Goal: Task Accomplishment & Management: Manage account settings

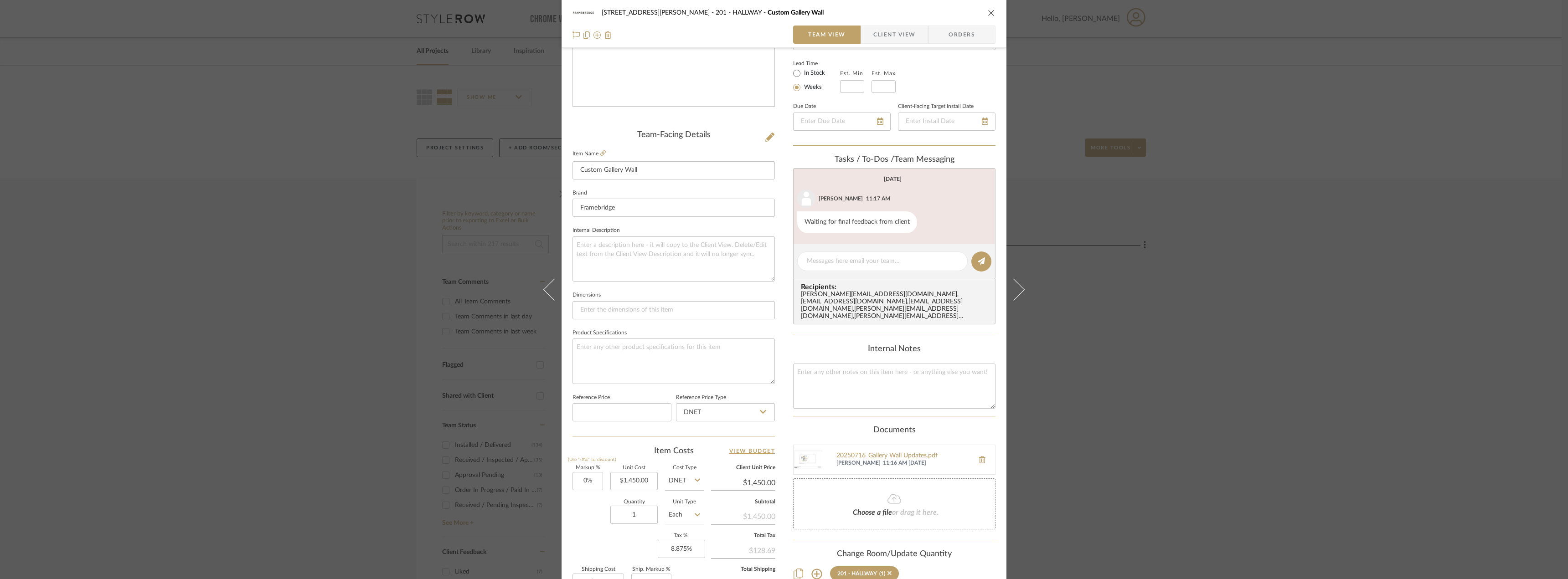
scroll to position [182, 0]
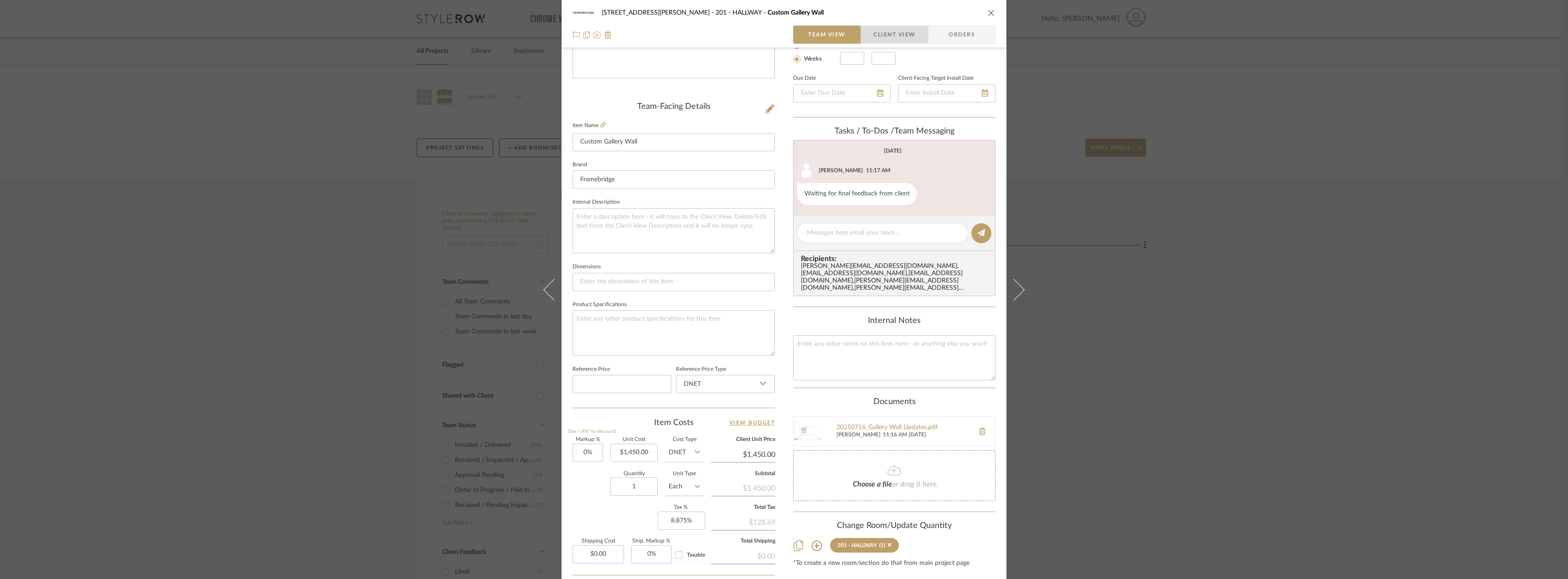
click at [891, 38] on span "Client View" at bounding box center [894, 34] width 42 height 19
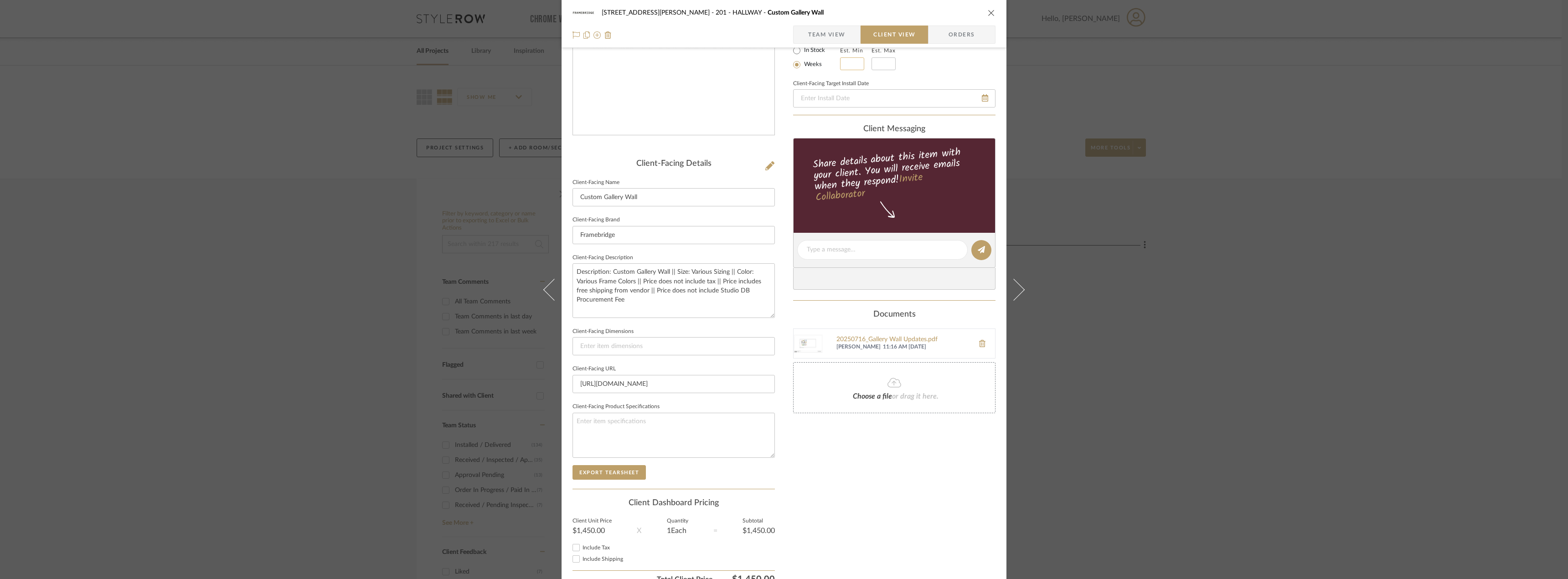
scroll to position [80, 0]
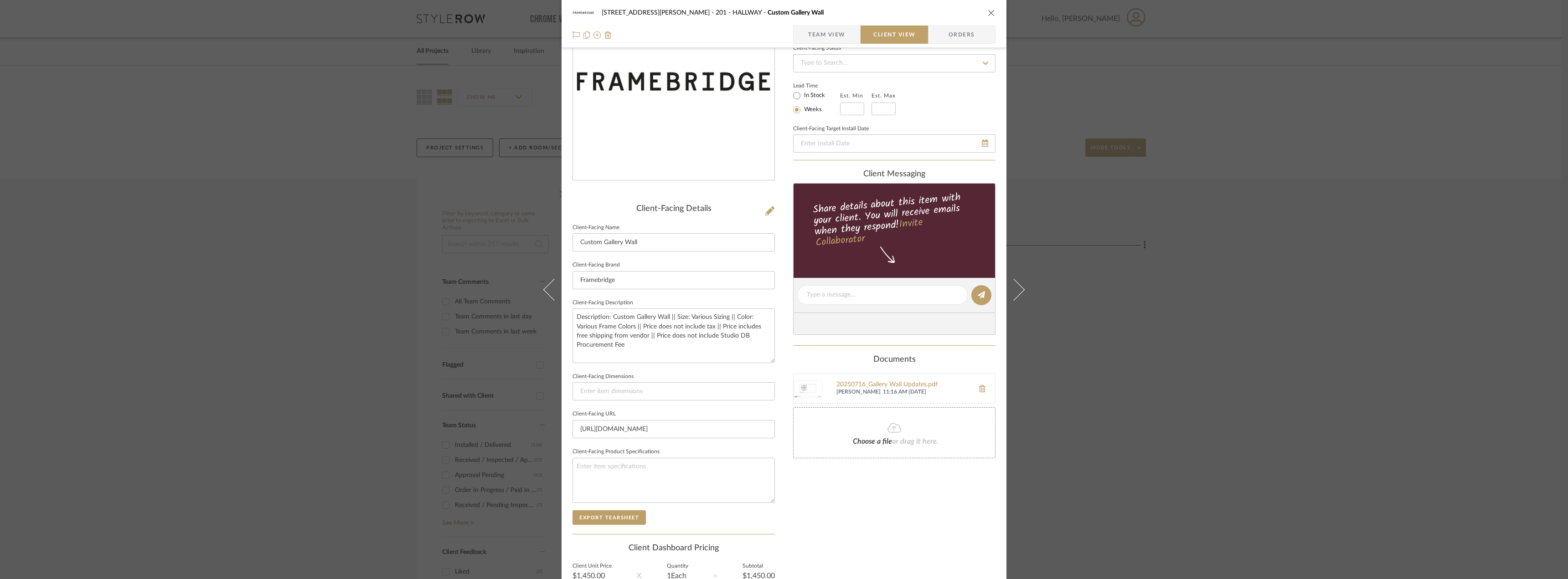
click at [836, 38] on span "Team View" at bounding box center [827, 34] width 37 height 19
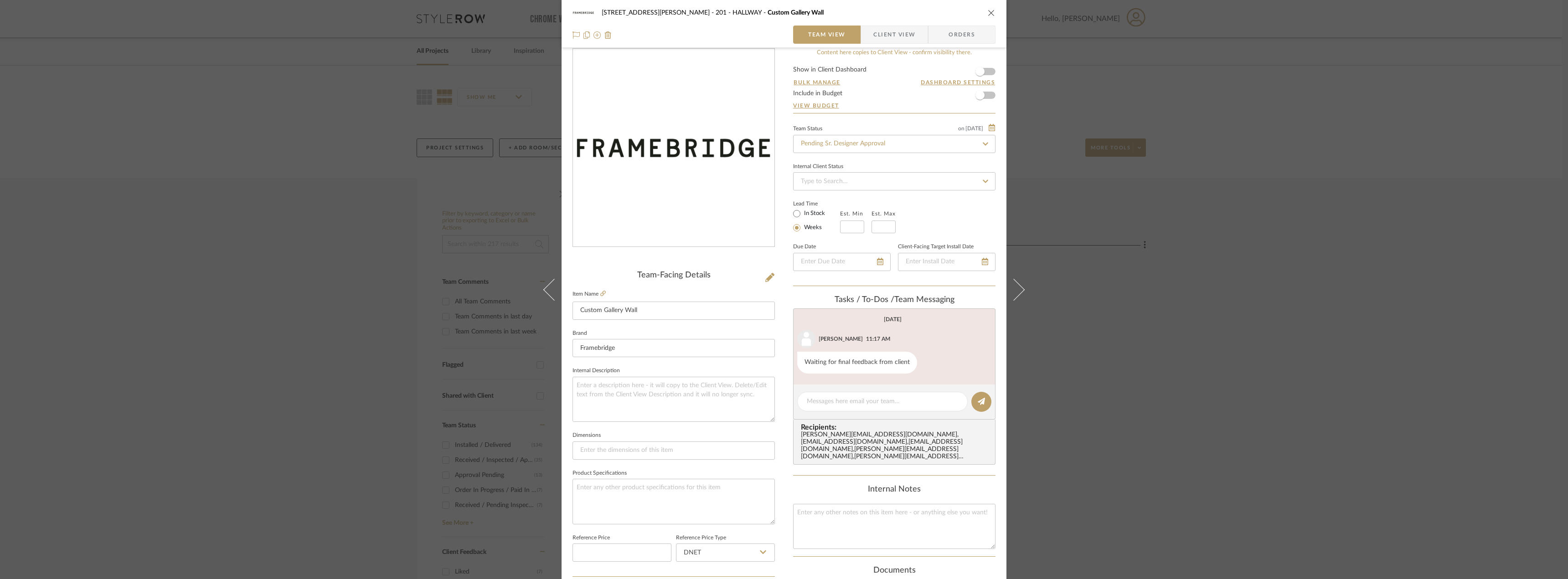
scroll to position [0, 0]
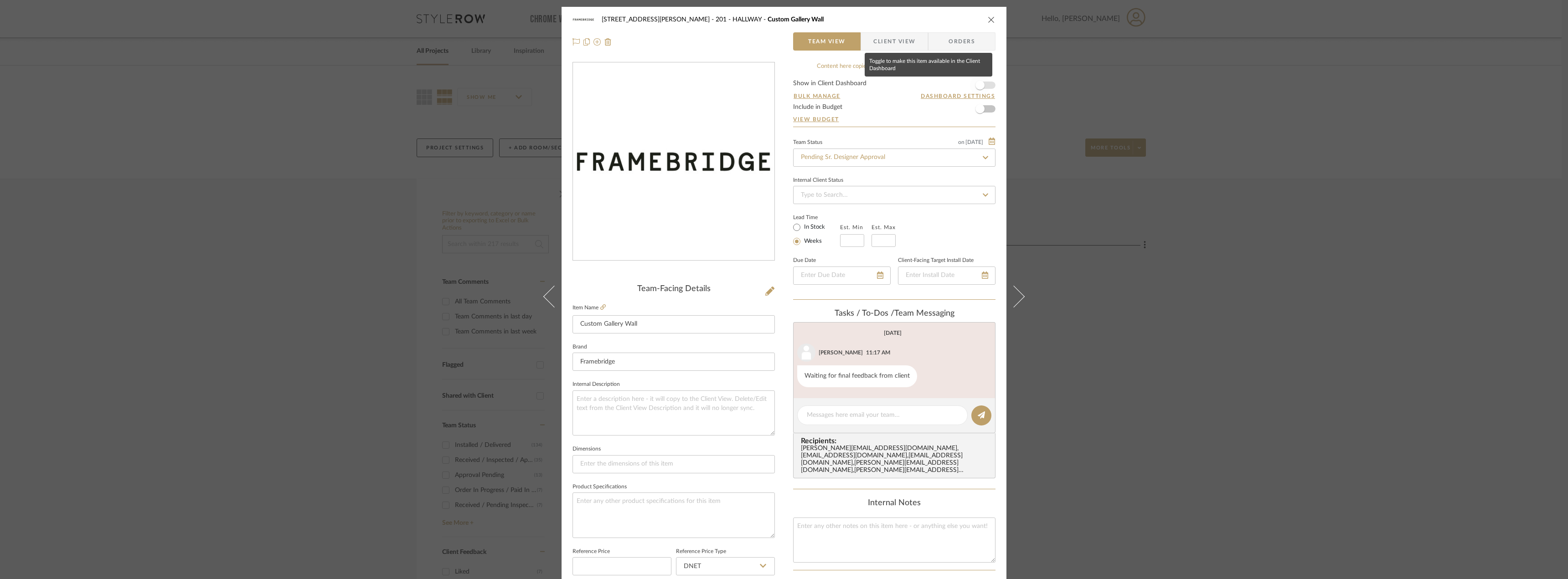
click at [978, 82] on span "button" at bounding box center [980, 85] width 9 height 9
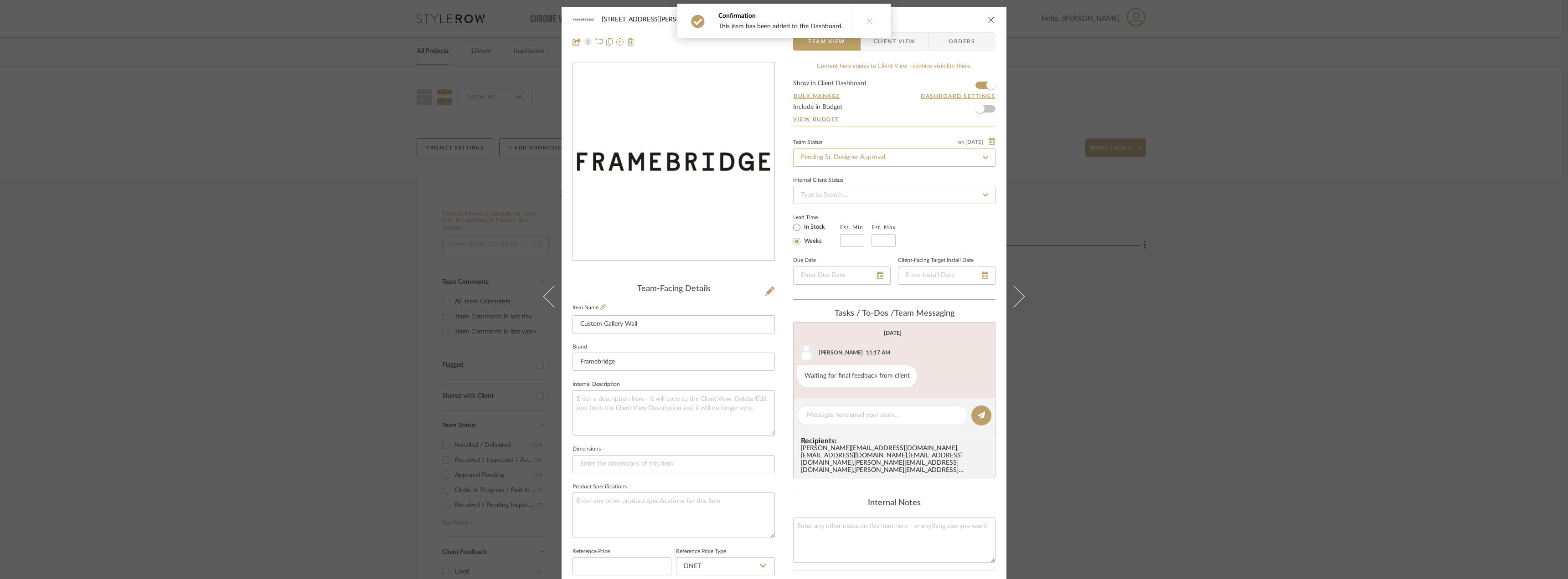
click at [918, 150] on input "Pending Sr. Designer Approval" at bounding box center [894, 158] width 202 height 19
click at [883, 201] on div "Approval Pending" at bounding box center [891, 205] width 201 height 23
type input "Approval Pending"
click at [810, 228] on label "In Stock" at bounding box center [813, 227] width 23 height 8
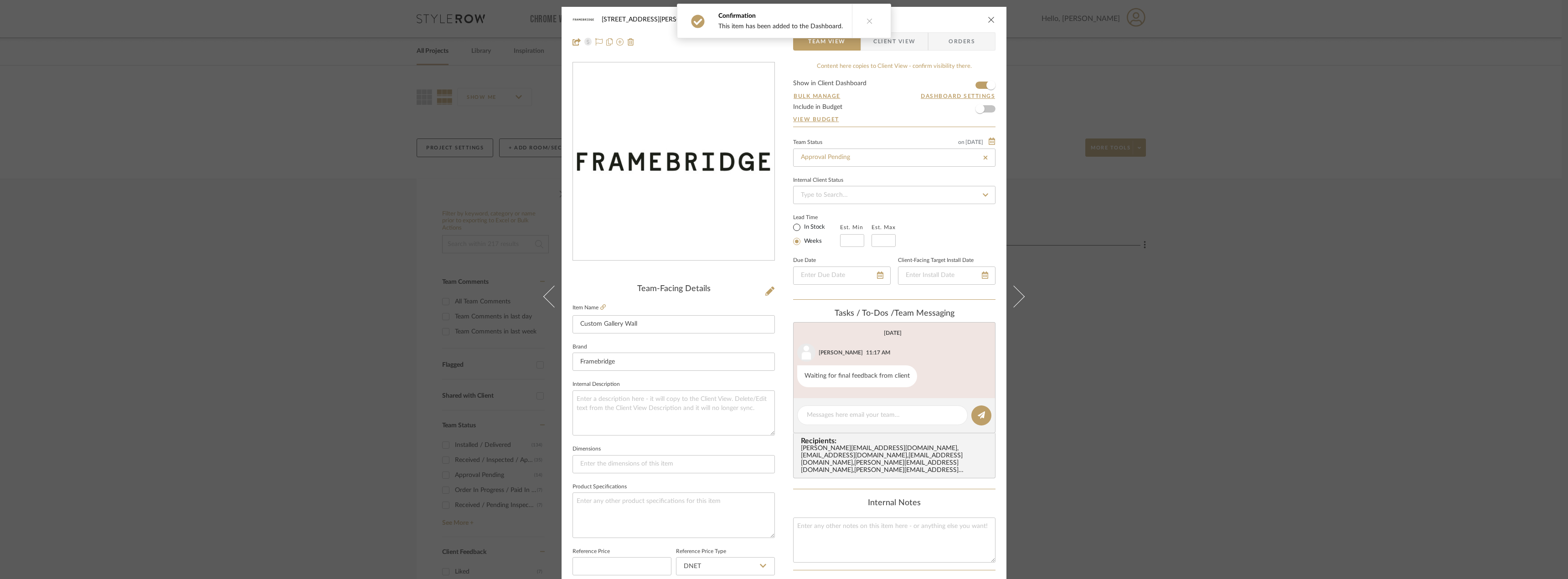
click at [802, 228] on input "In Stock" at bounding box center [796, 227] width 11 height 11
radio input "true"
click at [805, 241] on label "Weeks" at bounding box center [812, 241] width 19 height 8
click at [802, 241] on input "Weeks" at bounding box center [796, 242] width 11 height 11
radio input "true"
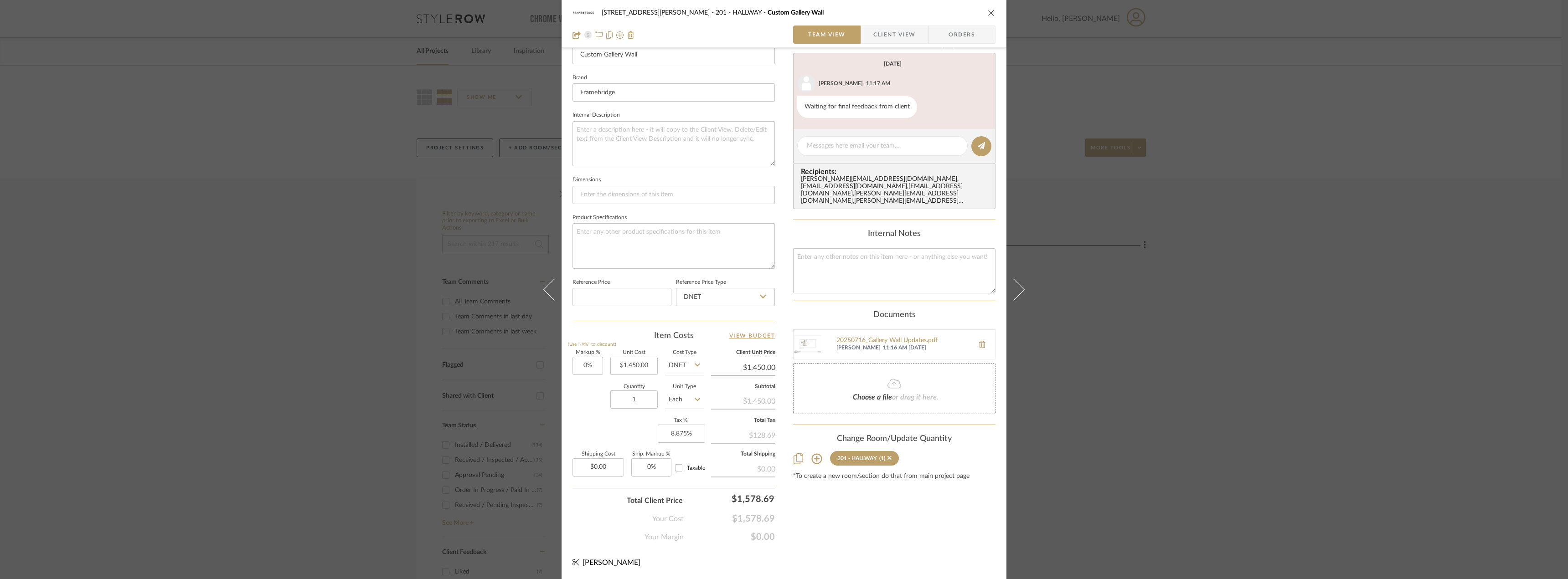
scroll to position [87, 0]
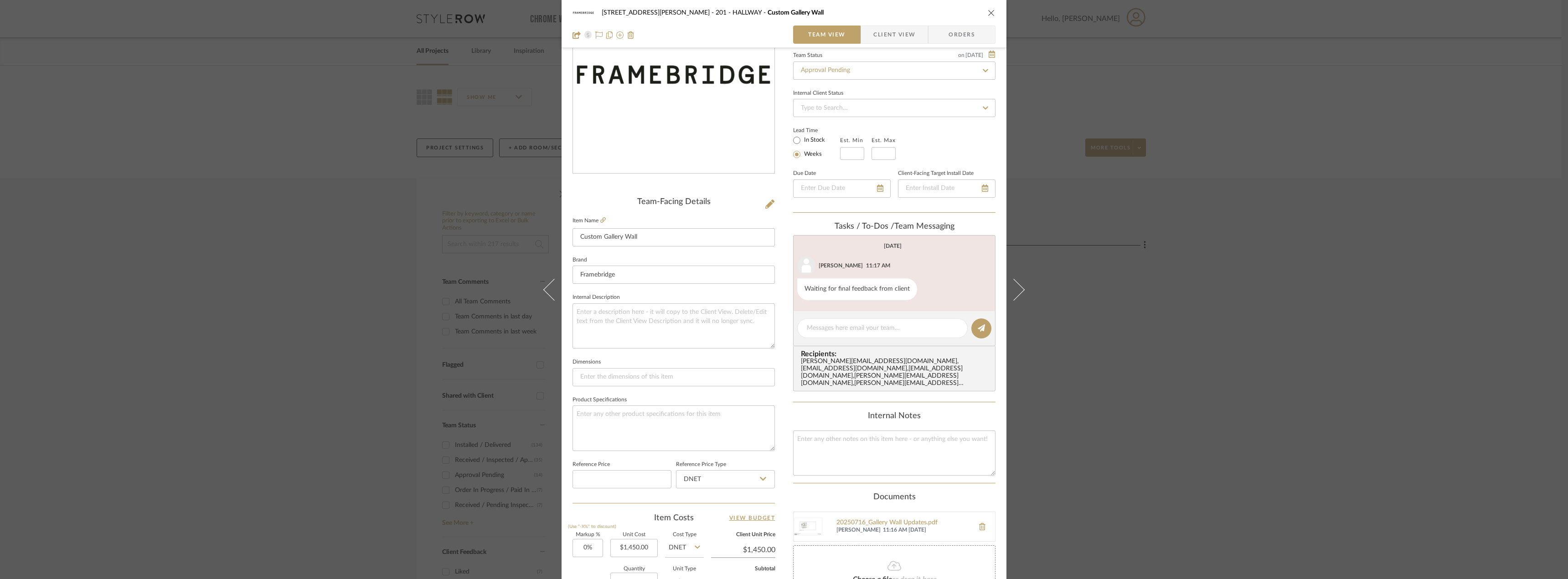
click at [880, 33] on span "Client View" at bounding box center [894, 34] width 42 height 19
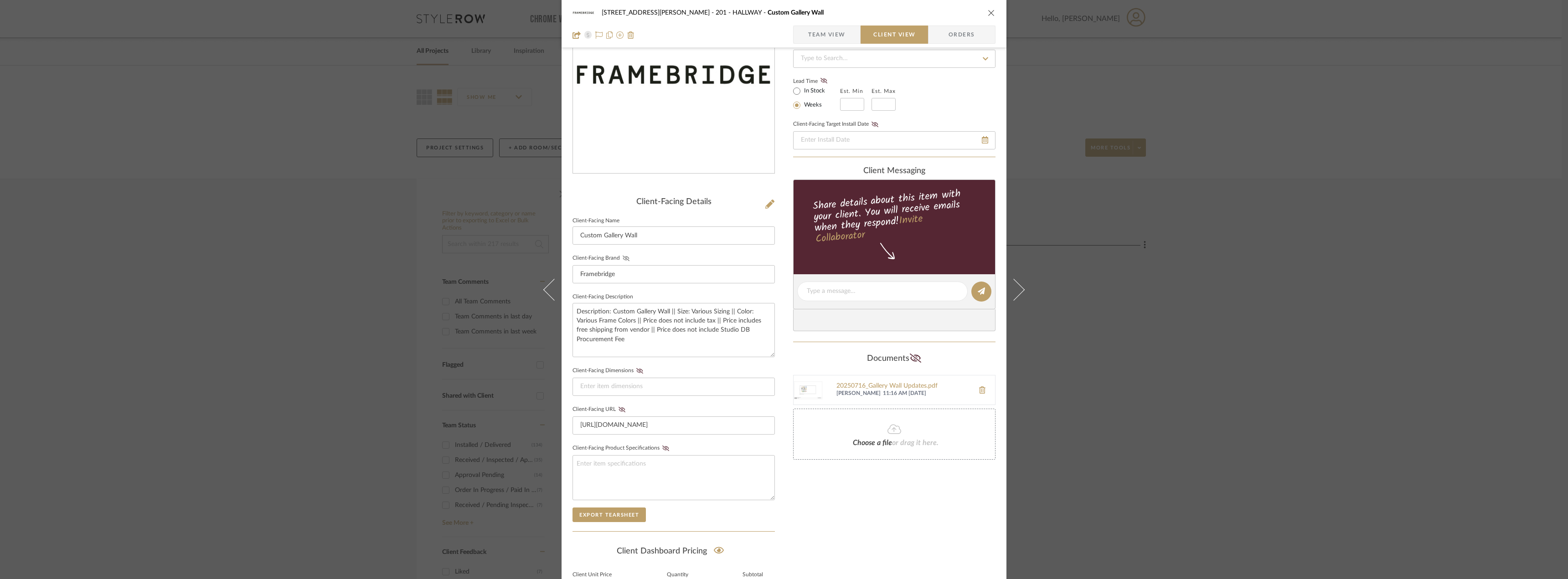
click at [624, 257] on icon at bounding box center [625, 258] width 7 height 5
click at [666, 343] on textarea "Description: Custom Gallery Wall || Size: Various Sizing || Color: Various Fram…" at bounding box center [674, 330] width 202 height 54
click at [704, 320] on textarea "Description: Custom Gallery Wall || Size: Various Sizing || Color: Various Fram…" at bounding box center [674, 330] width 202 height 54
click at [631, 321] on textarea "Description: Custom Gallery Wall || Size: Various Sizing || Color: Various Fram…" at bounding box center [674, 330] width 202 height 54
click at [633, 322] on textarea "Description: Custom Gallery Wall || Size: Various Sizing || Color: Various Fram…" at bounding box center [674, 330] width 202 height 54
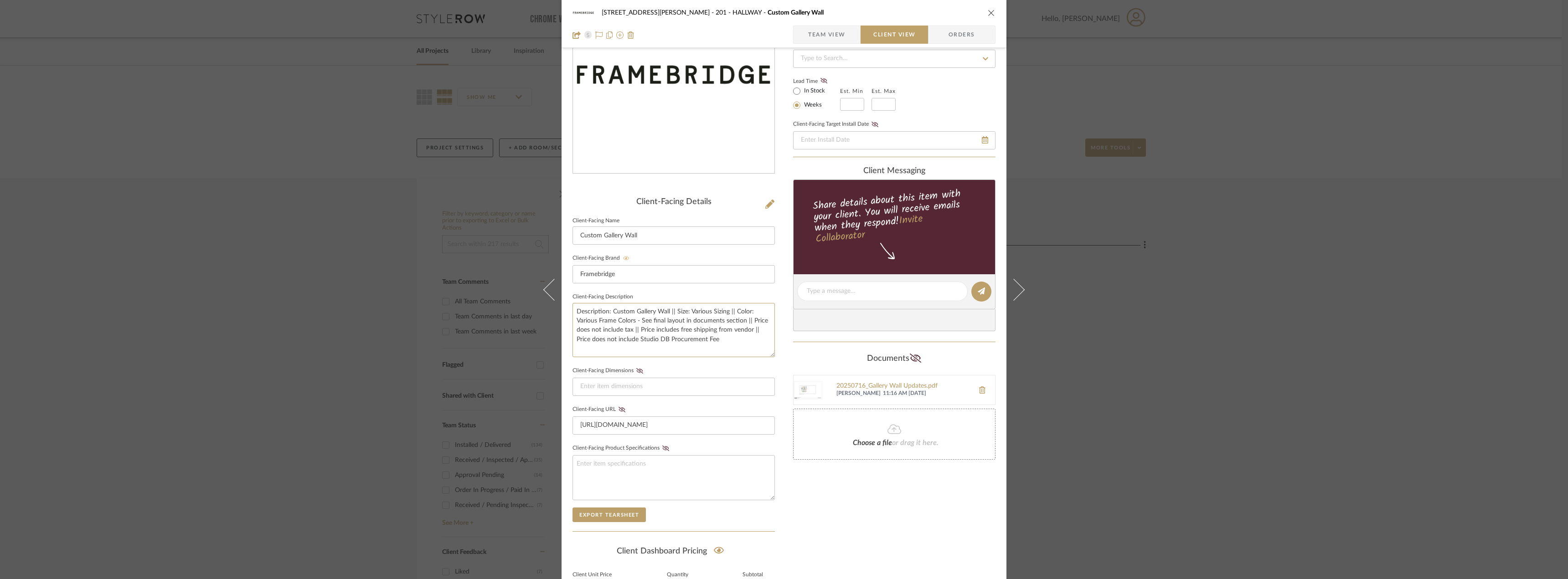
type textarea "Description: Custom Gallery Wall || Size: Various Sizing || Color: Various Fram…"
click at [862, 508] on div "Only content on this tab can share to Dashboard. Click eyeball icon to show or …" at bounding box center [894, 308] width 202 height 667
click at [616, 387] on input at bounding box center [674, 386] width 202 height 19
click at [579, 387] on input "varies" at bounding box center [674, 386] width 202 height 19
type input "Varies"
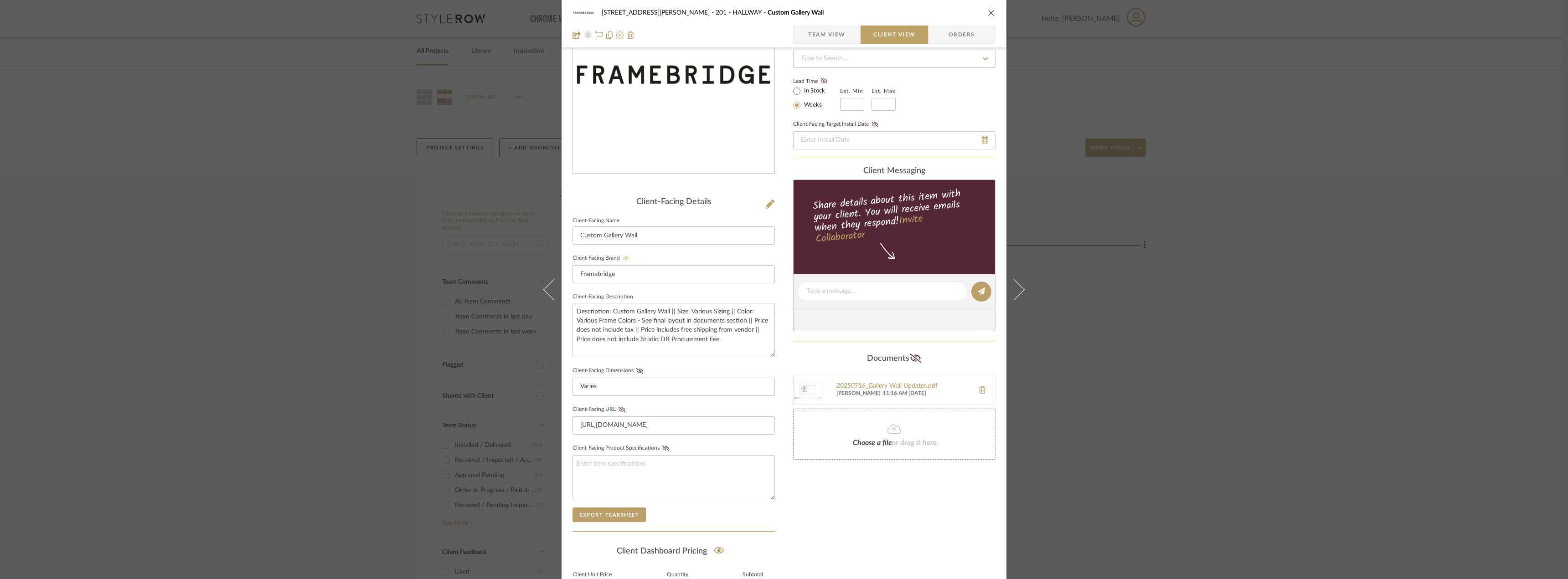
click at [639, 367] on fieldset "Client-Facing Dimensions Varies" at bounding box center [674, 380] width 202 height 31
click at [638, 370] on icon at bounding box center [639, 370] width 7 height 5
click at [851, 499] on div "Only content on this tab can share to Dashboard. Click eyeball icon to show or …" at bounding box center [894, 308] width 202 height 667
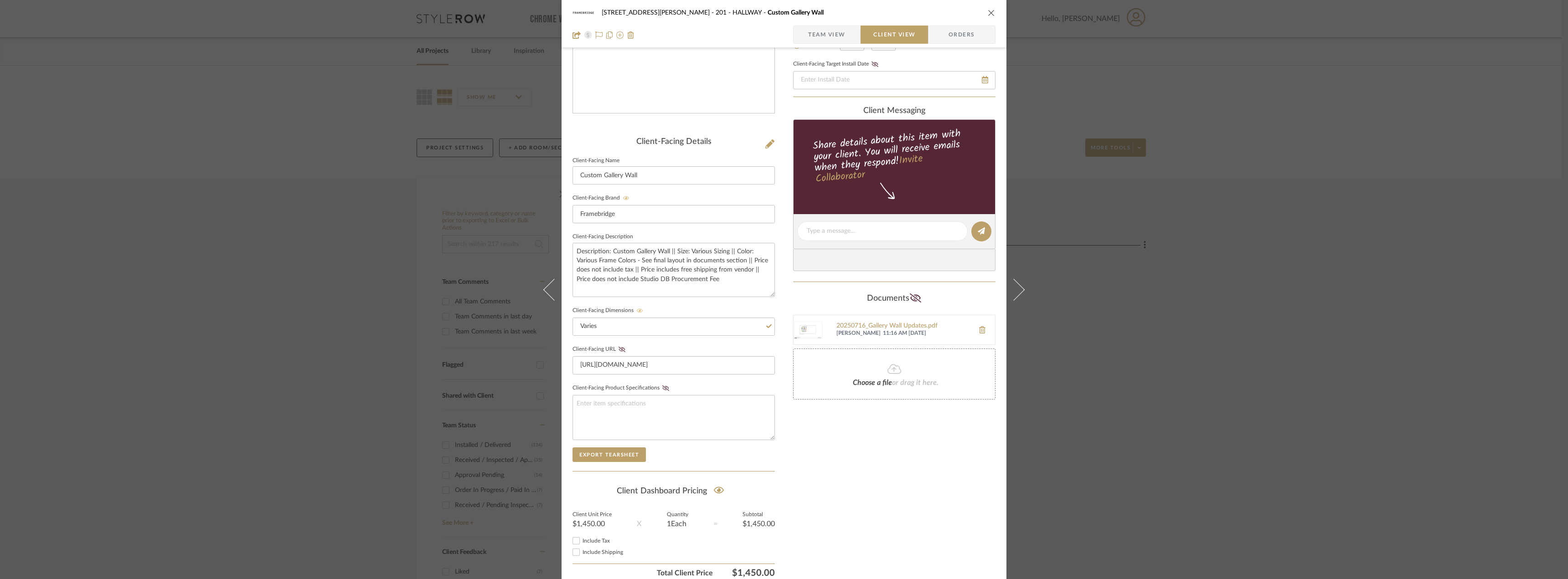
scroll to position [187, 0]
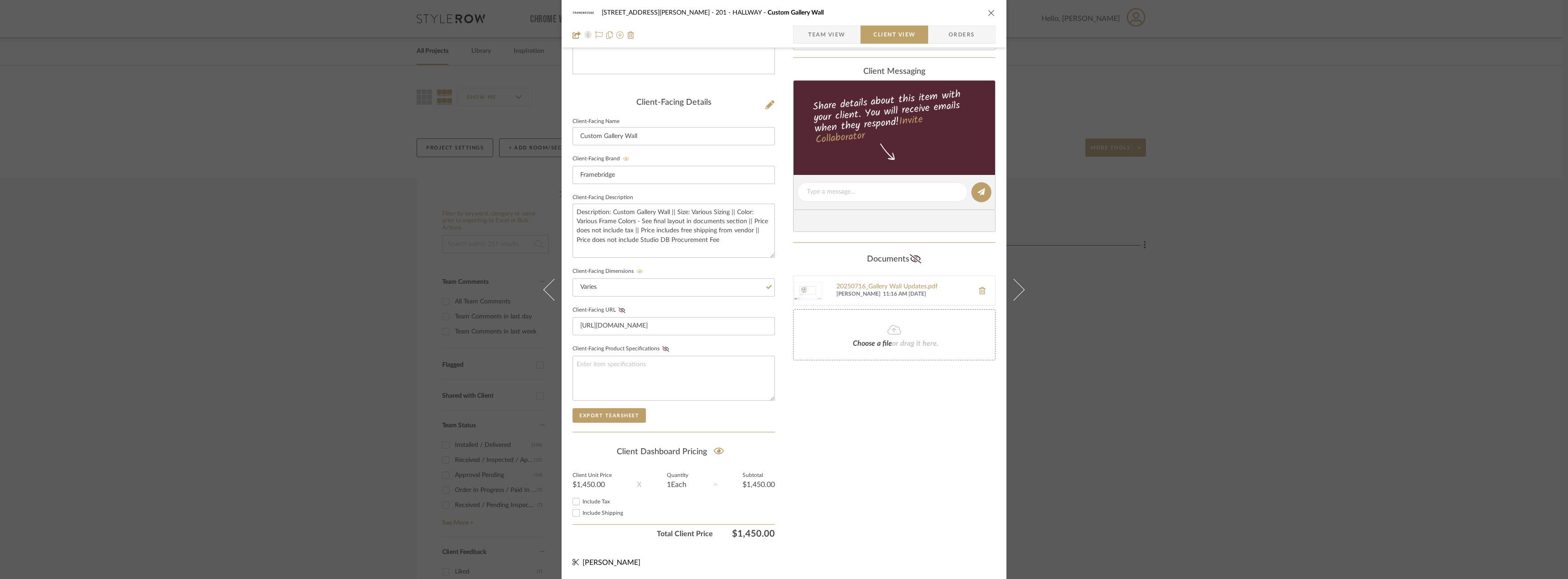
click at [916, 468] on div "Only content on this tab can share to Dashboard. Click eyeball icon to show or …" at bounding box center [894, 210] width 202 height 667
click at [577, 501] on input "Include Tax" at bounding box center [576, 502] width 11 height 11
checkbox input "true"
click at [589, 508] on div "Include Shipping" at bounding box center [674, 513] width 202 height 11
click at [588, 513] on span "Include Shipping" at bounding box center [603, 513] width 41 height 5
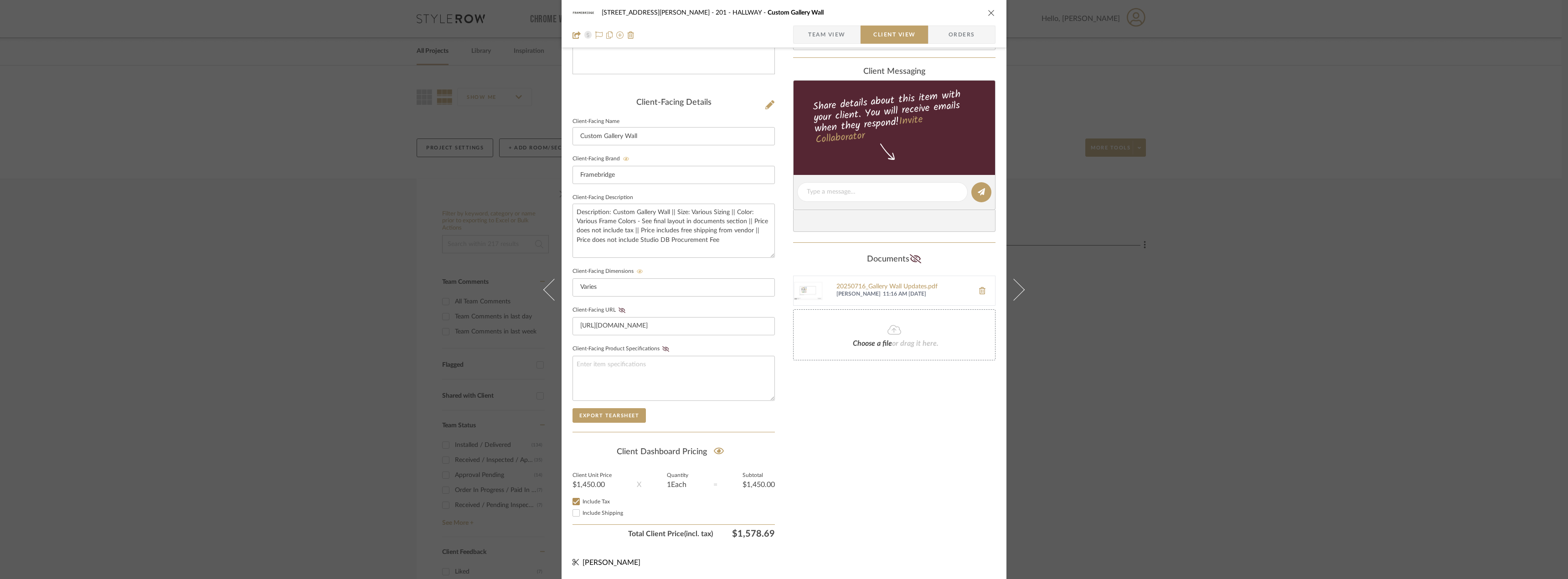
click at [581, 513] on input "Include Shipping" at bounding box center [576, 513] width 11 height 11
checkbox input "false"
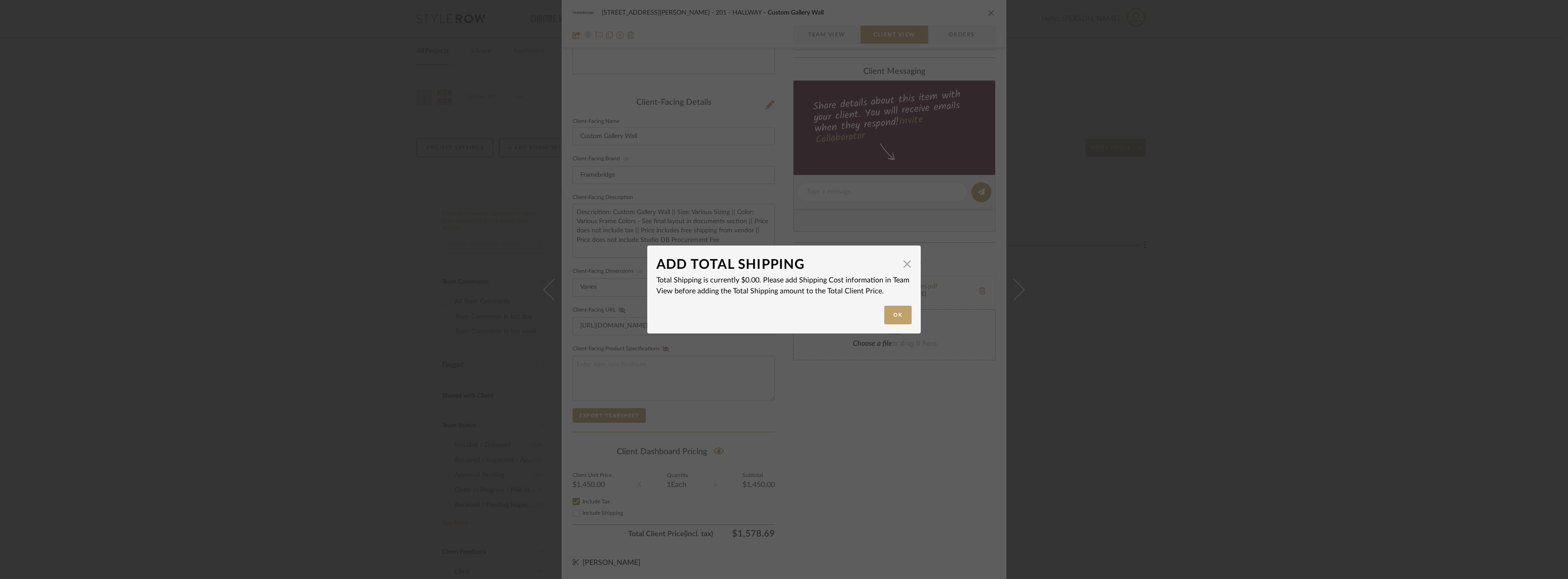
click at [904, 392] on div "ADD TOTAL SHIPPING × Total Shipping is currently $0.00. Please add Shipping Cos…" at bounding box center [784, 289] width 1568 height 579
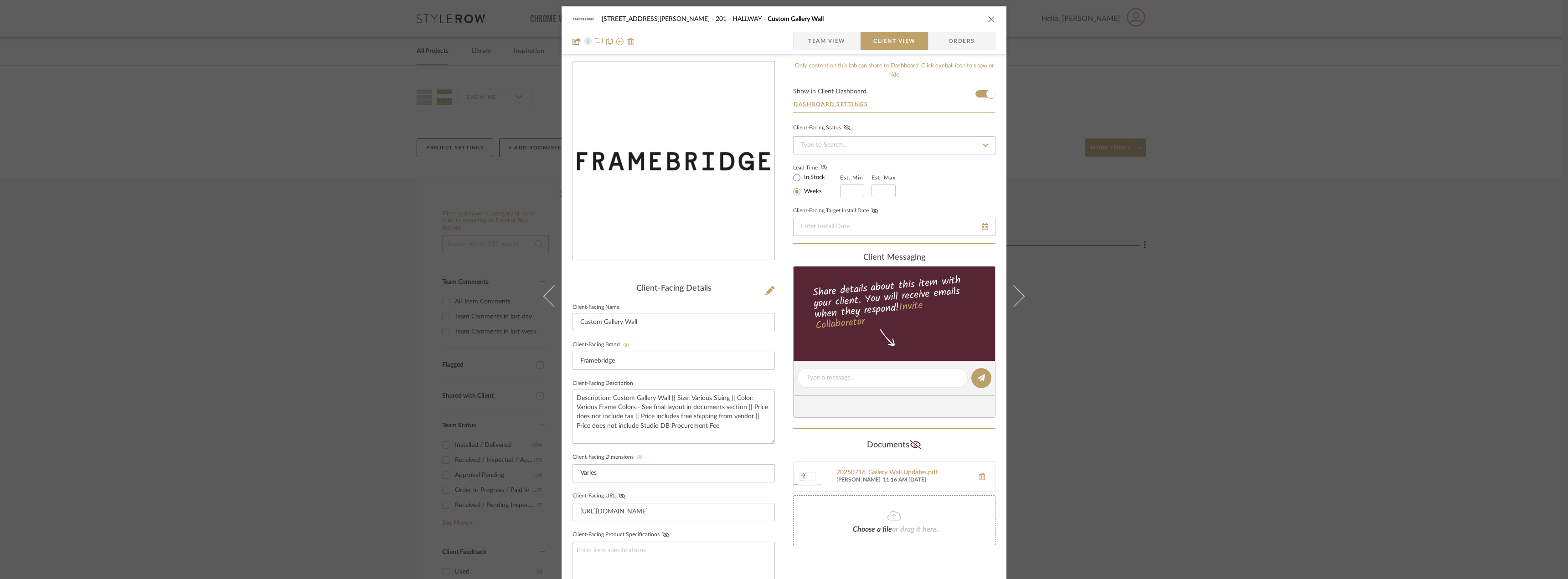
scroll to position [0, 0]
click at [819, 42] on span "Team View" at bounding box center [827, 42] width 37 height 19
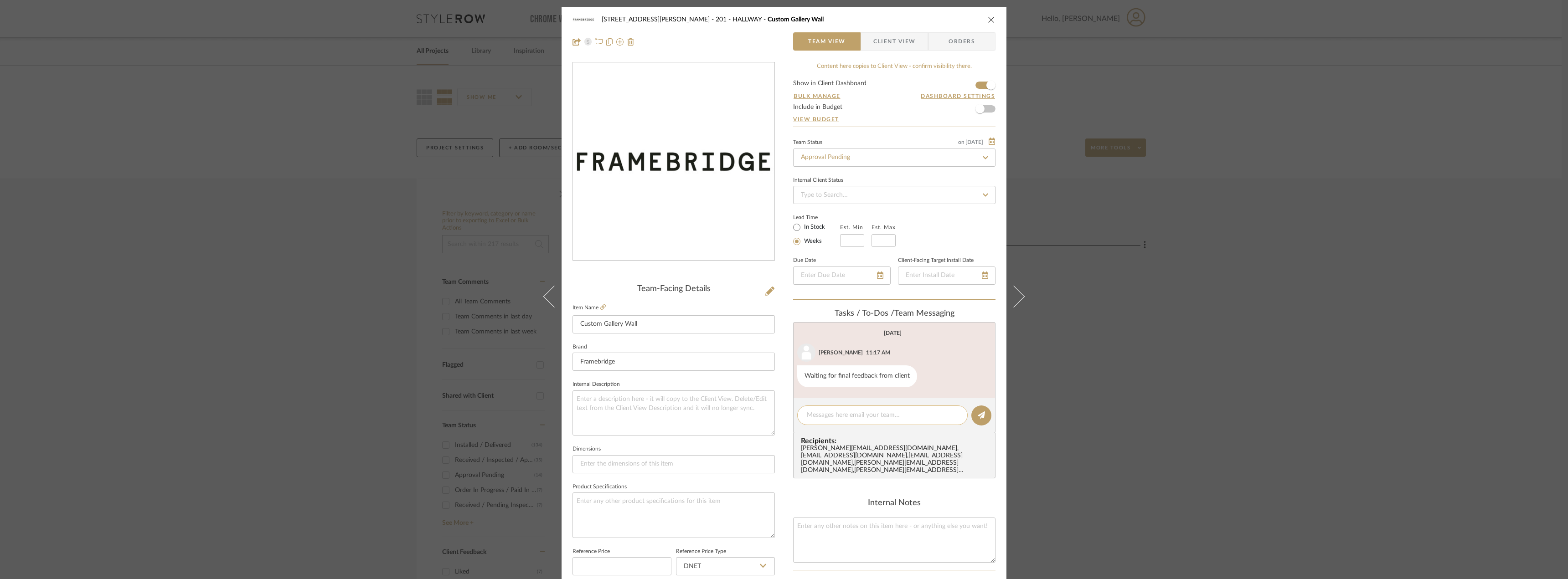
click at [842, 418] on textarea at bounding box center [883, 415] width 152 height 10
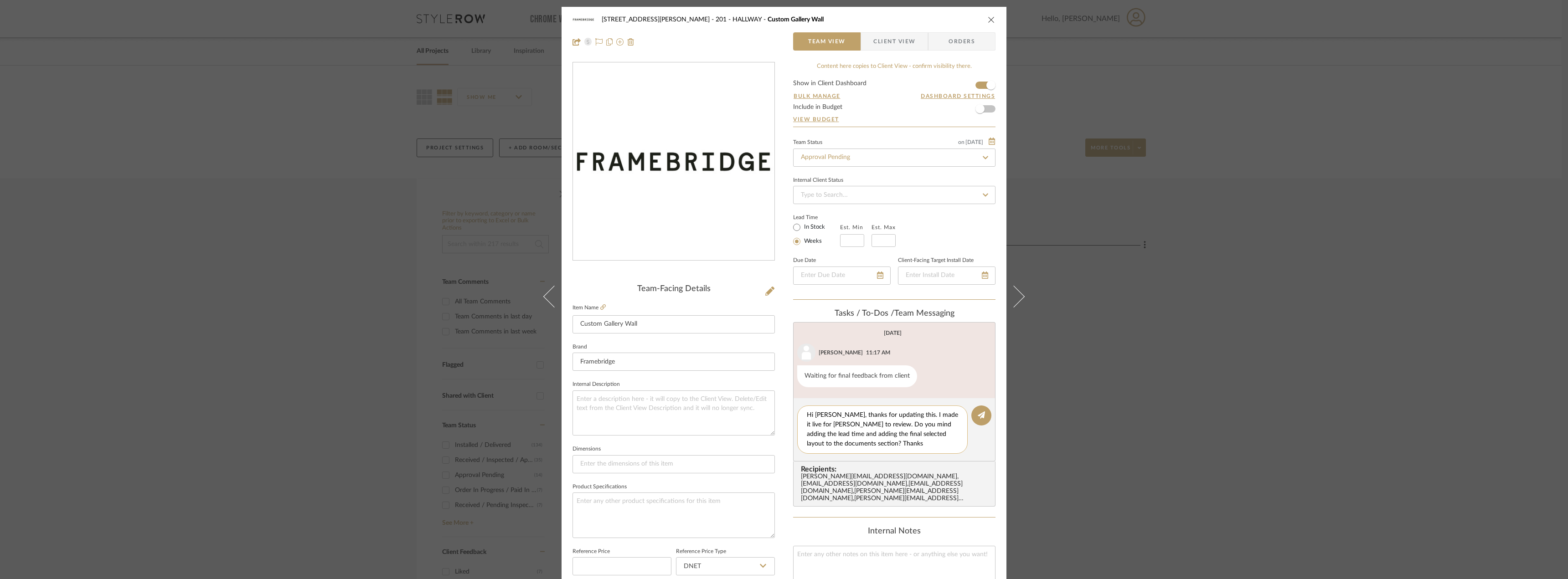
type textarea "Hi [PERSON_NAME], thanks for updating this. I made it live for [PERSON_NAME] to…"
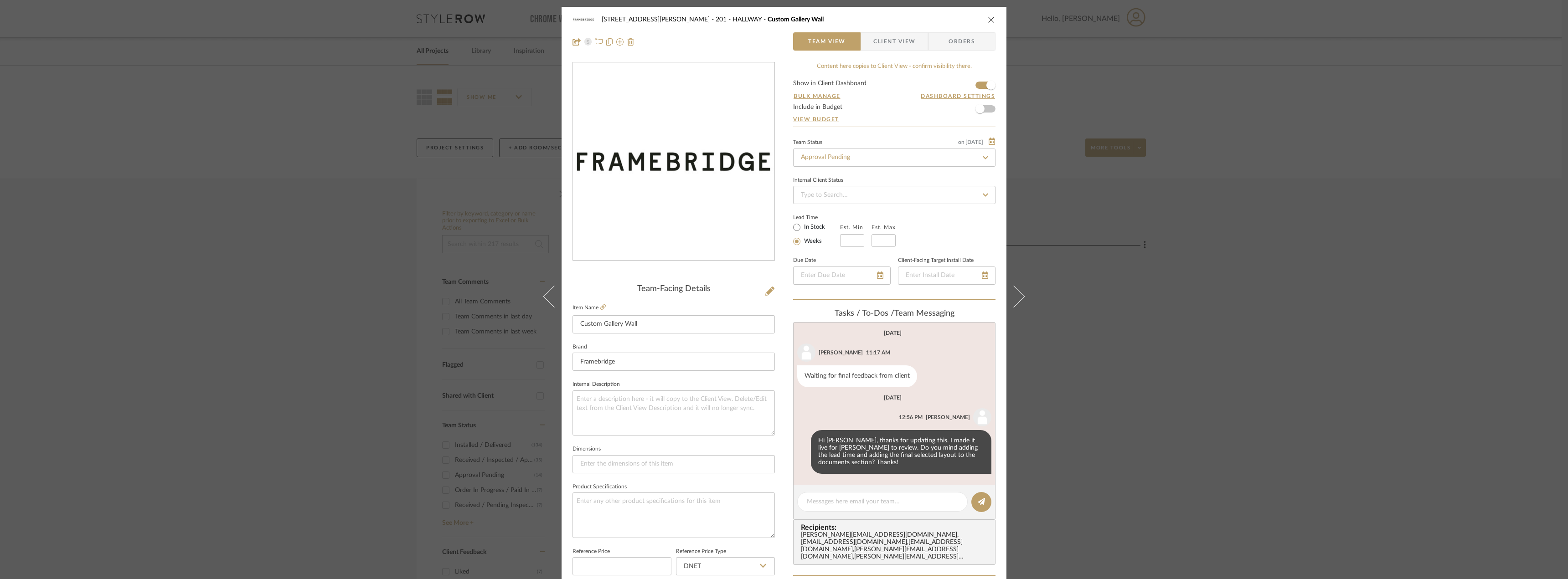
click at [988, 19] on icon "close" at bounding box center [992, 19] width 7 height 7
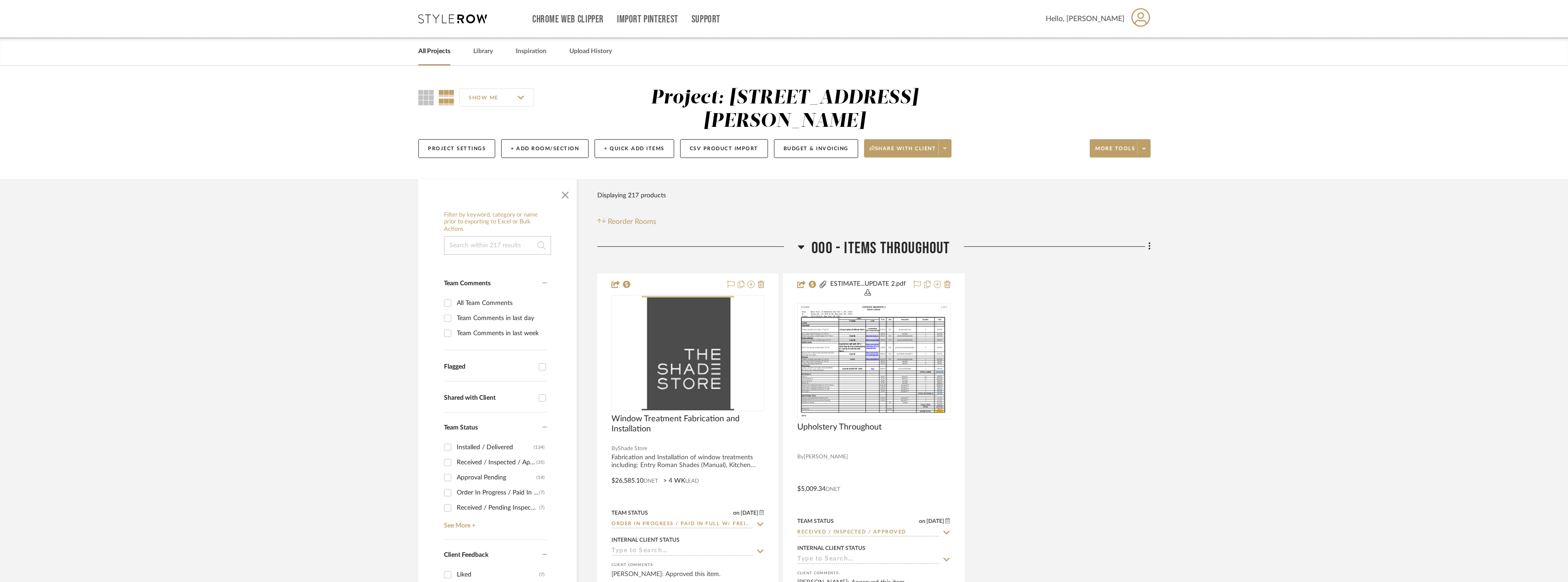
click at [488, 311] on div "Team Comments in last day" at bounding box center [501, 318] width 88 height 15
click at [455, 311] on input "Team Comments in last day" at bounding box center [448, 318] width 15 height 15
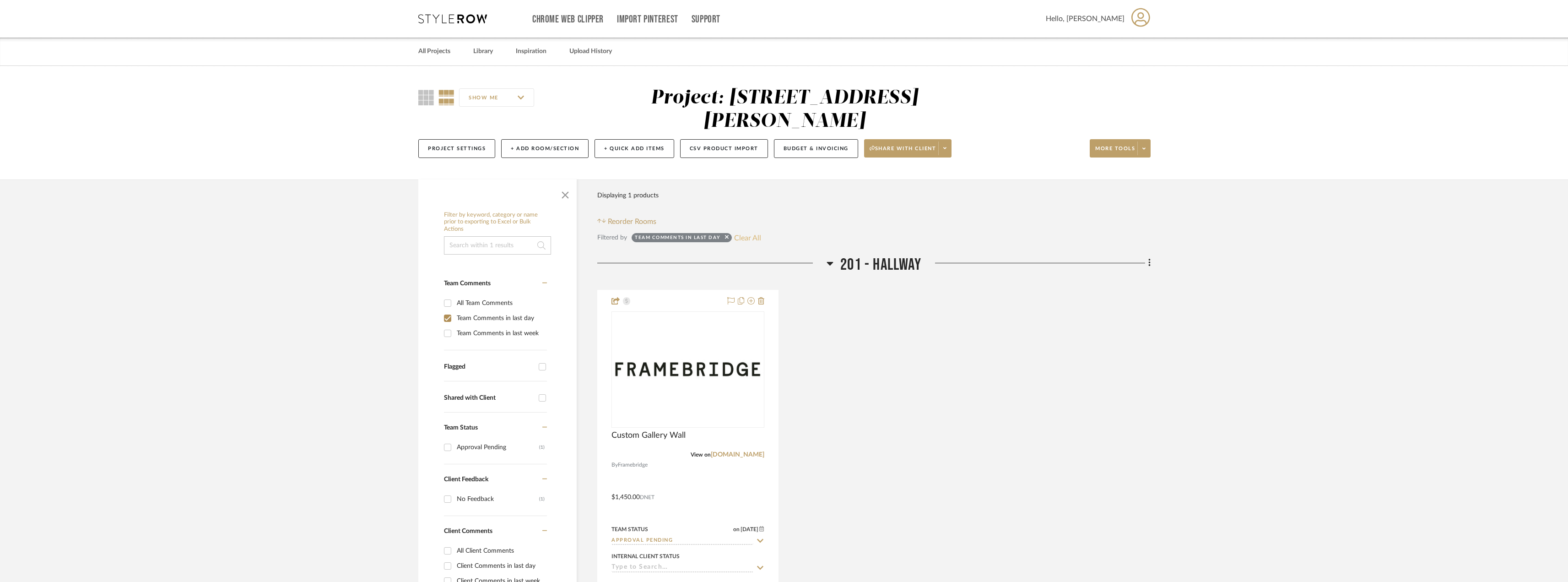
click at [754, 232] on button "Clear All" at bounding box center [747, 238] width 27 height 12
checkbox input "false"
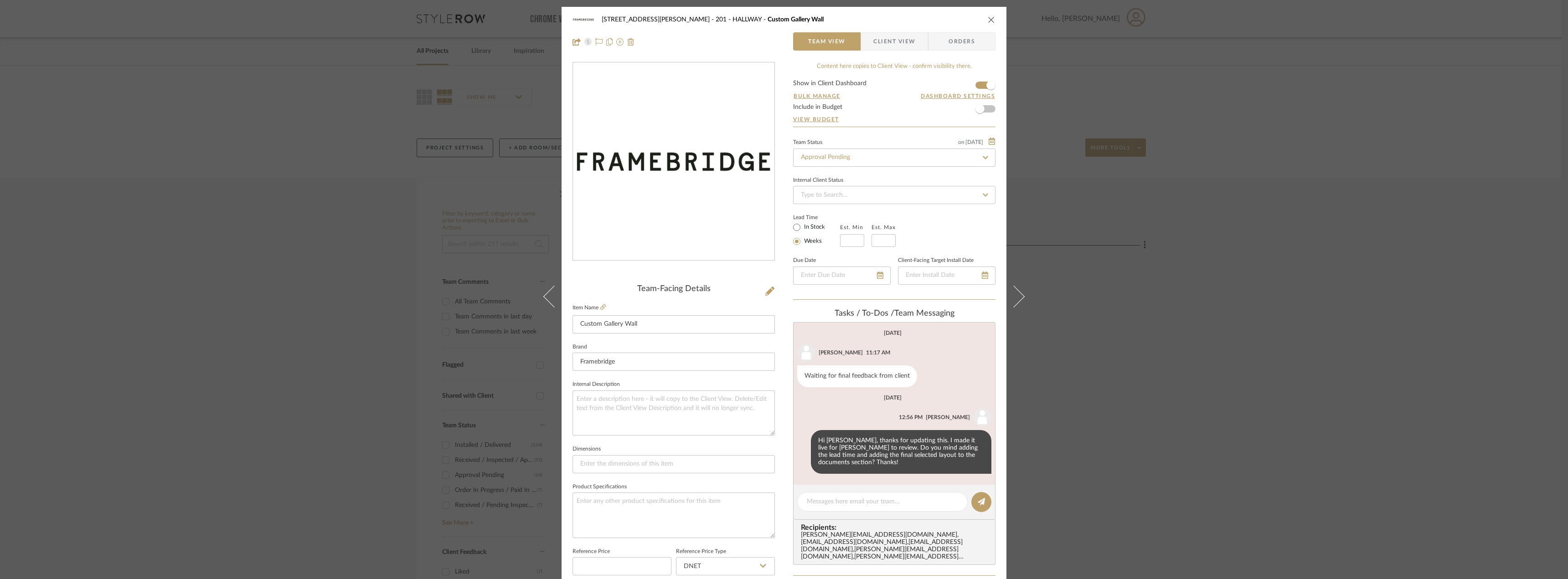
click at [1224, 250] on div "22120 - 136 W 22nd Street - Chang 201 - HALLWAY Custom Gallery Wall Team View C…" at bounding box center [784, 289] width 1568 height 579
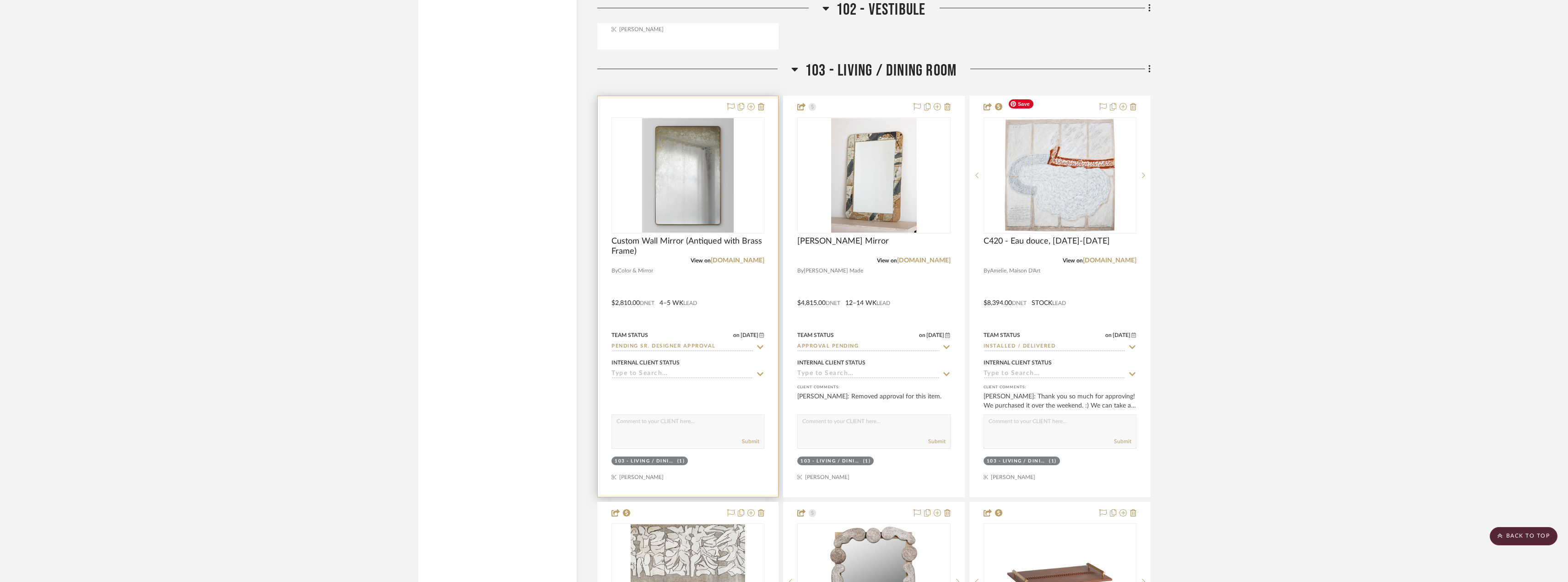
scroll to position [2382, 0]
click at [0, 0] on img at bounding box center [0, 0] width 0 height 0
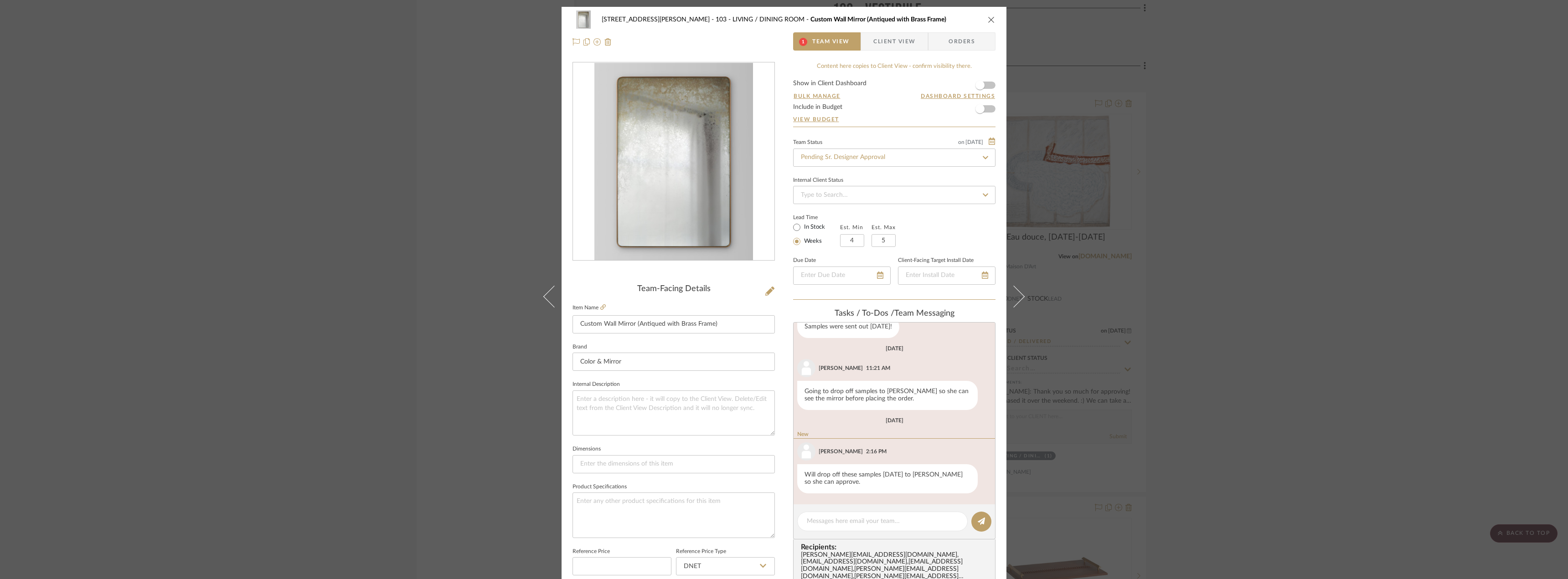
scroll to position [91, 0]
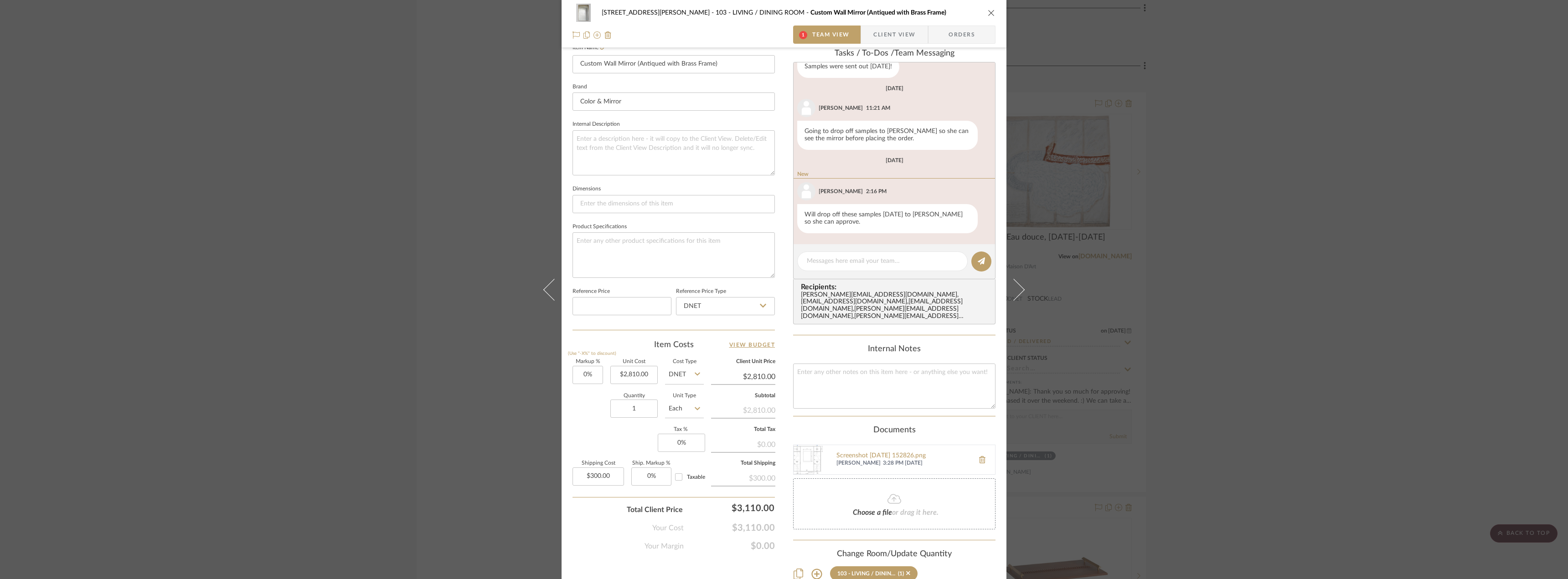
click at [897, 36] on span "Client View" at bounding box center [894, 34] width 42 height 19
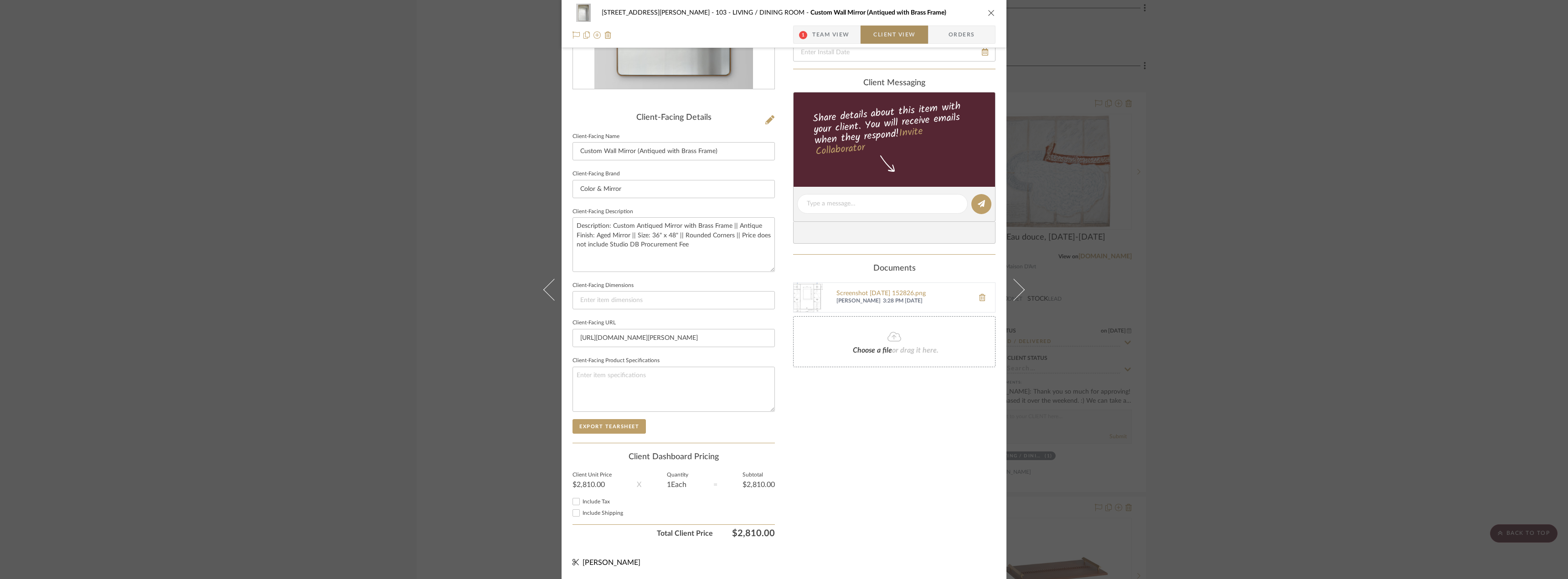
scroll to position [172, 0]
click at [598, 501] on span "Include Tax" at bounding box center [596, 501] width 28 height 5
click at [581, 501] on input "Include Tax" at bounding box center [576, 502] width 11 height 11
checkbox input "false"
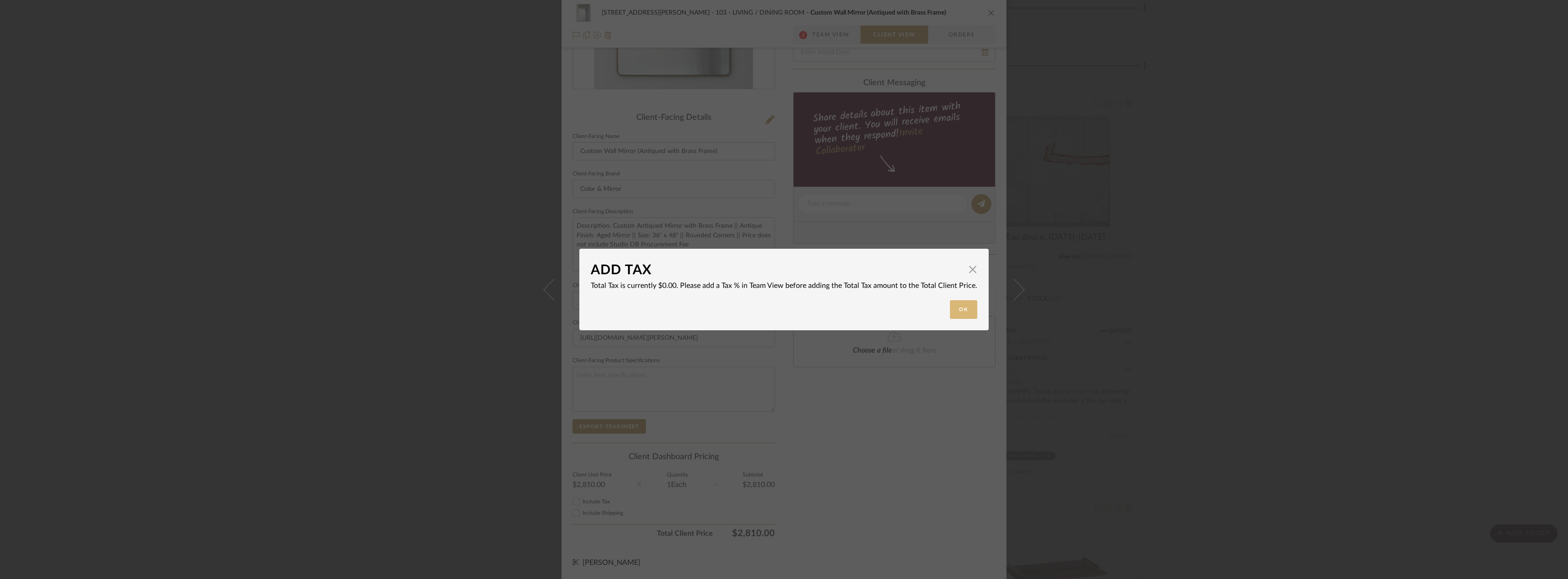
click at [959, 308] on button "Ok" at bounding box center [964, 309] width 28 height 19
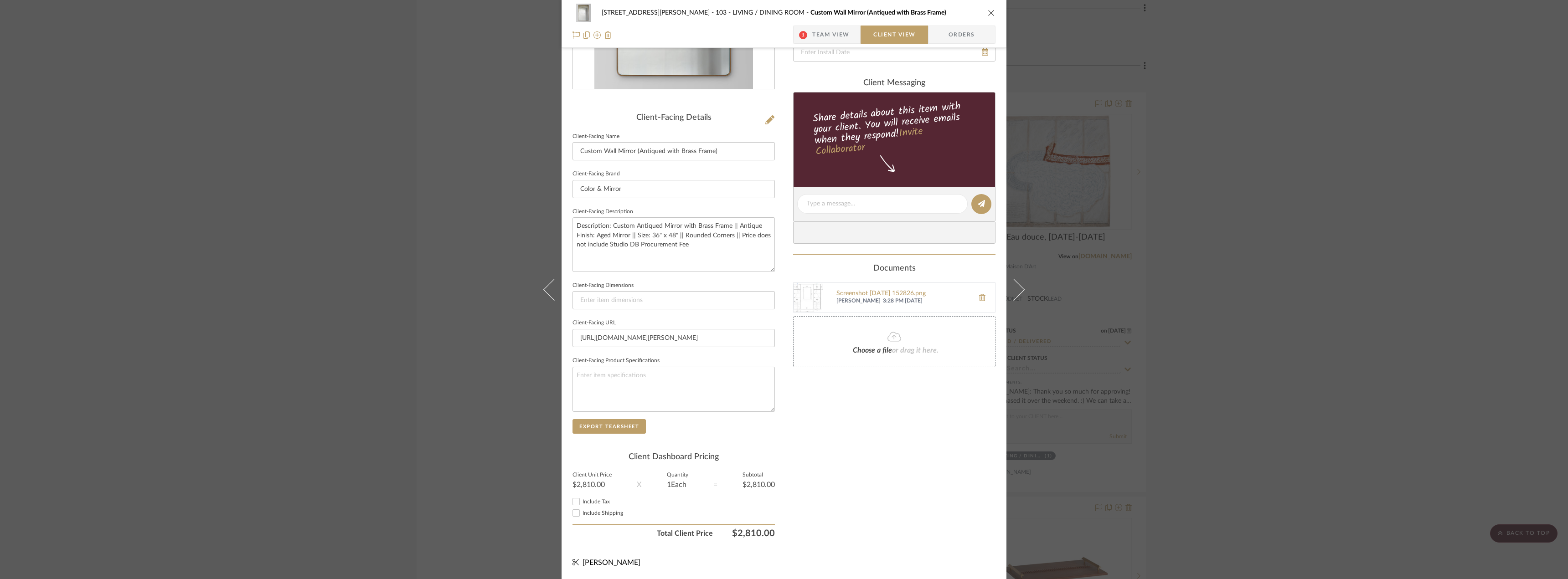
click at [592, 512] on span "Include Shipping" at bounding box center [603, 513] width 41 height 5
click at [581, 512] on input "Include Shipping" at bounding box center [576, 513] width 11 height 11
checkbox input "true"
click at [852, 471] on div "Only content on this tab can share to Dashboard. Click eyeball icon to show or …" at bounding box center [894, 216] width 202 height 652
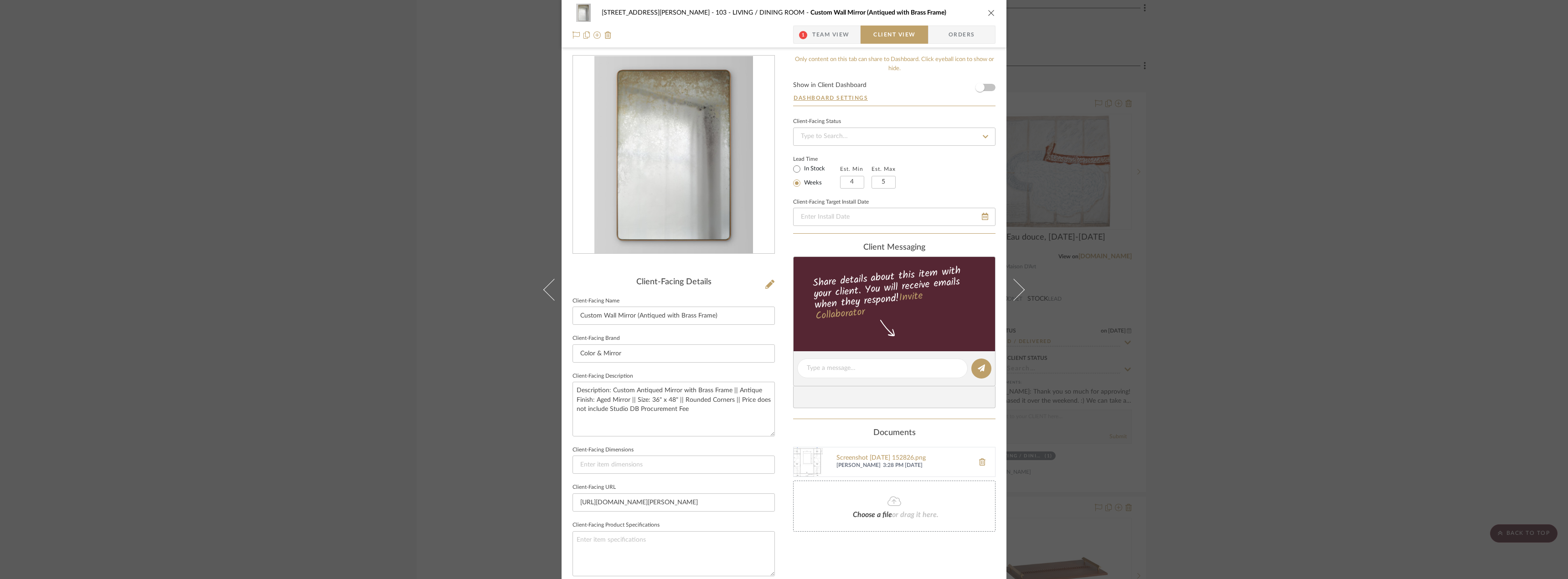
scroll to position [0, 0]
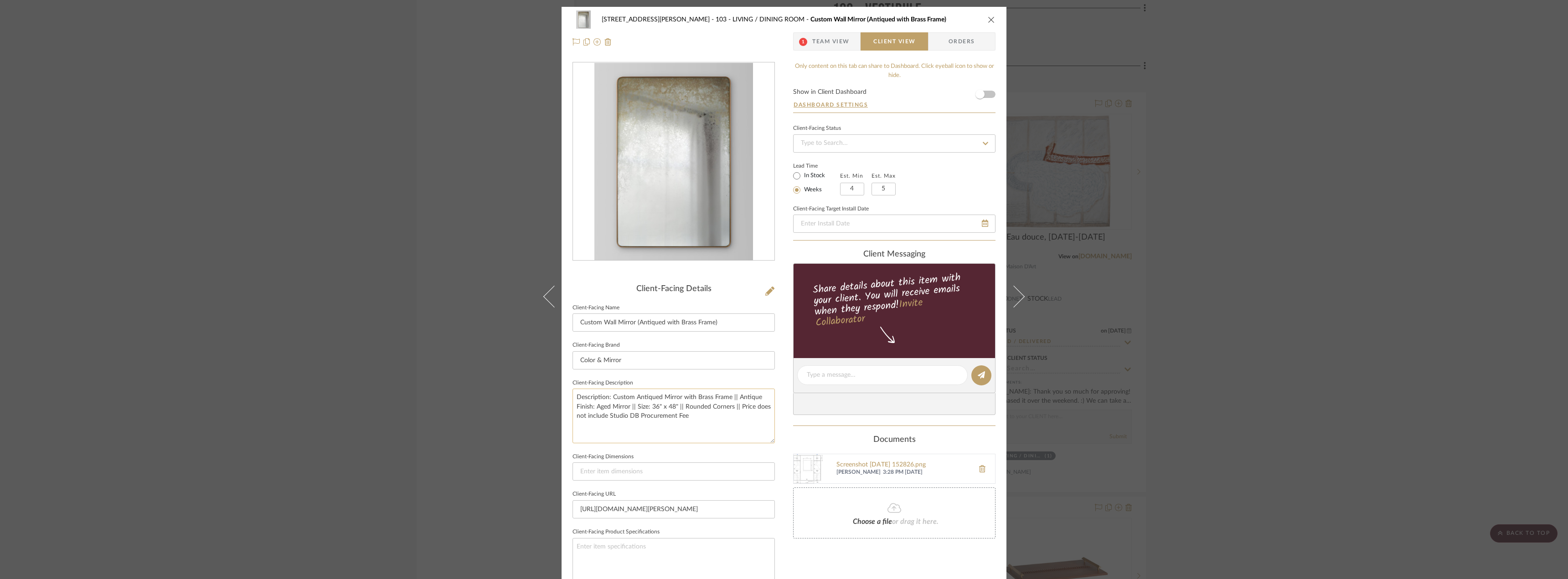
click at [696, 416] on textarea "Description: Custom Antiqued Mirror with Brass Frame || Antique Finish: Aged Mi…" at bounding box center [674, 415] width 202 height 54
click at [829, 42] on span "Team View" at bounding box center [831, 42] width 37 height 19
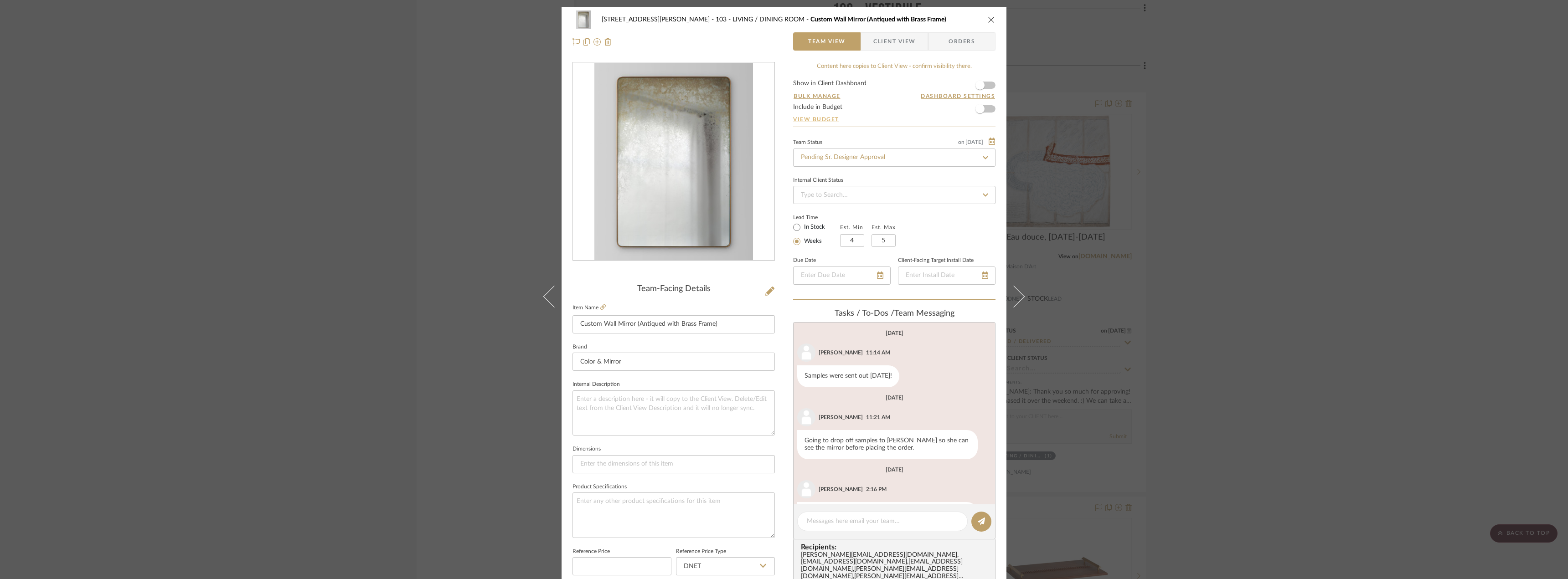
scroll to position [38, 0]
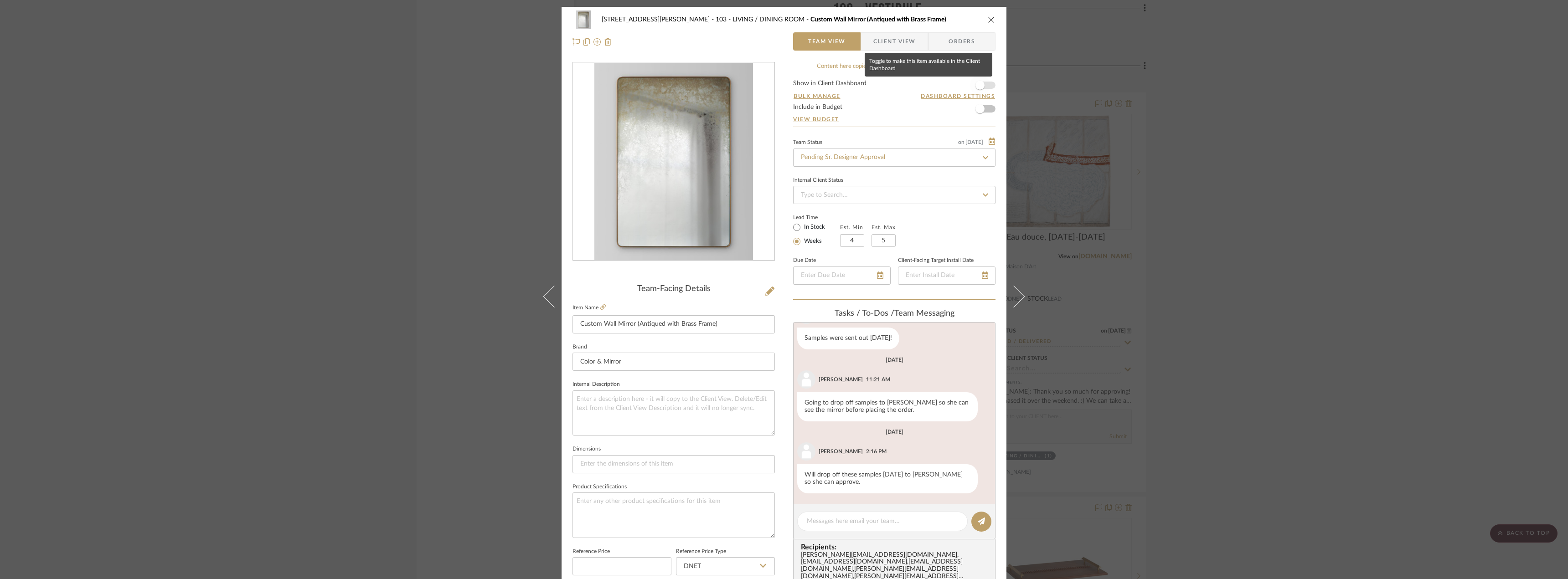
click at [981, 84] on span "button" at bounding box center [980, 85] width 9 height 9
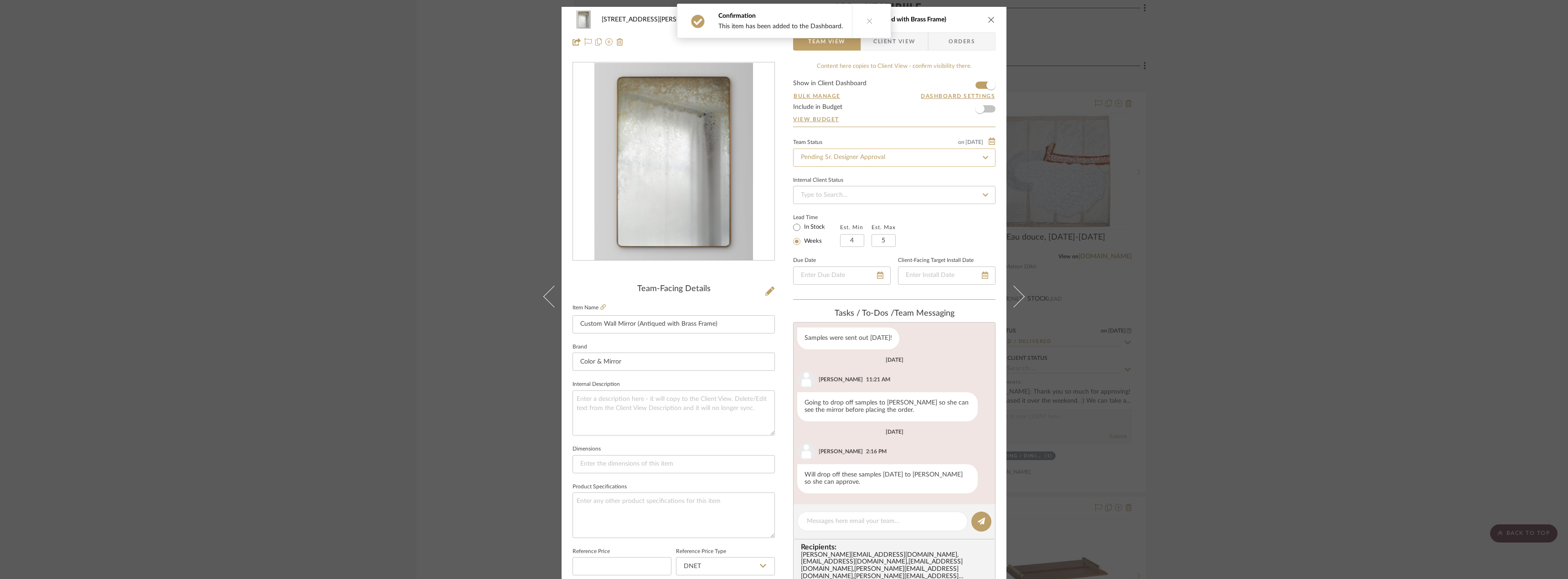
click at [874, 150] on input "Pending Sr. Designer Approval" at bounding box center [894, 158] width 202 height 19
type input "approval"
click at [828, 207] on span "Approval Pending" at bounding box center [824, 205] width 49 height 7
type input "[DATE]"
type input "Approval Pending"
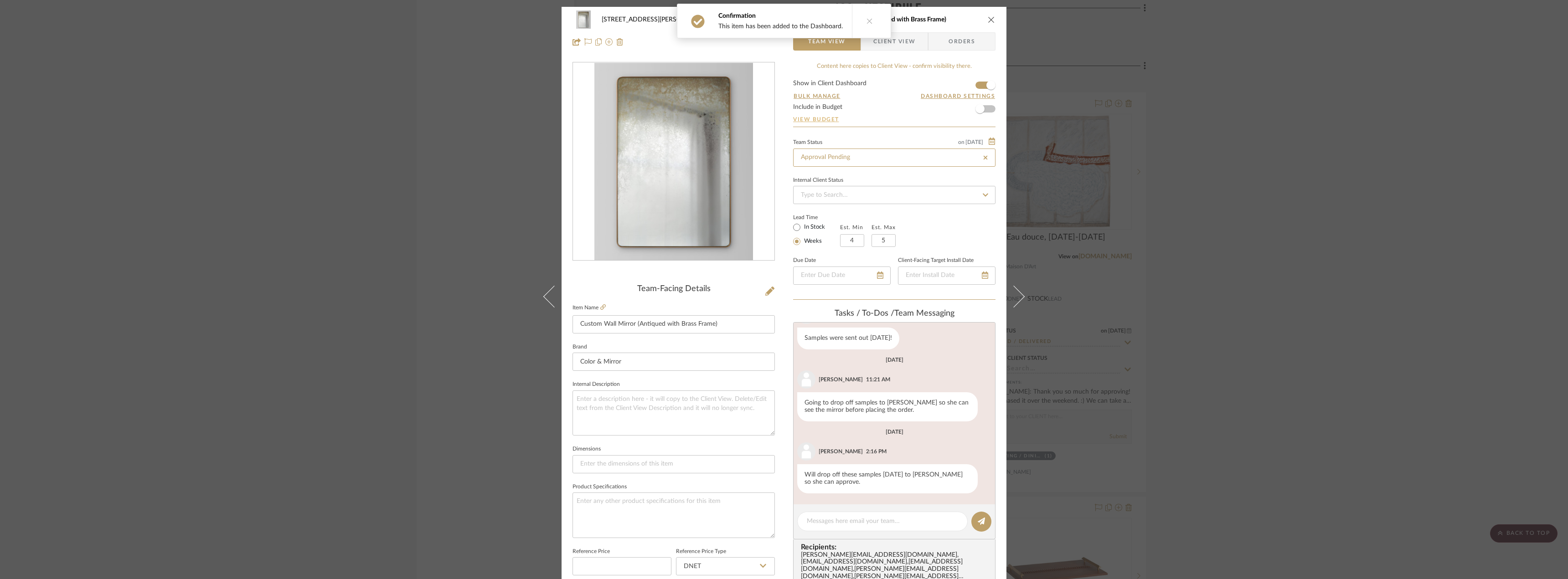
type input "[DATE]"
type input "Approval Pending"
click at [866, 19] on icon at bounding box center [869, 21] width 7 height 7
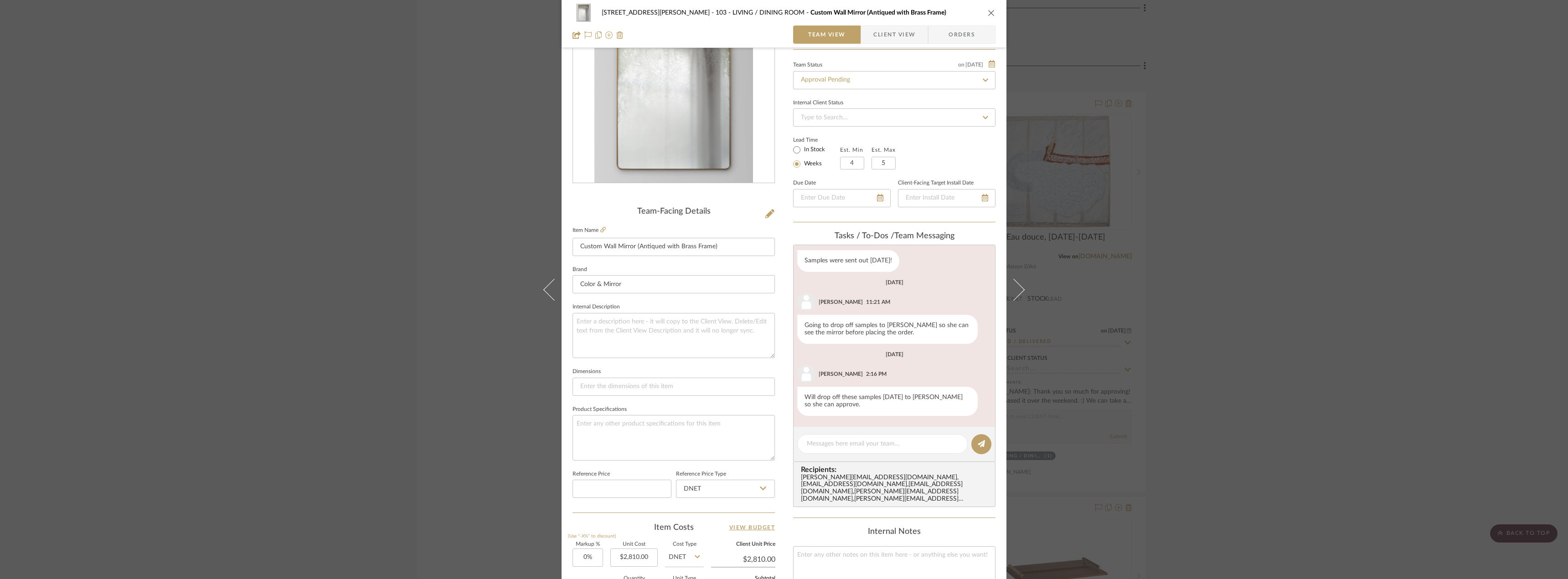
scroll to position [0, 0]
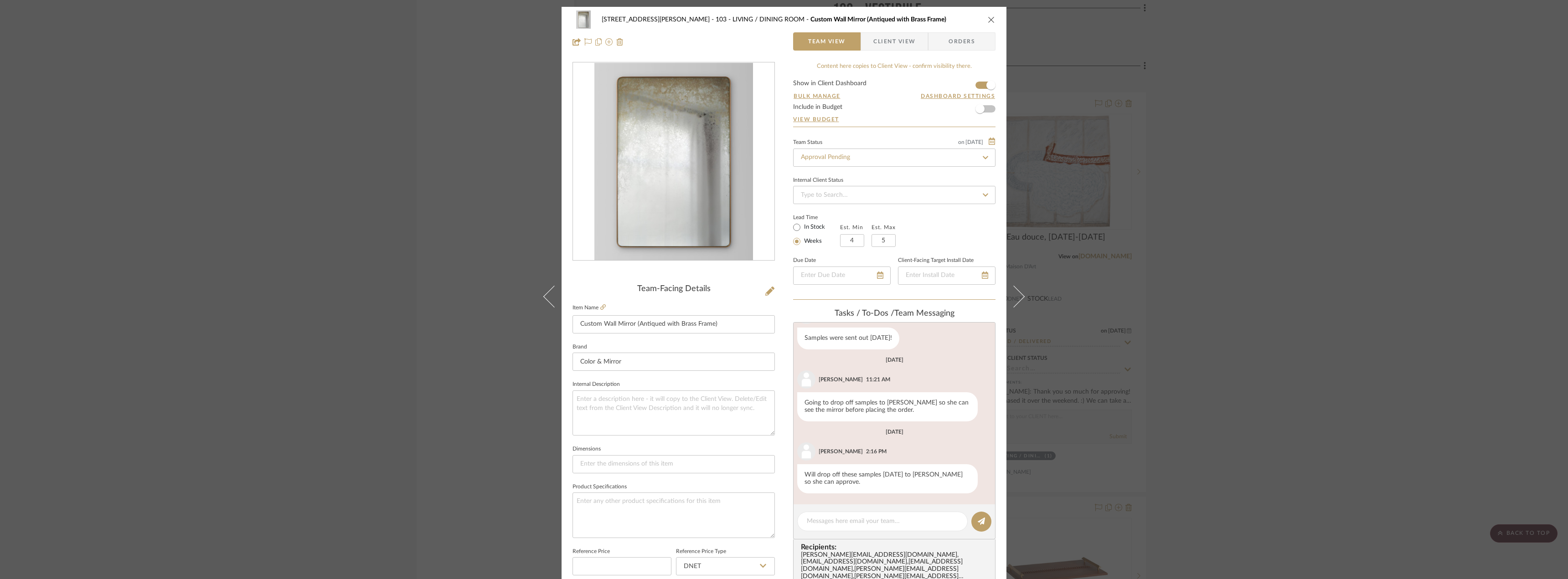
click at [894, 33] on span "Client View" at bounding box center [894, 42] width 42 height 19
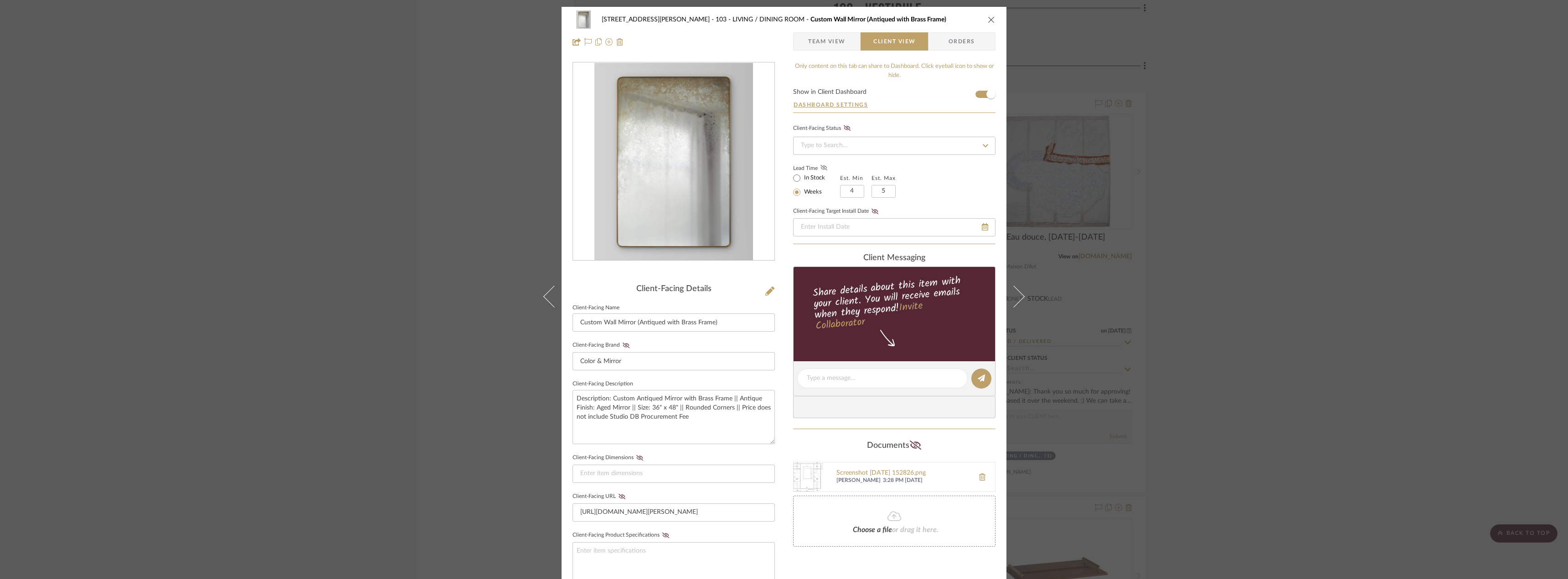
click at [821, 166] on icon at bounding box center [824, 167] width 7 height 5
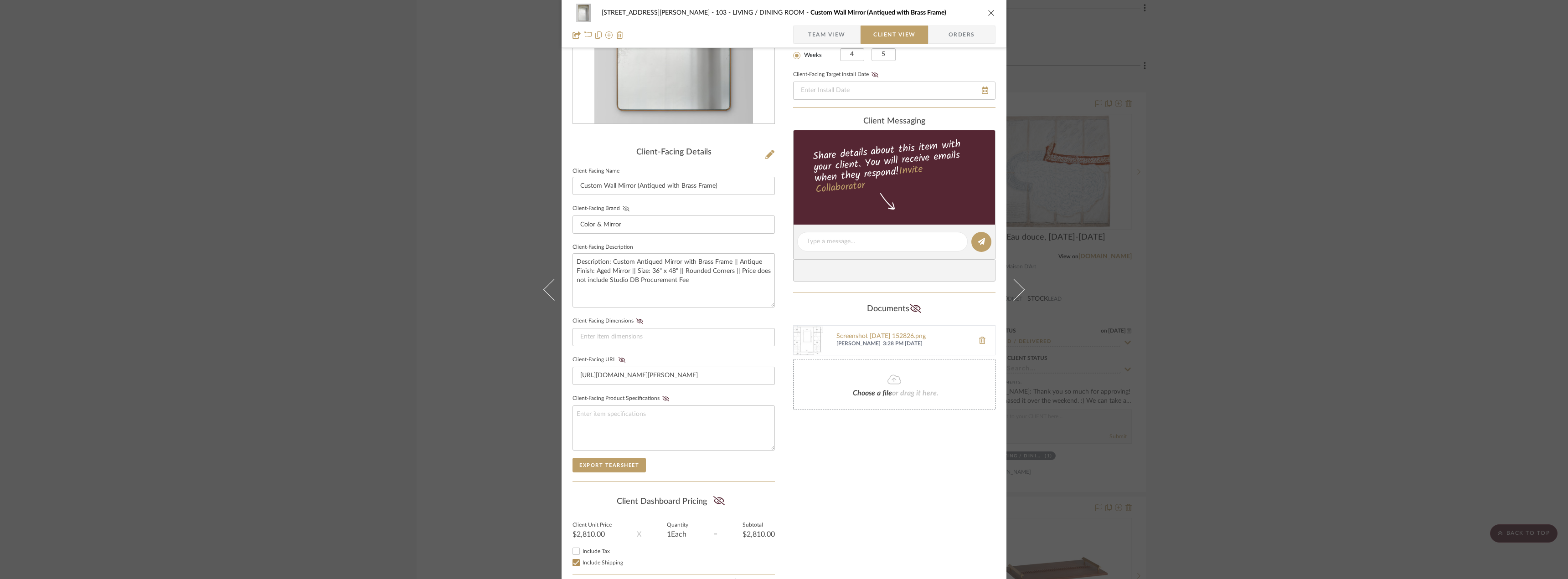
click at [622, 209] on icon at bounding box center [625, 208] width 7 height 5
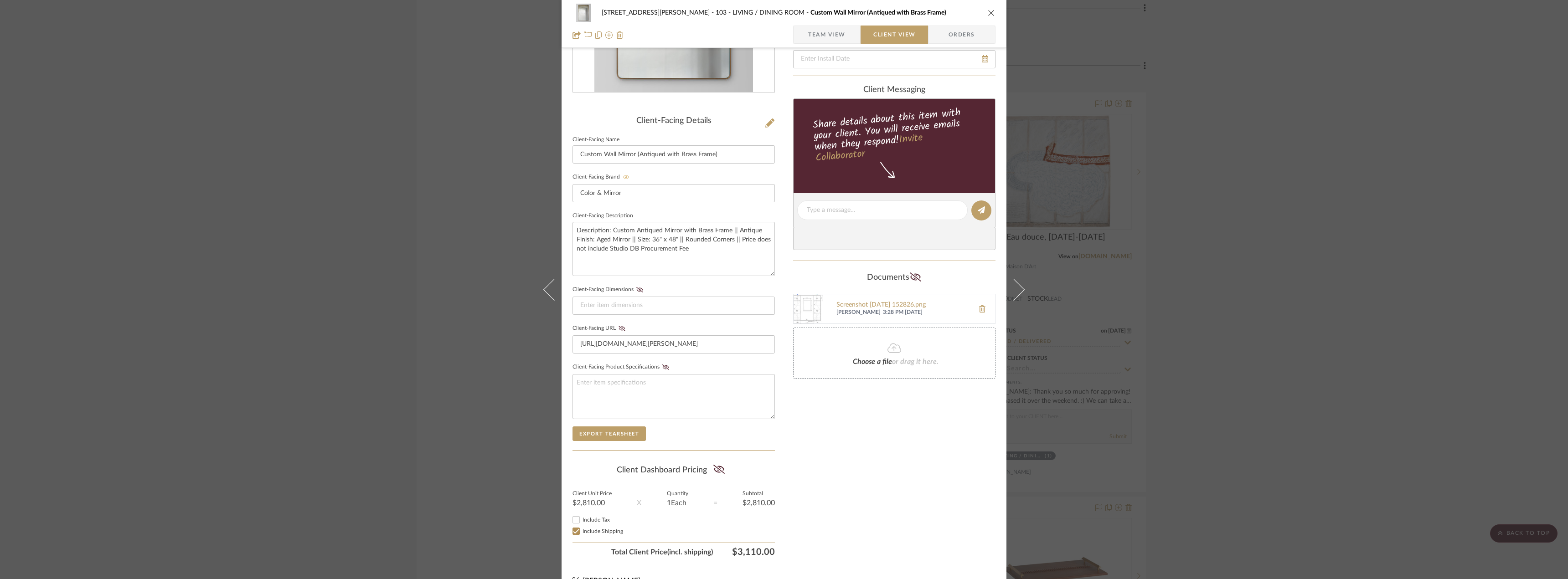
scroll to position [187, 0]
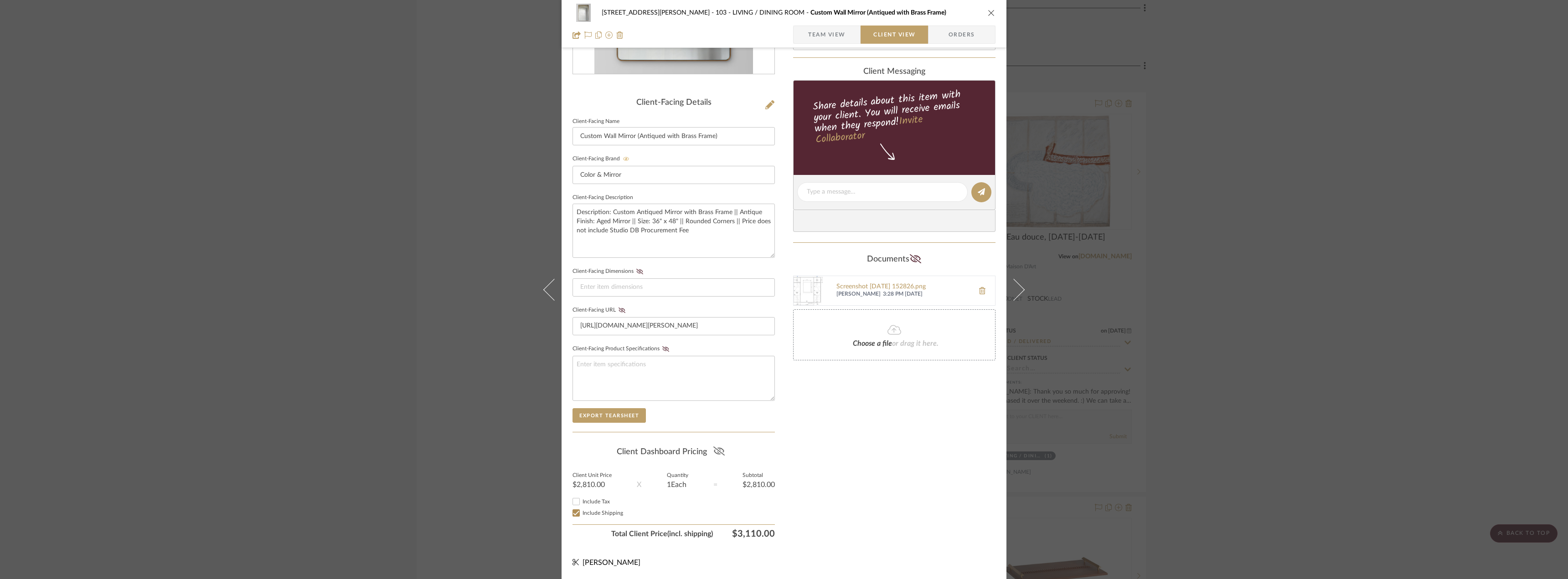
click at [718, 450] on icon at bounding box center [718, 451] width 11 height 9
click at [871, 456] on div "Only content on this tab can share to Dashboard. Click eyeball icon to show or …" at bounding box center [894, 210] width 202 height 667
click at [622, 308] on fa-icon at bounding box center [622, 310] width 11 height 5
click at [619, 311] on icon at bounding box center [622, 310] width 7 height 4
click at [619, 308] on icon at bounding box center [622, 310] width 7 height 4
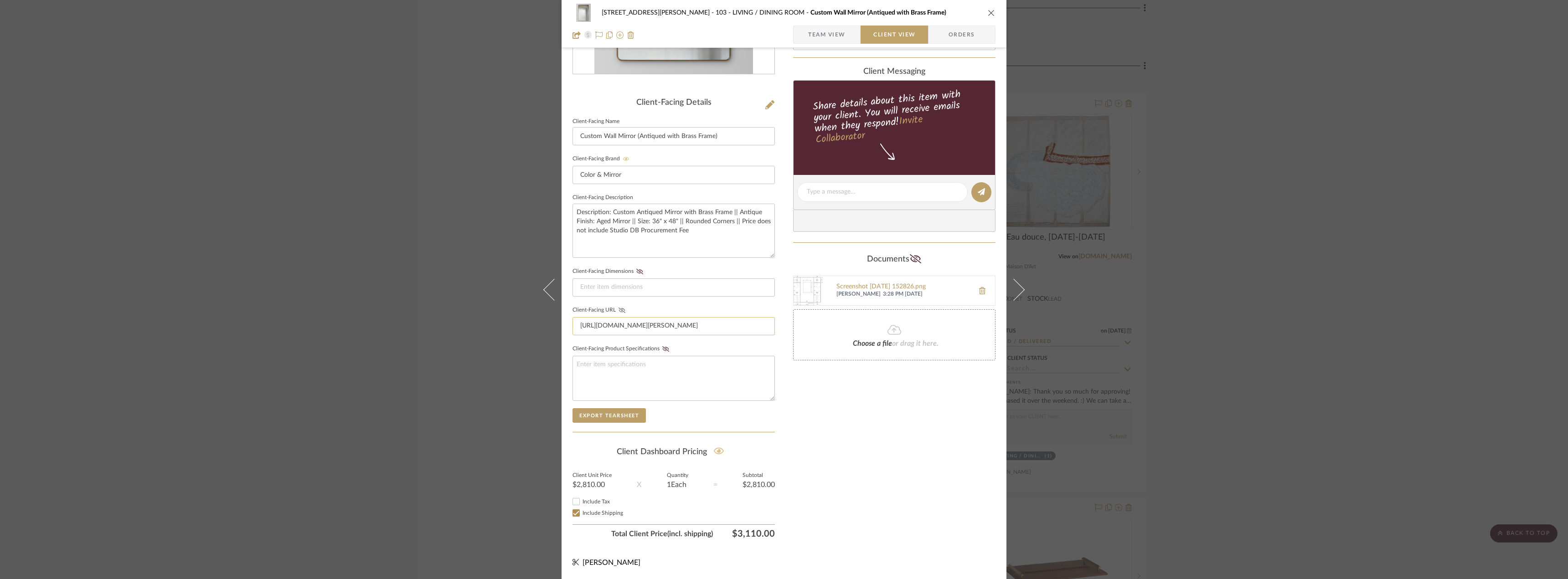
click at [664, 329] on input "https://www.neimanmarcus.com/p/john-richard-collection-pastelle-mirror-prod2263…" at bounding box center [674, 326] width 202 height 19
click at [882, 475] on div "Only content on this tab can share to Dashboard. Click eyeball icon to show or …" at bounding box center [894, 210] width 202 height 667
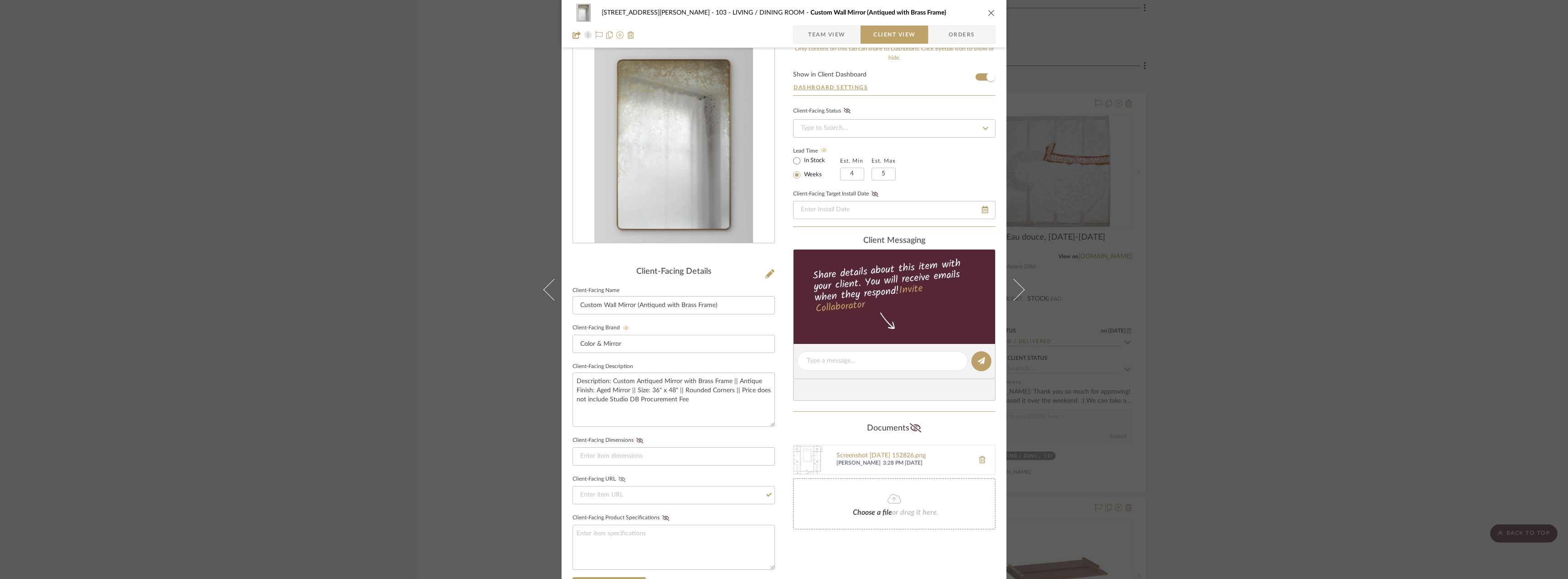
scroll to position [0, 0]
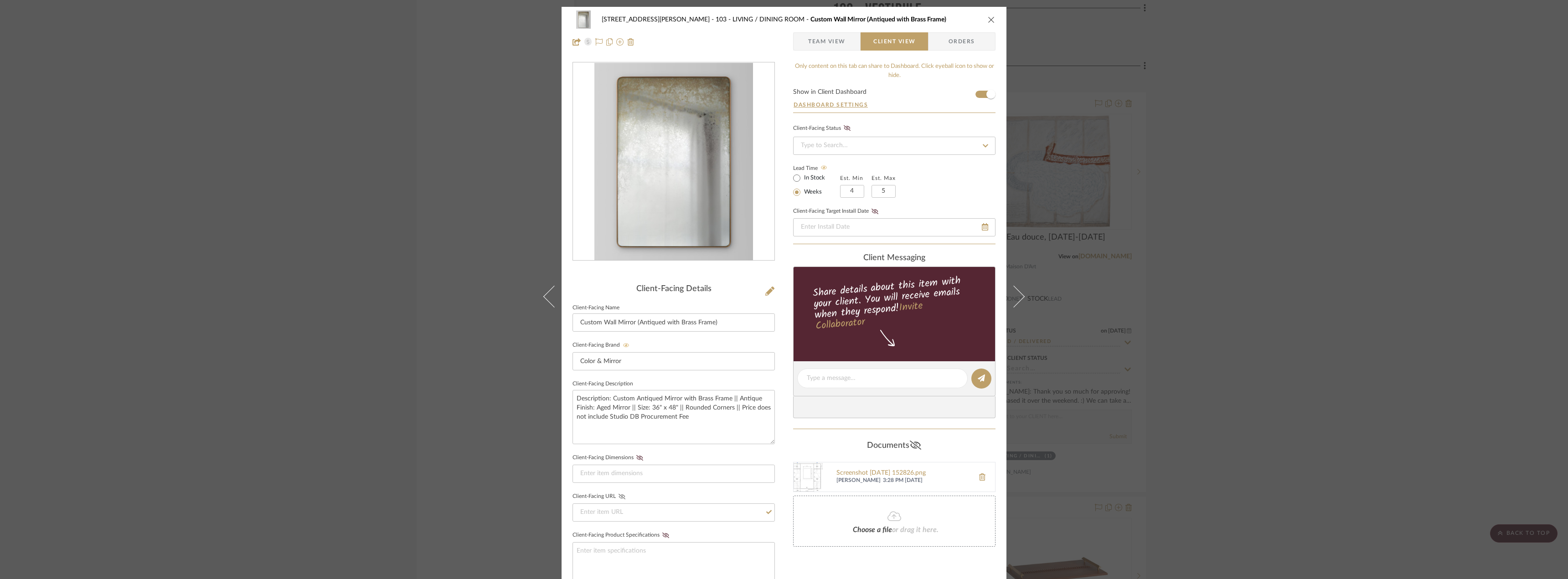
click at [910, 446] on icon at bounding box center [915, 445] width 11 height 9
click at [929, 479] on icon at bounding box center [932, 476] width 7 height 7
click at [823, 36] on span "Team View" at bounding box center [827, 42] width 37 height 19
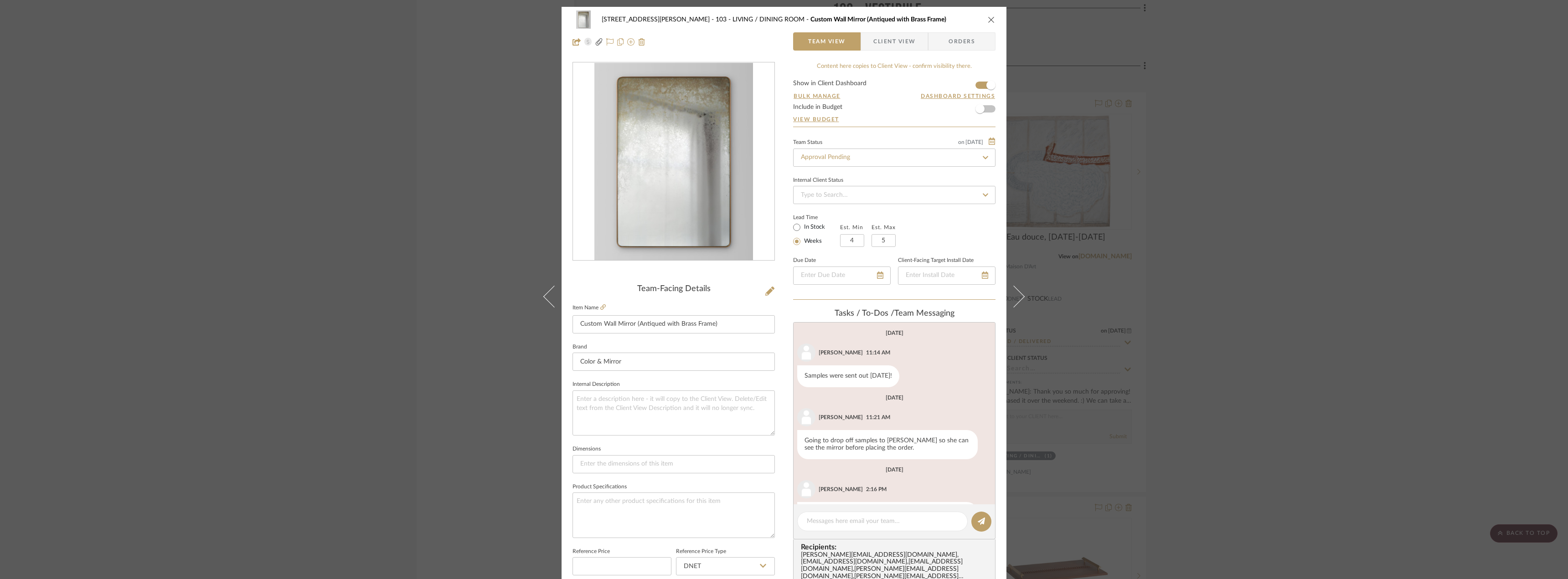
scroll to position [38, 0]
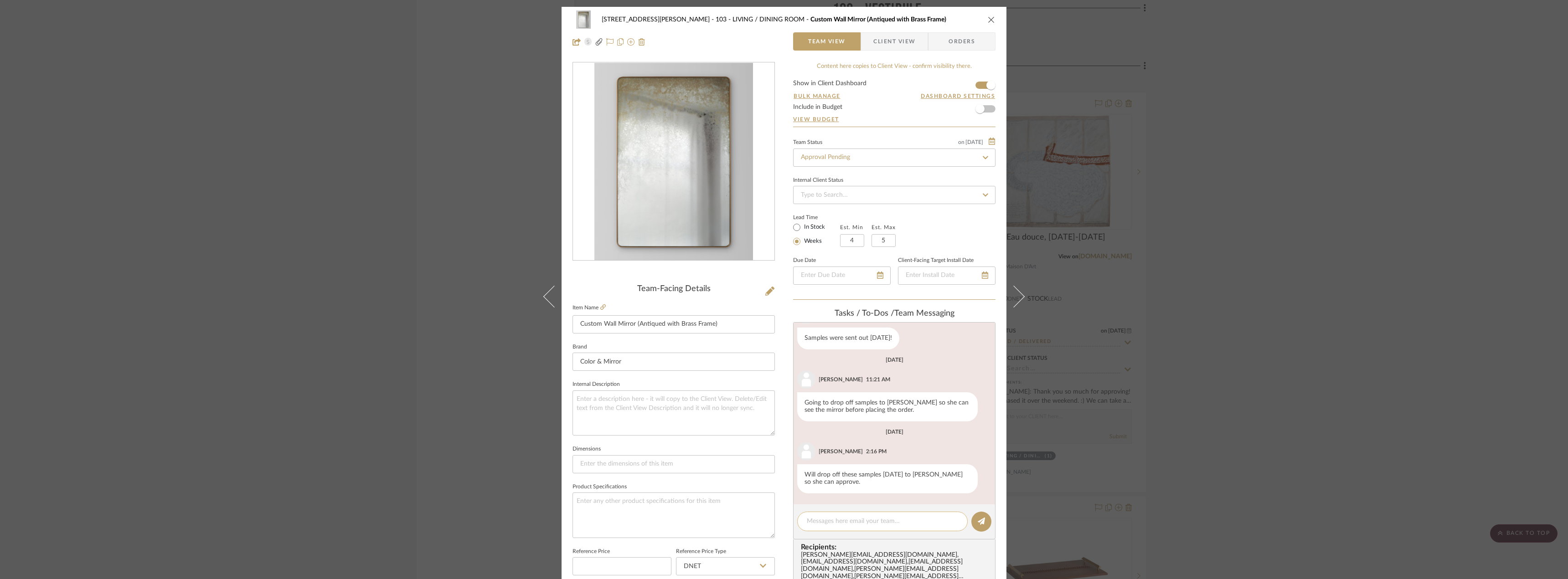
click at [838, 520] on textarea at bounding box center [883, 521] width 152 height 10
type textarea "Hi [PERSON_NAME], I made this live for [PERSON_NAME]'s review. Do you mind addi…"
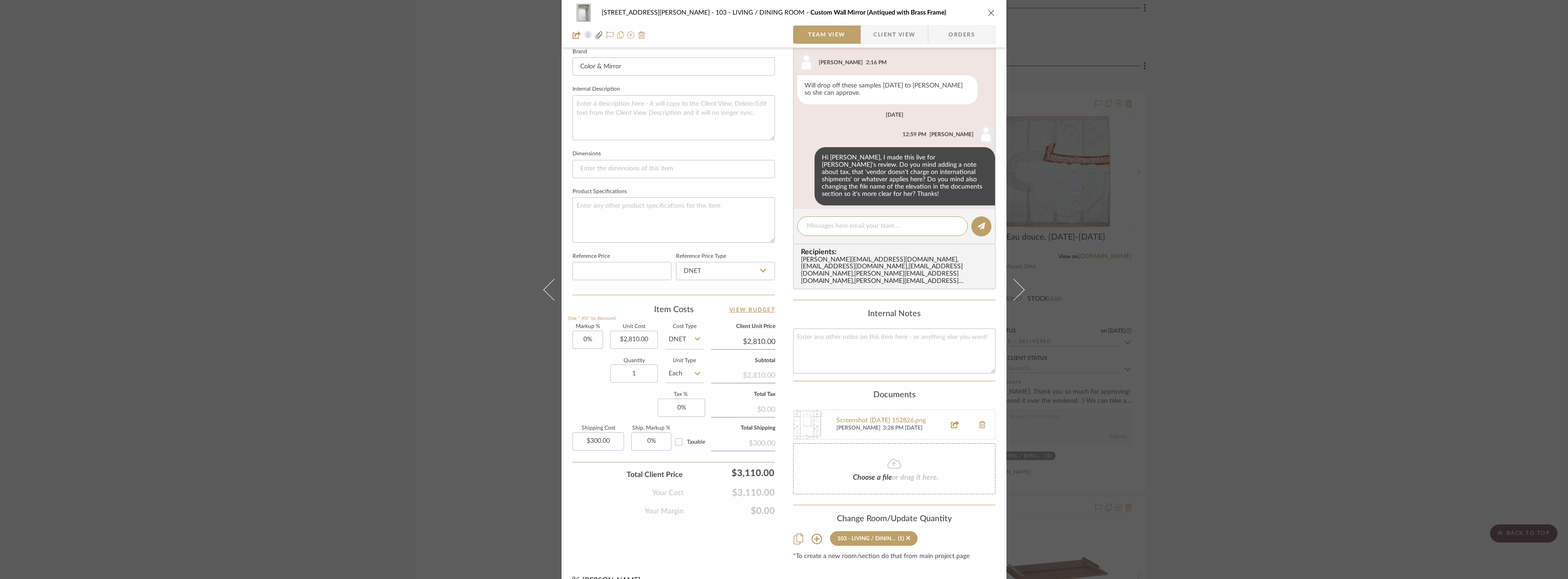
scroll to position [305, 0]
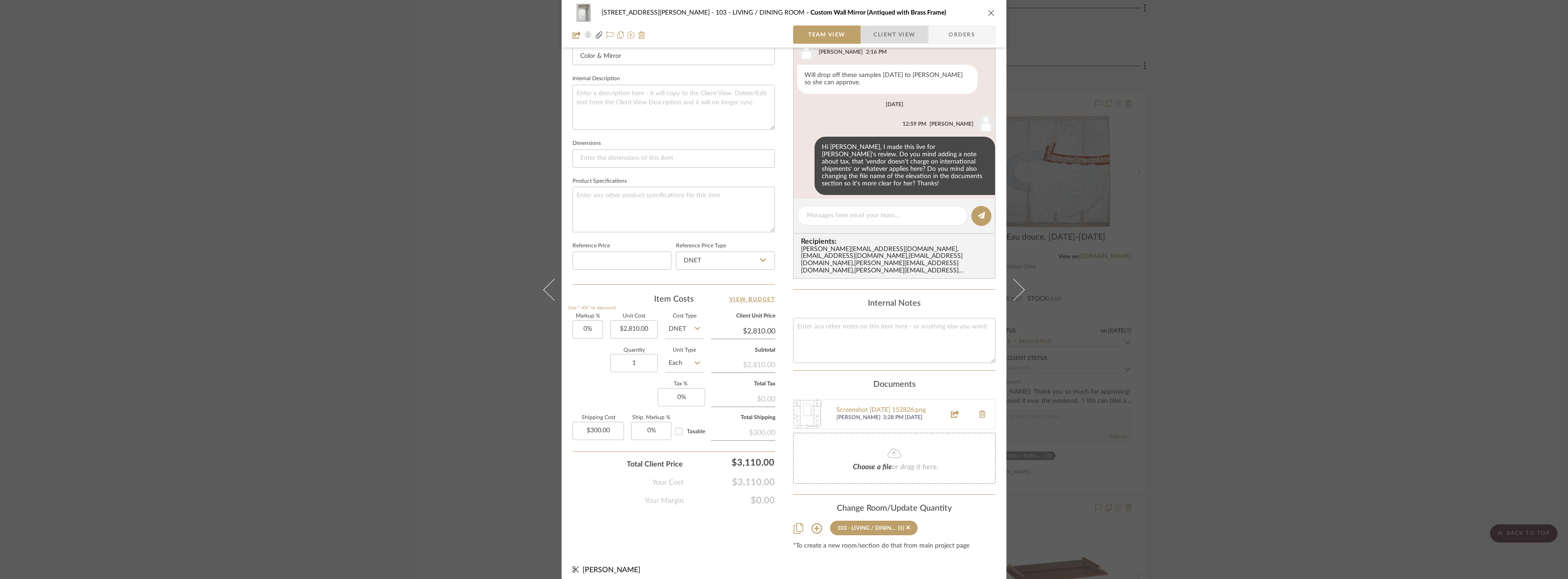
click at [905, 43] on span "Client View" at bounding box center [894, 34] width 42 height 19
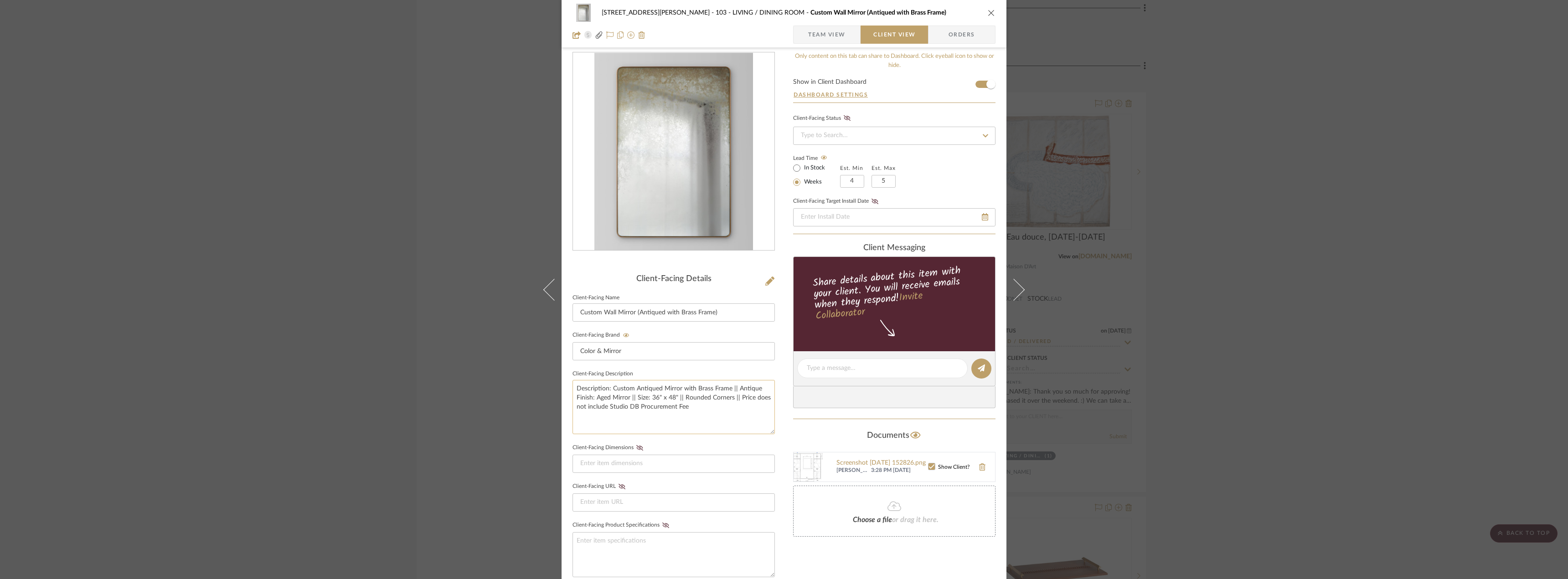
scroll to position [0, 0]
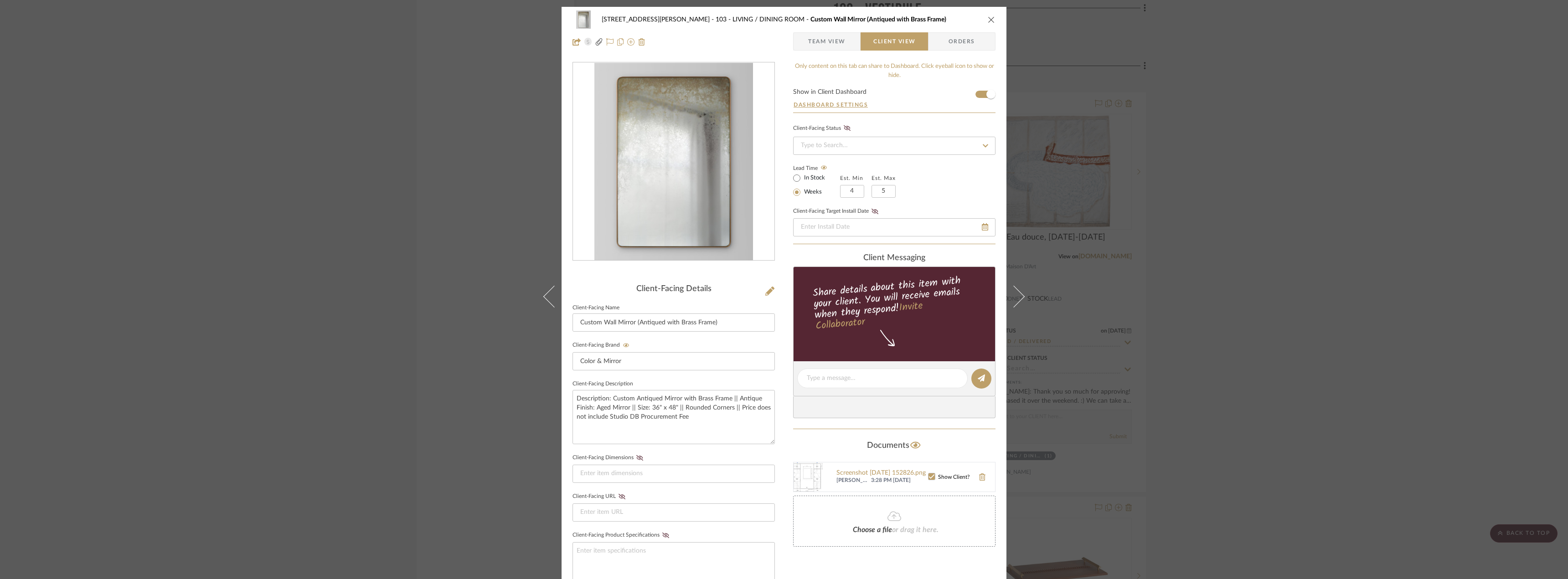
click at [1204, 221] on div "22120 - 136 W 22nd Street - Chang 103 - LIVING / DINING ROOM Custom Wall Mirror…" at bounding box center [784, 289] width 1568 height 579
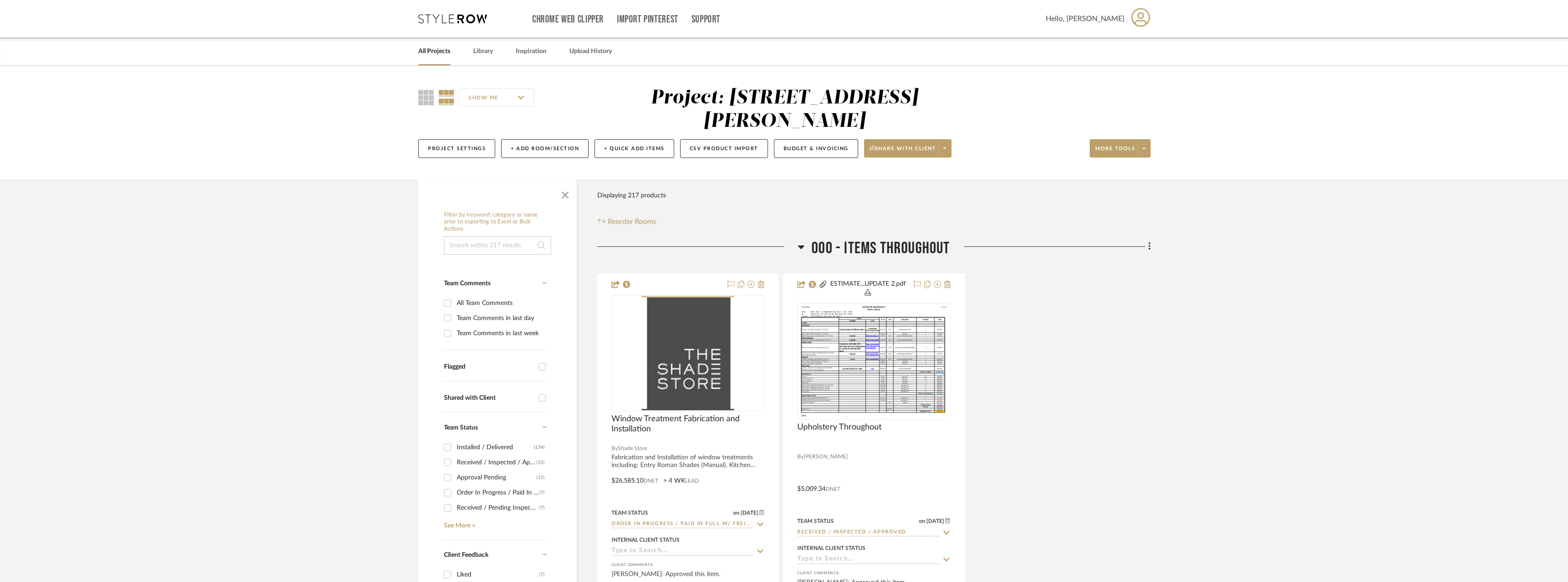
click at [503, 311] on div "Team Comments in last day" at bounding box center [501, 318] width 88 height 15
click at [455, 311] on input "Team Comments in last day" at bounding box center [448, 318] width 15 height 15
checkbox input "true"
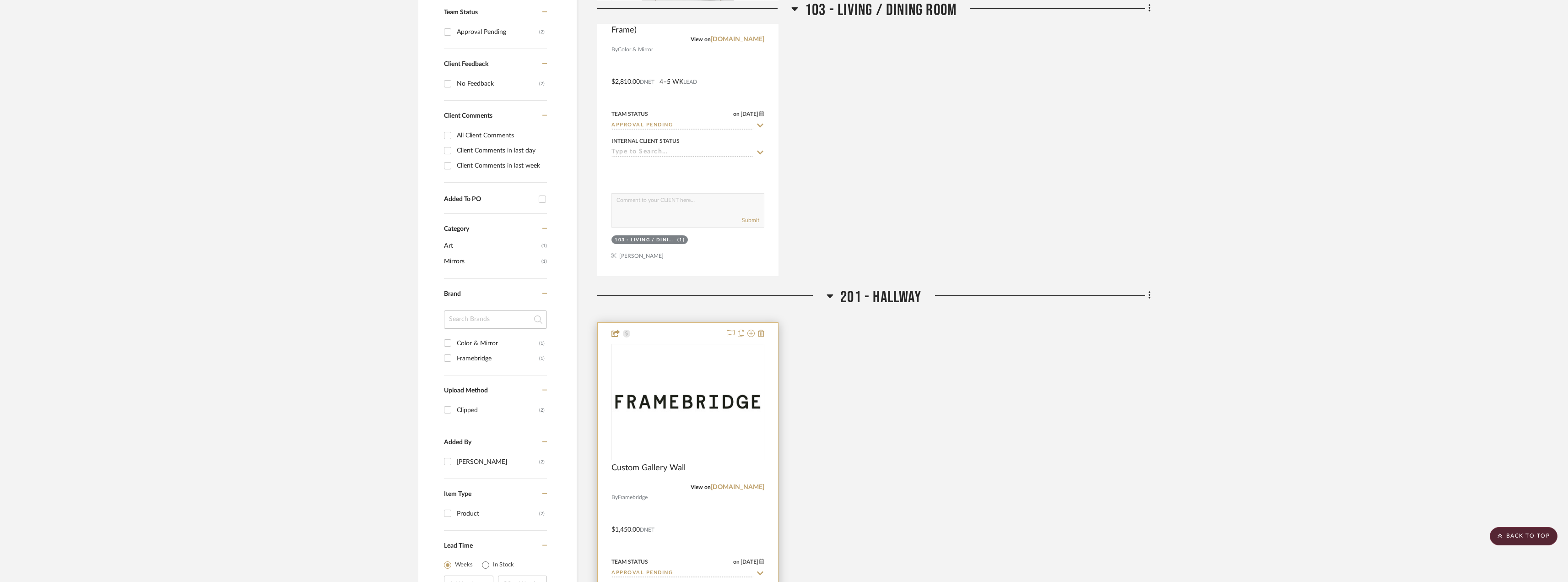
scroll to position [550, 0]
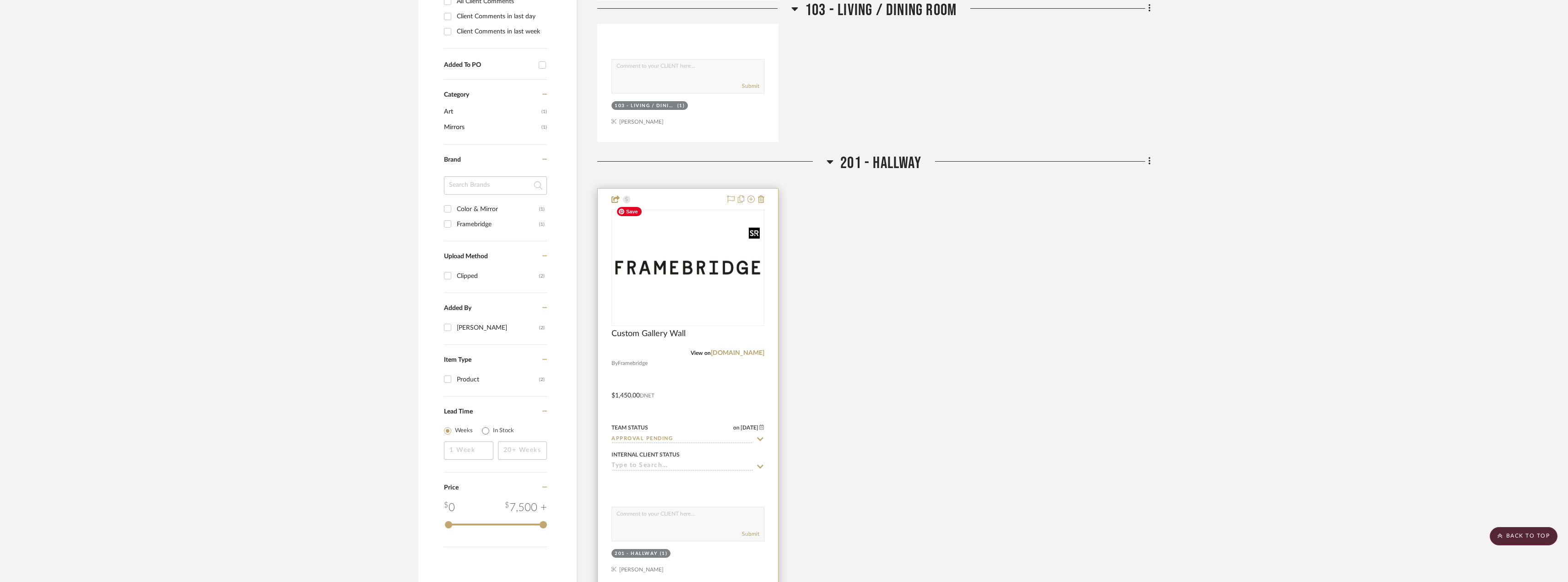
click at [688, 253] on img "0" at bounding box center [688, 267] width 151 height 84
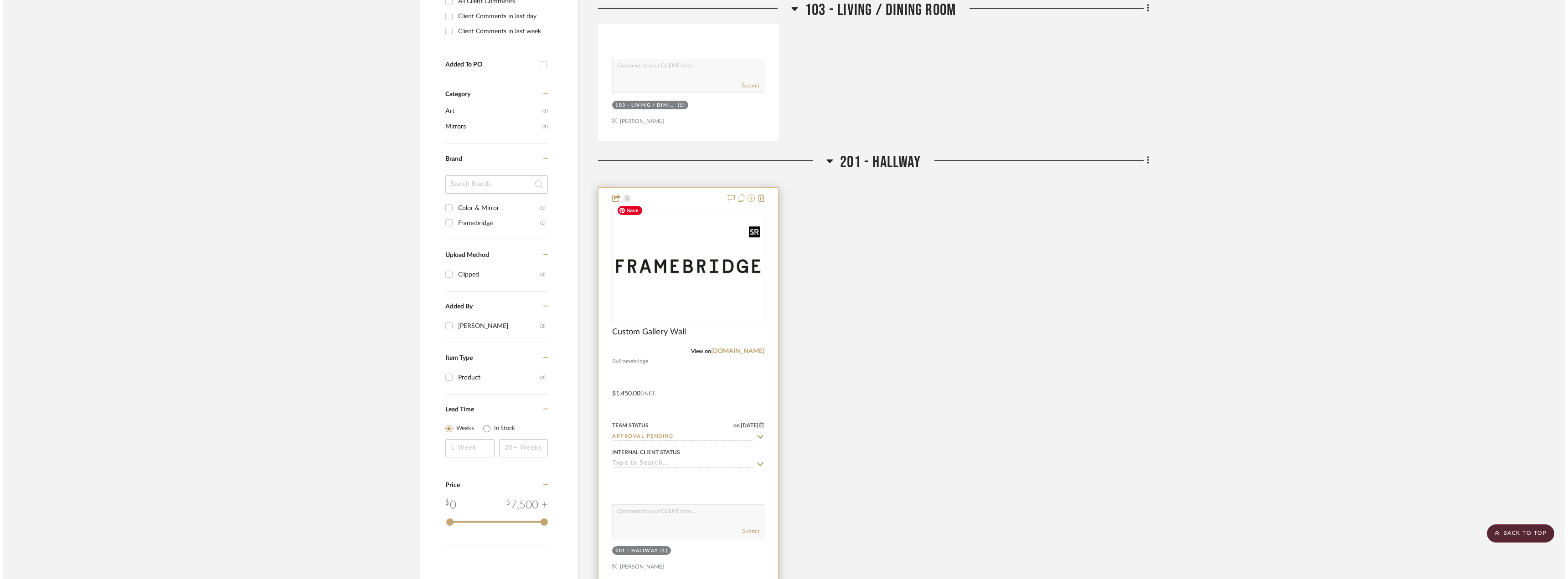
scroll to position [0, 0]
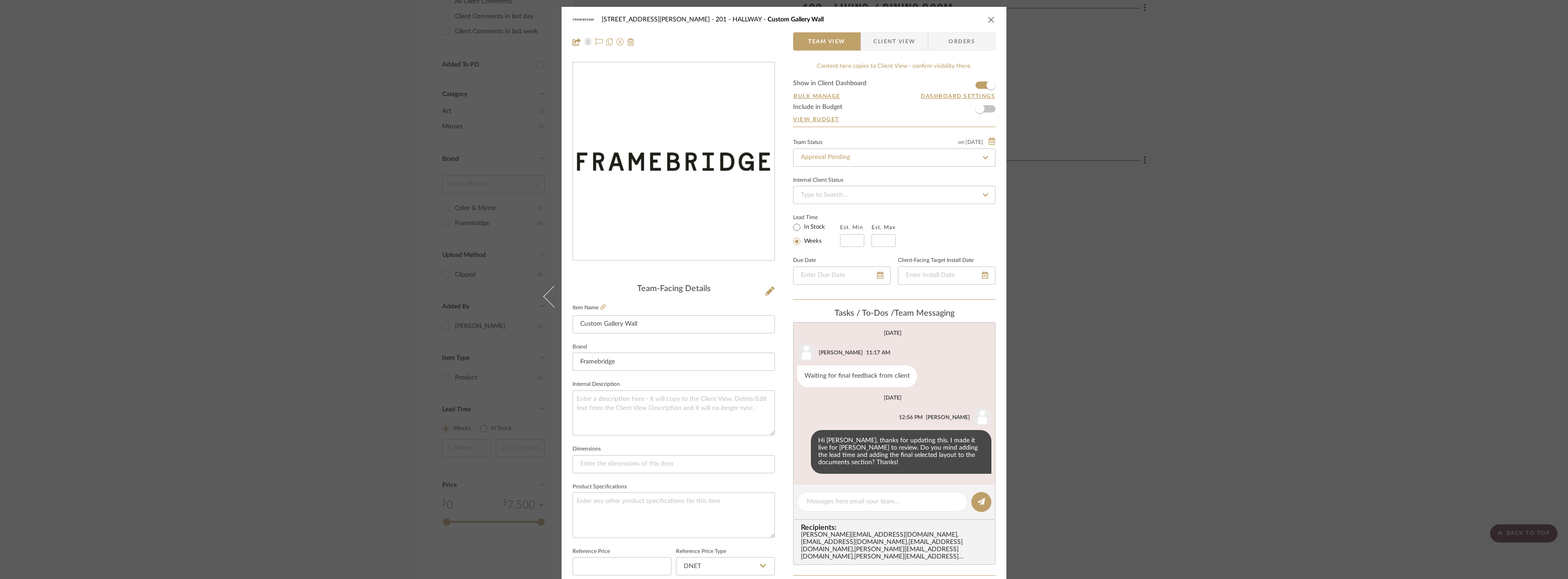
click at [877, 50] on span "Client View" at bounding box center [894, 42] width 42 height 19
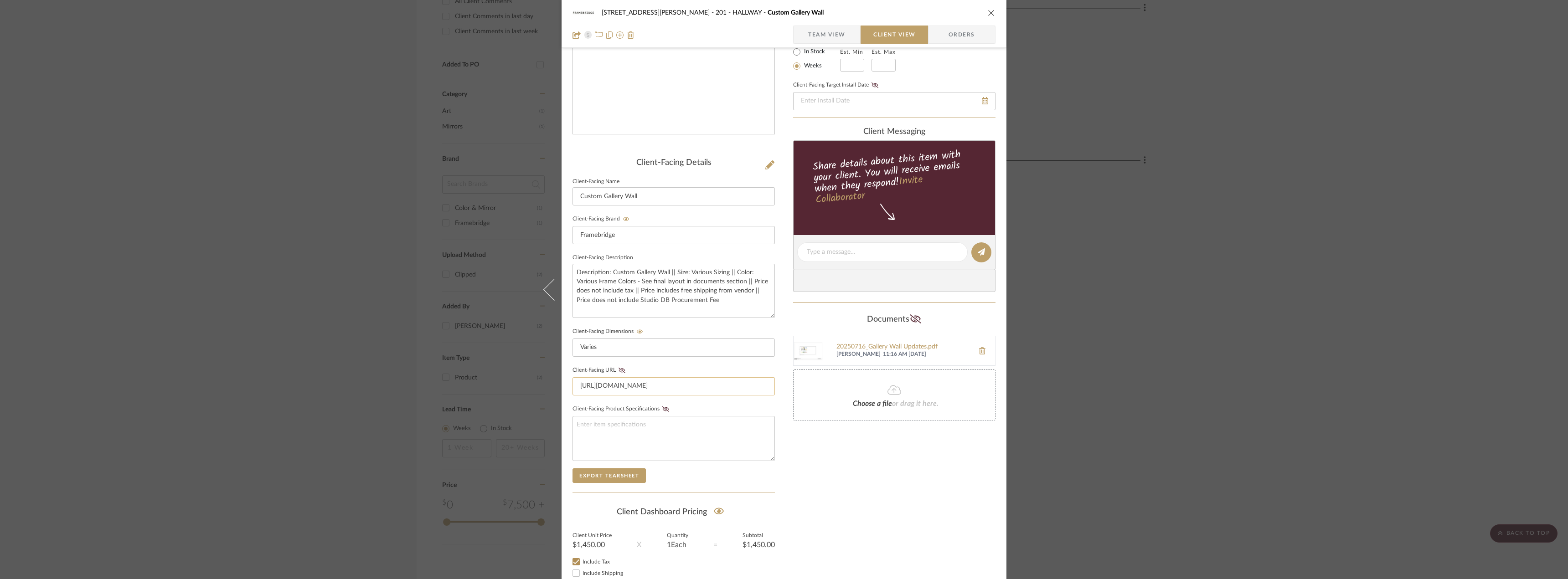
scroll to position [187, 0]
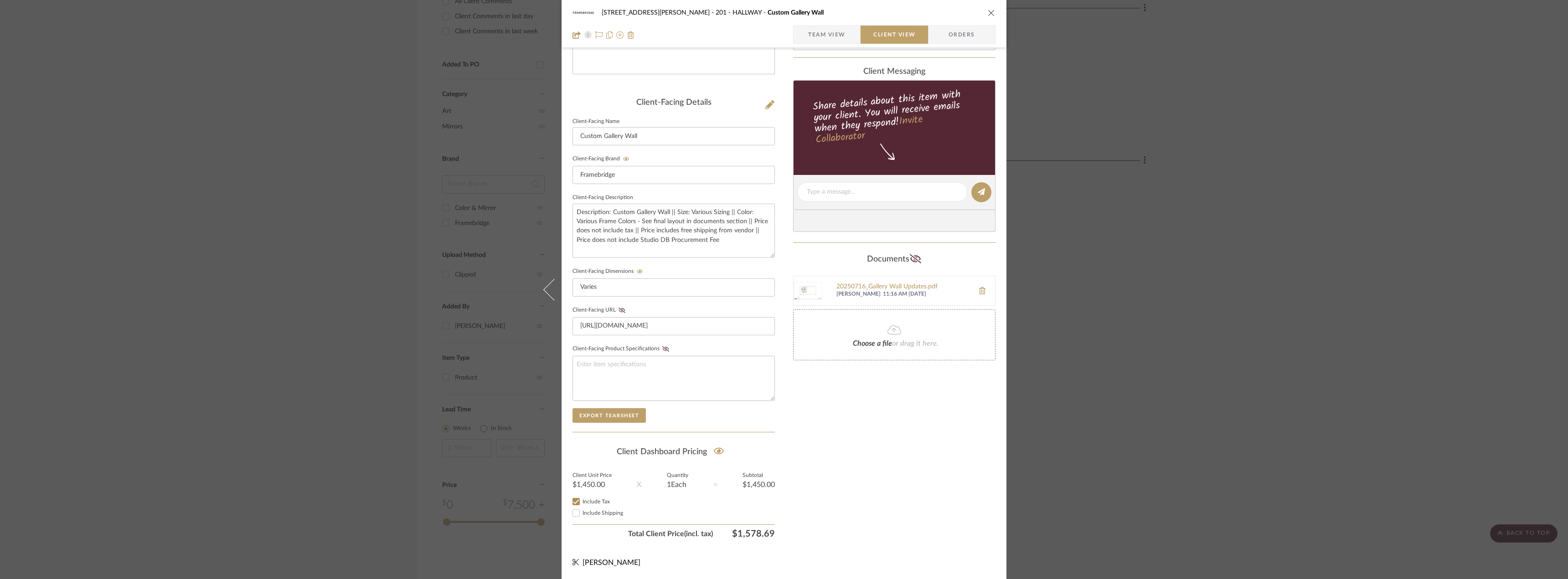
click at [1227, 305] on div "22120 - 136 W 22nd Street - Chang 201 - HALLWAY Custom Gallery Wall Team View C…" at bounding box center [784, 289] width 1568 height 579
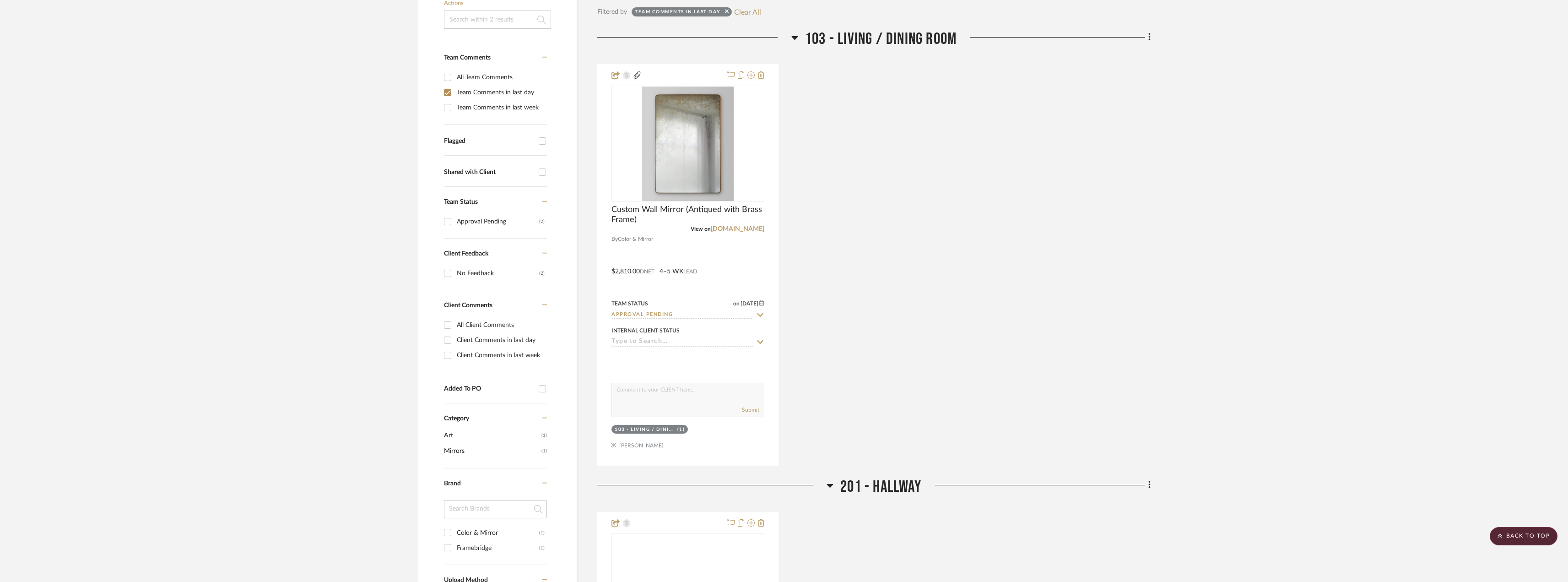
scroll to position [0, 0]
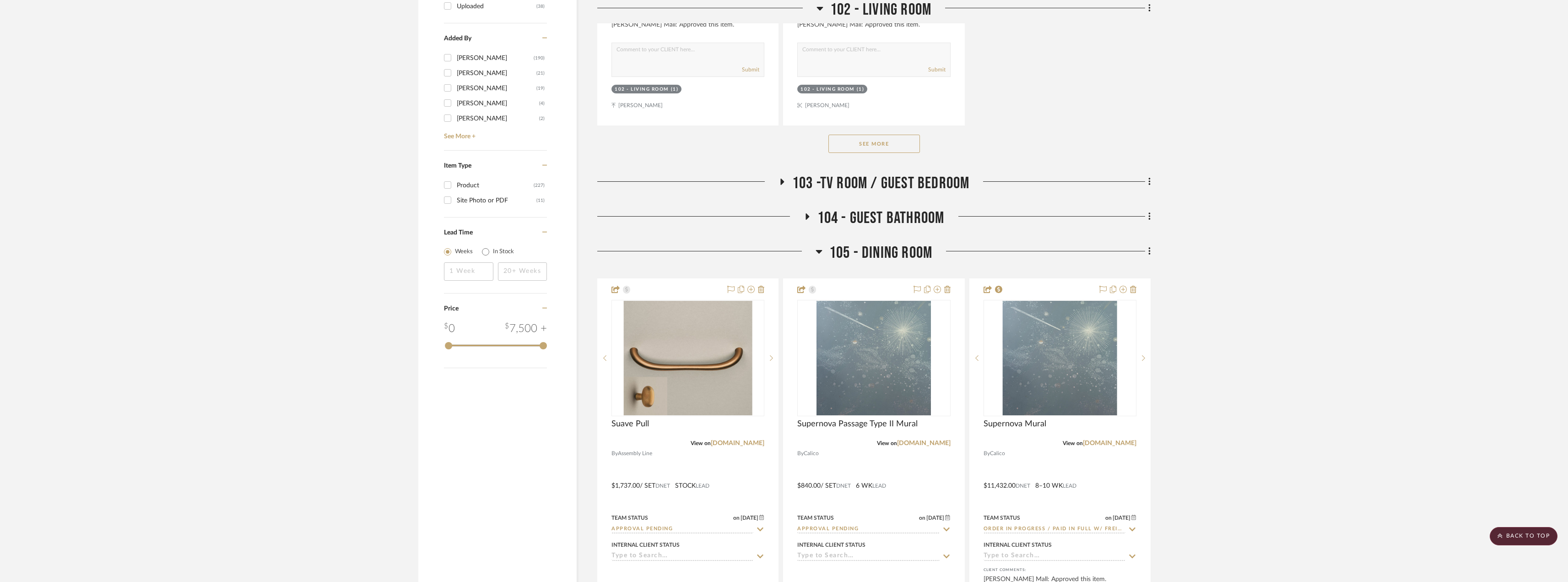
scroll to position [1649, 0]
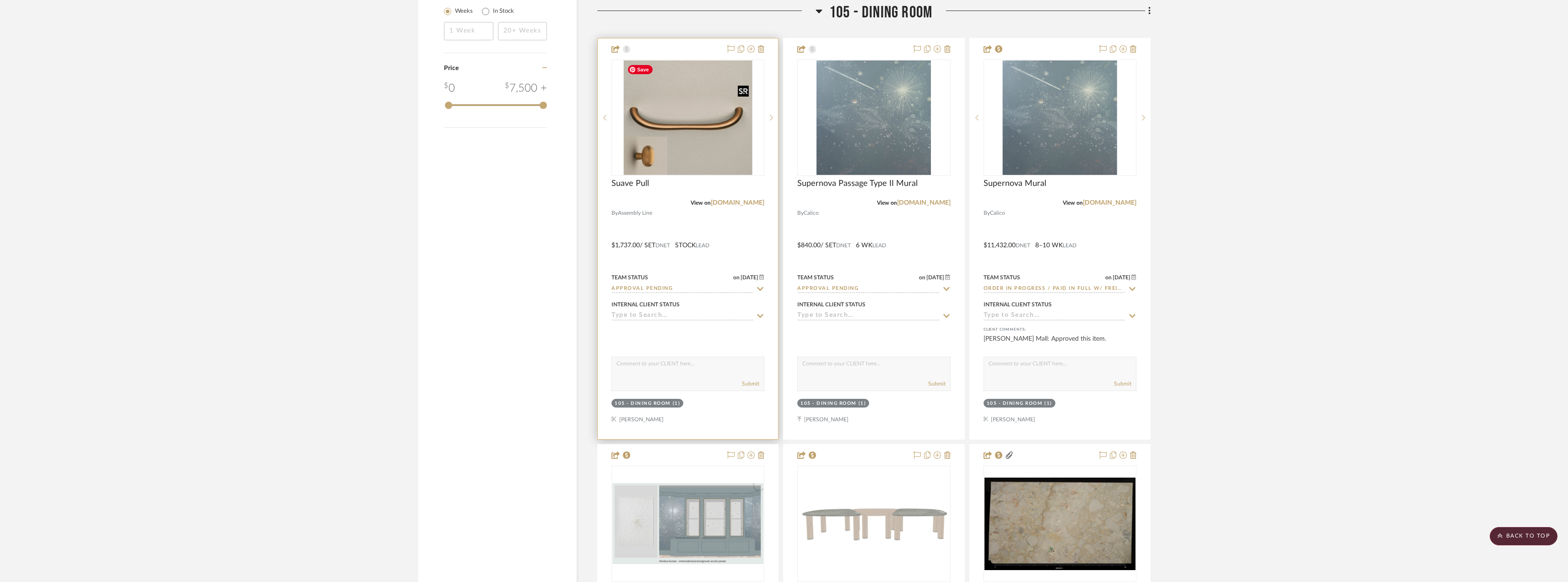
click at [691, 146] on img "0" at bounding box center [688, 117] width 128 height 114
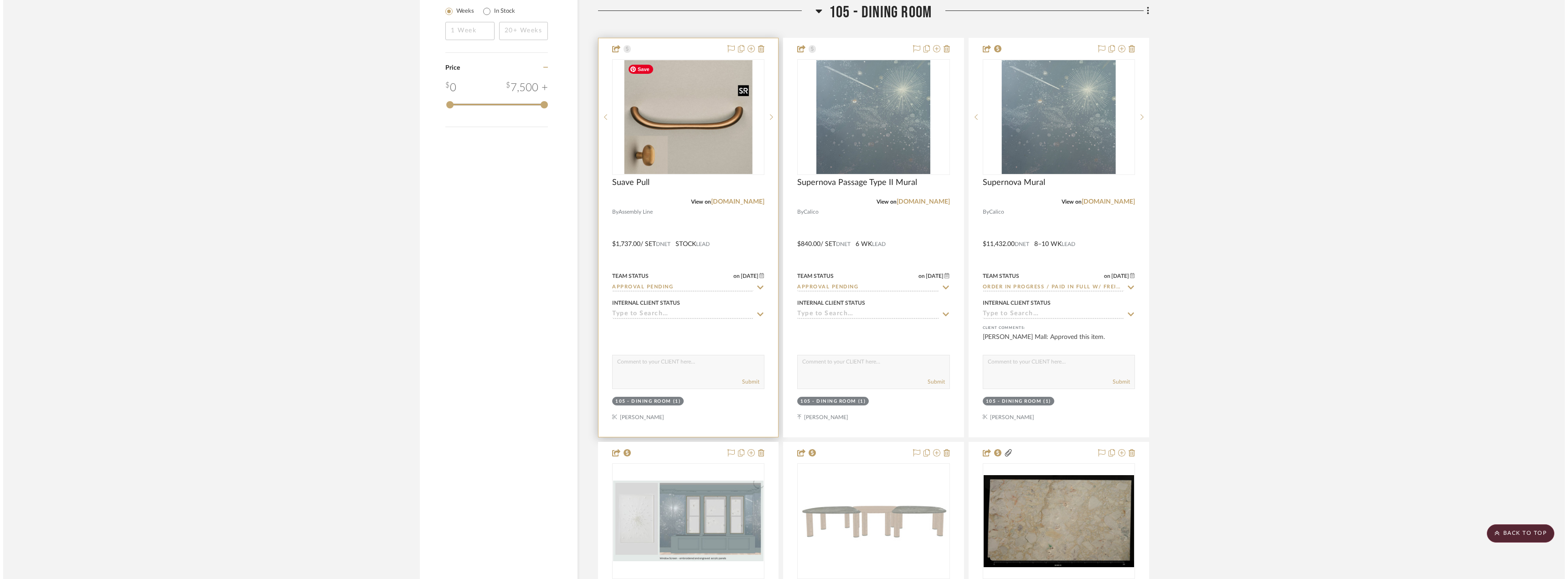
scroll to position [0, 0]
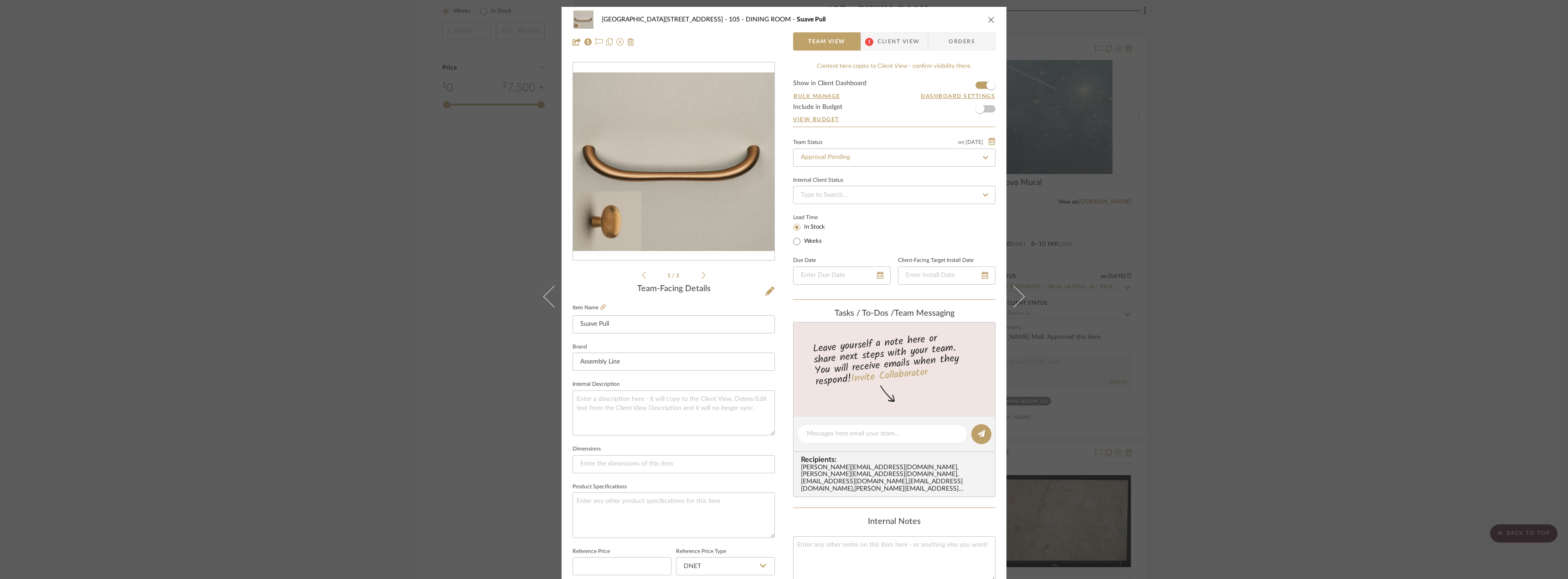
click at [1400, 174] on div "24100 - 1175 Park Avenue - Mall 105 - DINING ROOM Suave Pull Team View 1 Client…" at bounding box center [784, 289] width 1568 height 579
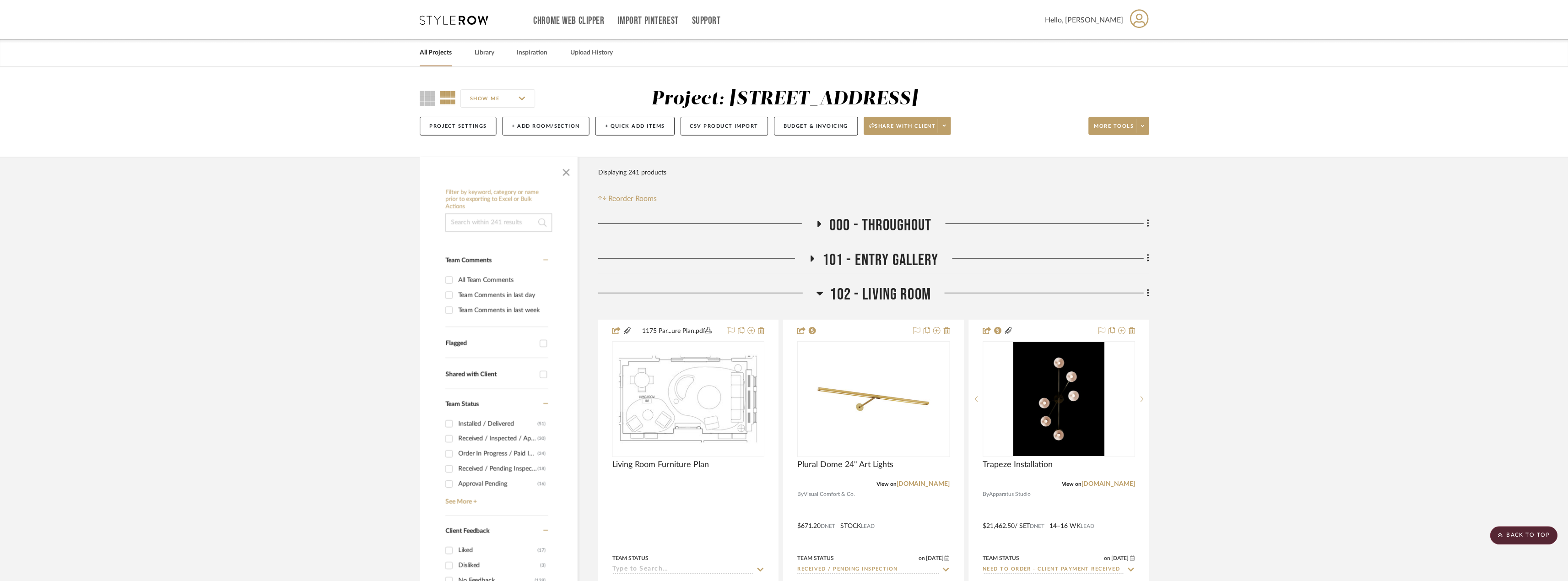
scroll to position [1649, 0]
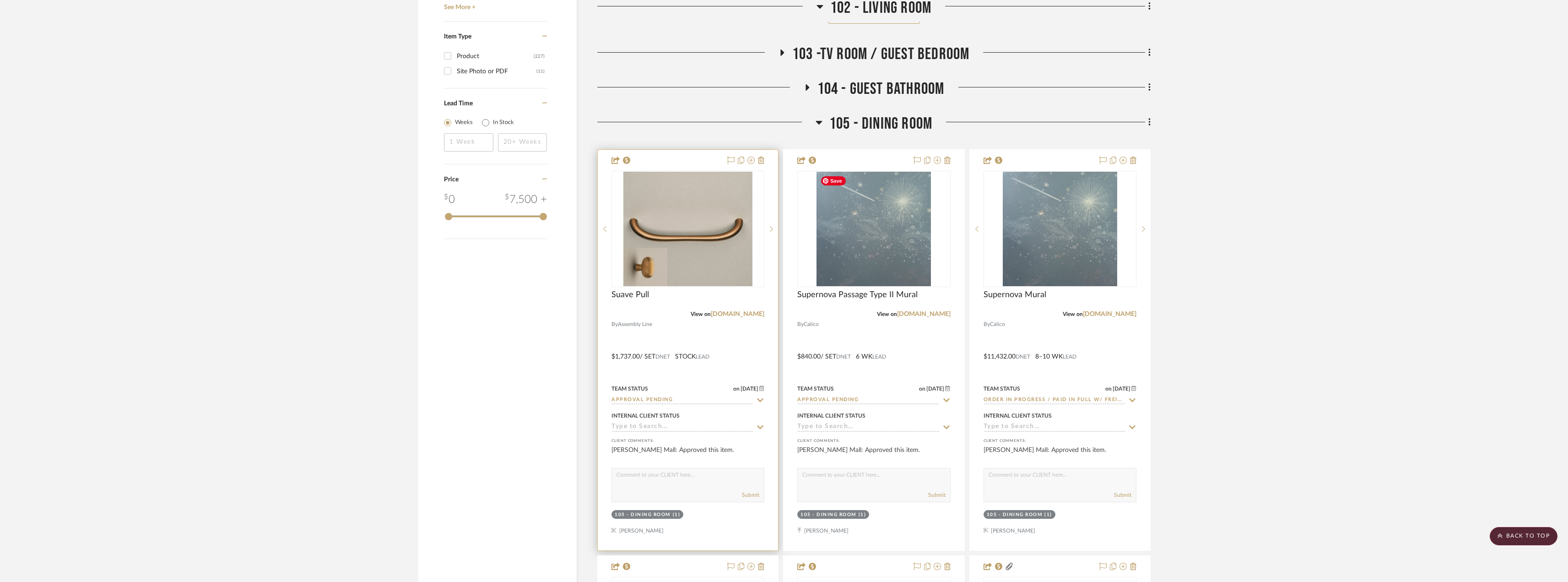
scroll to position [1511, 0]
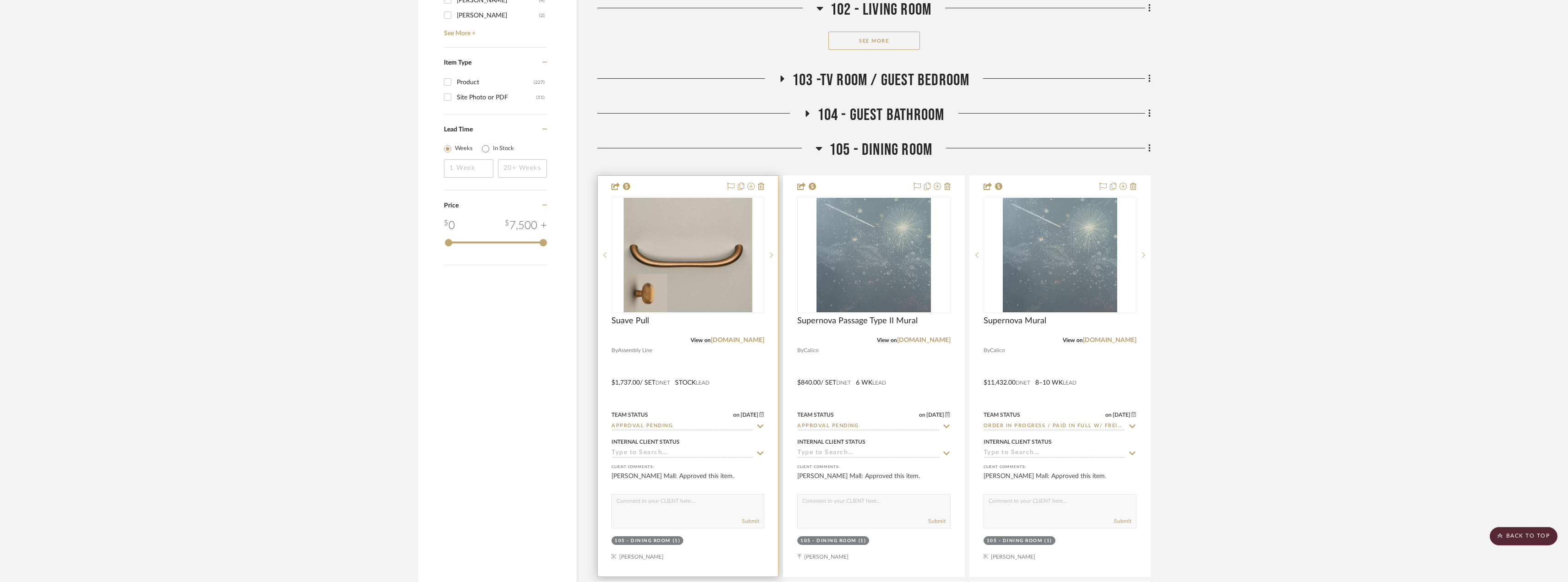
click at [672, 429] on input "Approval Pending" at bounding box center [682, 427] width 142 height 9
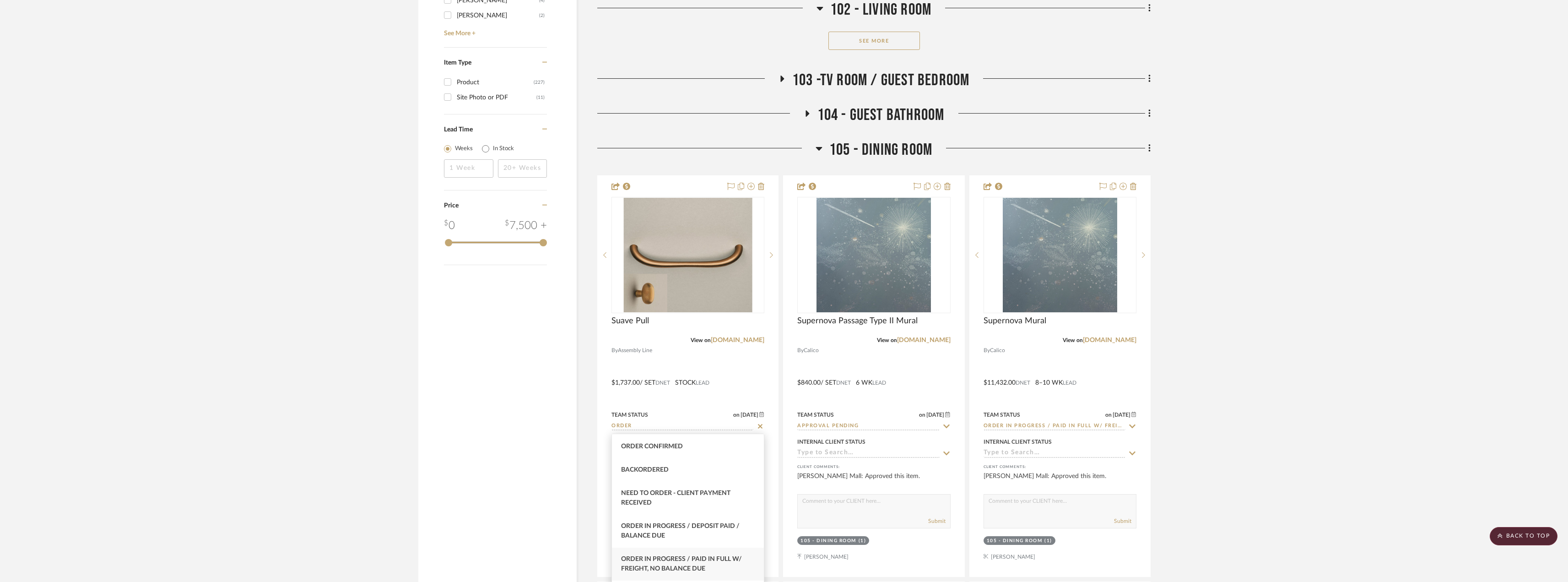
type input "ORDER"
click at [688, 554] on div "Order In Progress / Paid In Full w/ Freight, No Balance due" at bounding box center [688, 564] width 152 height 33
type input "[DATE]"
type input "Order In Progress / Paid In Full w/ Freight, No Balance due"
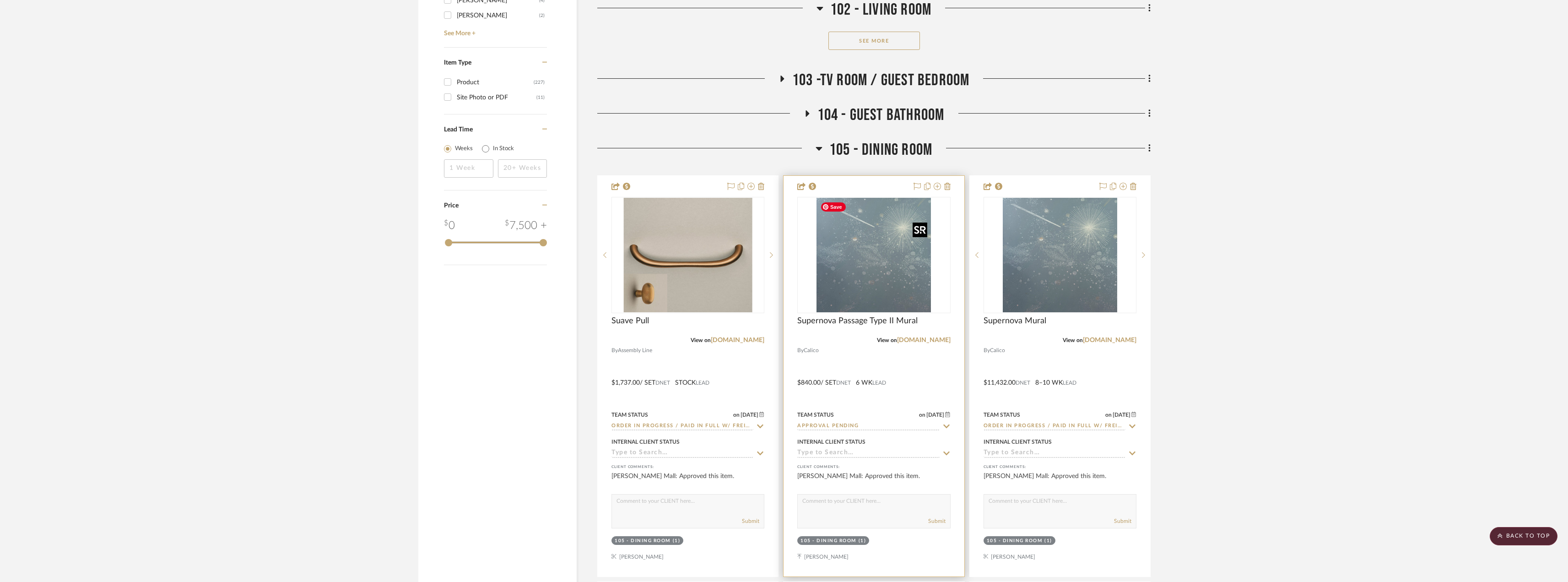
click at [871, 294] on img "0" at bounding box center [874, 255] width 114 height 114
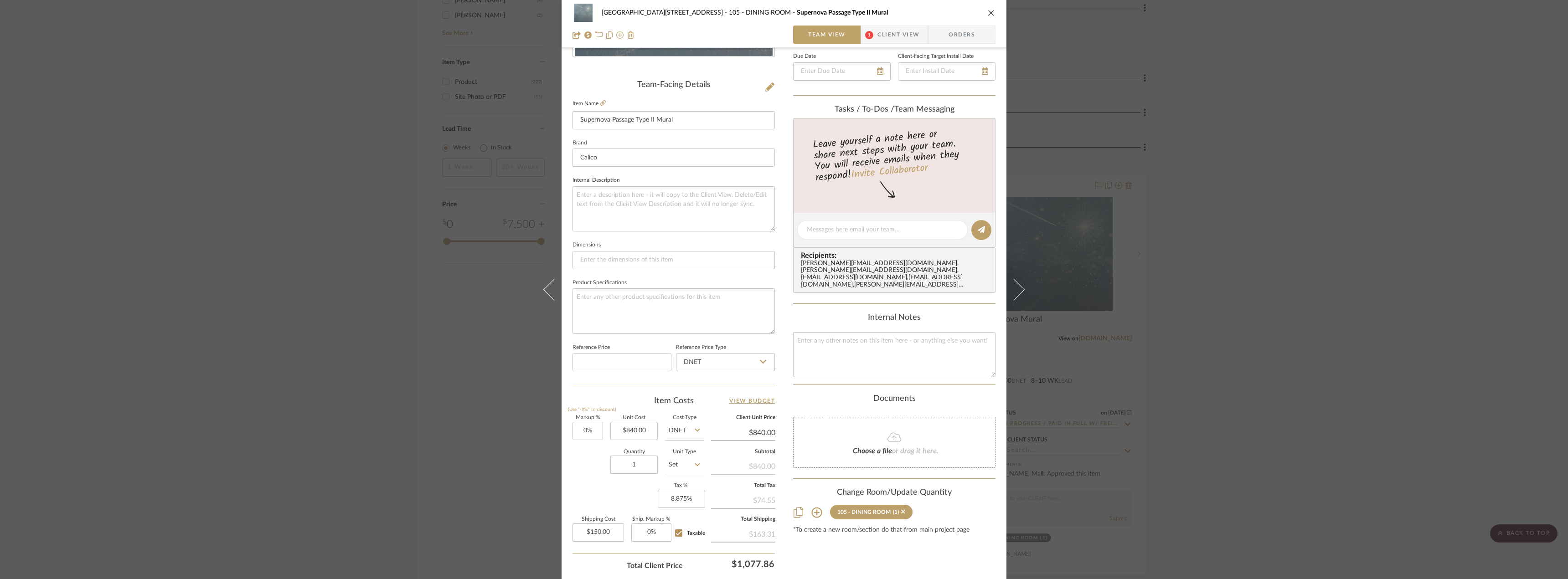
scroll to position [228, 0]
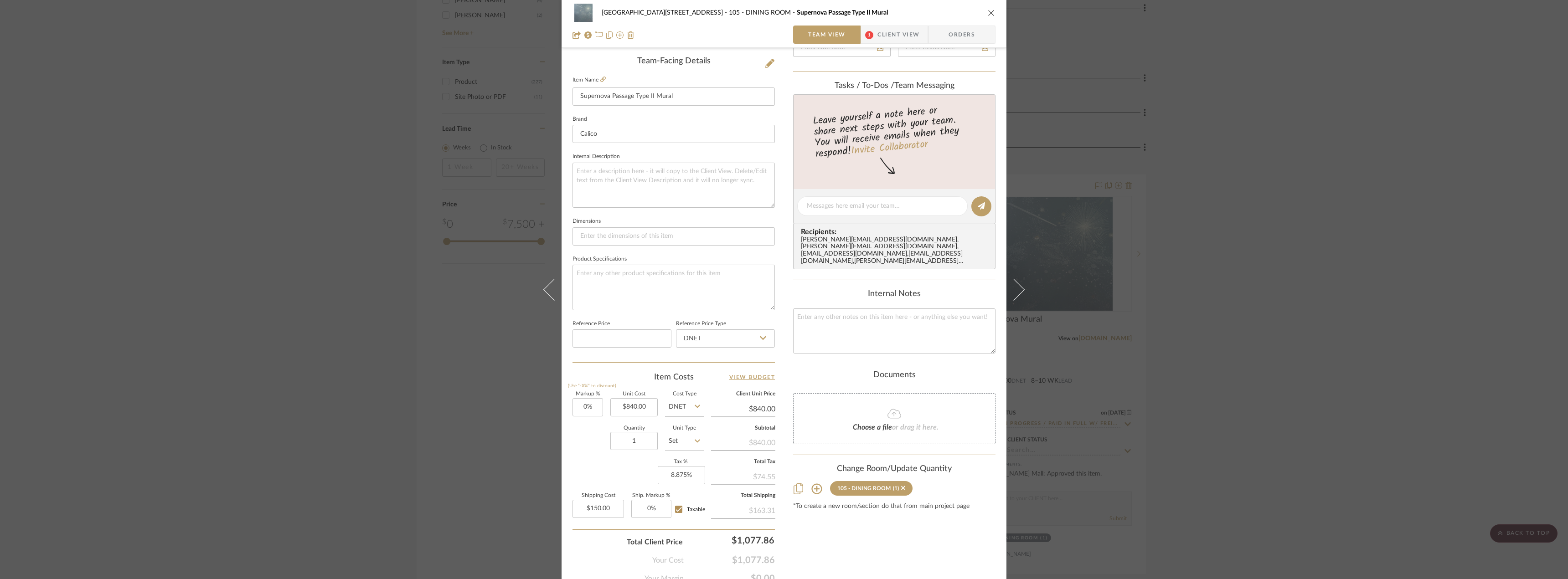
click at [241, 137] on div "24100 - 1175 Park Avenue - Mall 105 - DINING ROOM Supernova Passage Type II Mur…" at bounding box center [784, 289] width 1568 height 579
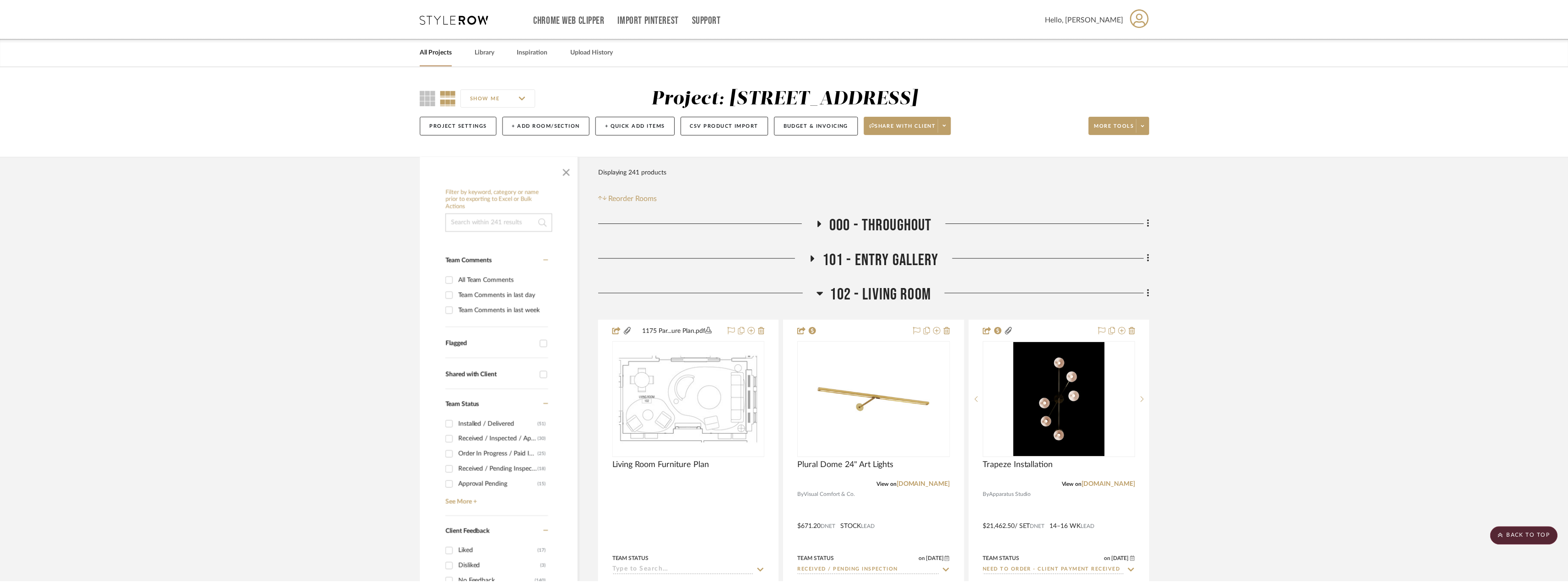
scroll to position [1511, 0]
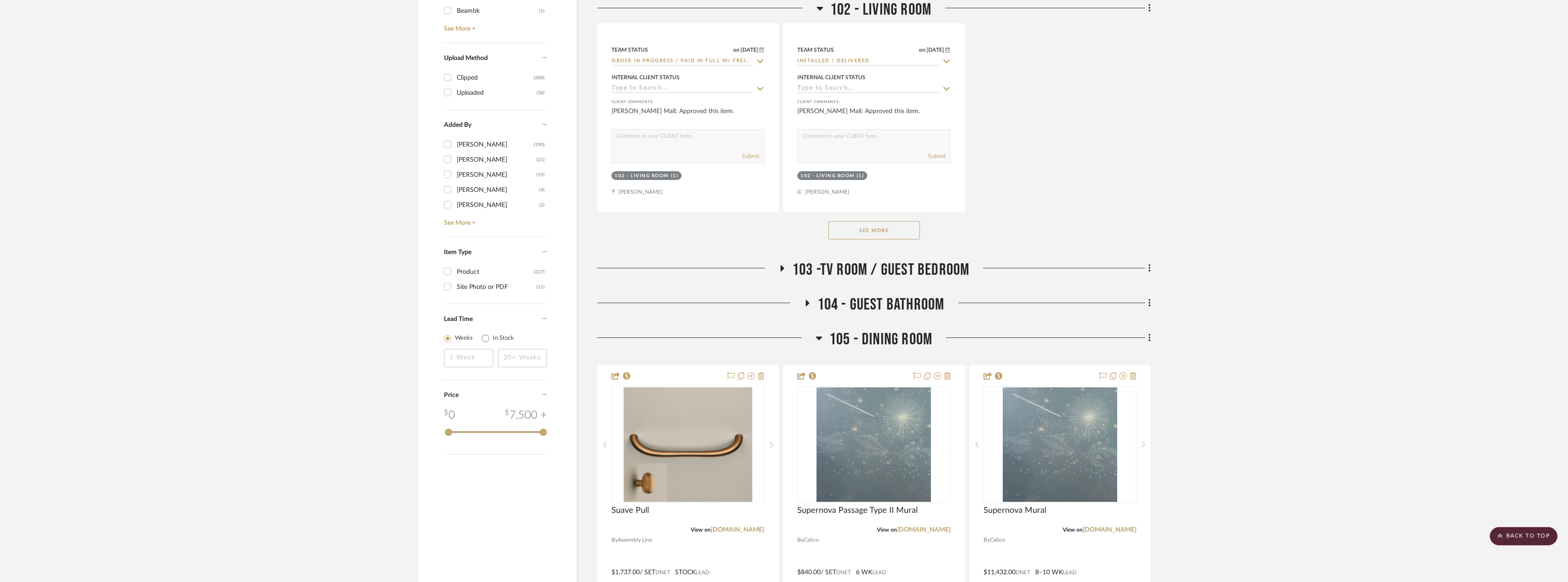
scroll to position [1283, 0]
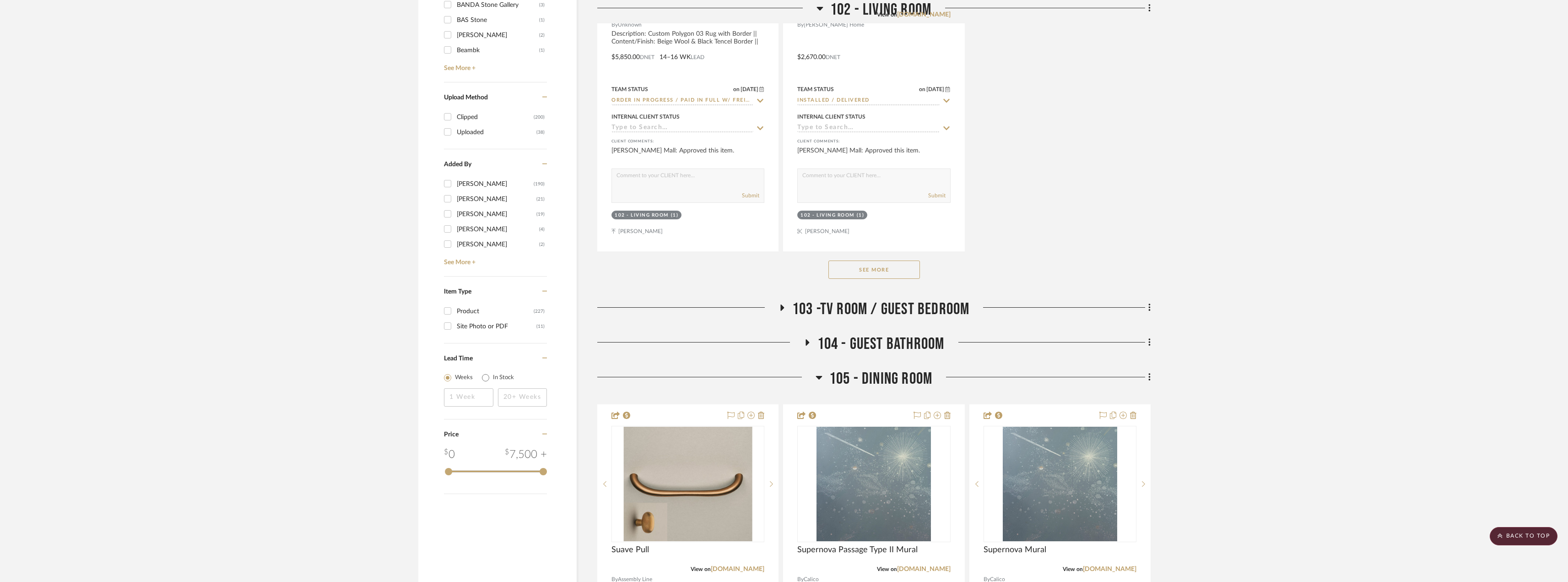
drag, startPoint x: 827, startPoint y: 379, endPoint x: 806, endPoint y: 320, distance: 62.6
click at [827, 378] on h3 "105 - DINING ROOM" at bounding box center [874, 379] width 116 height 19
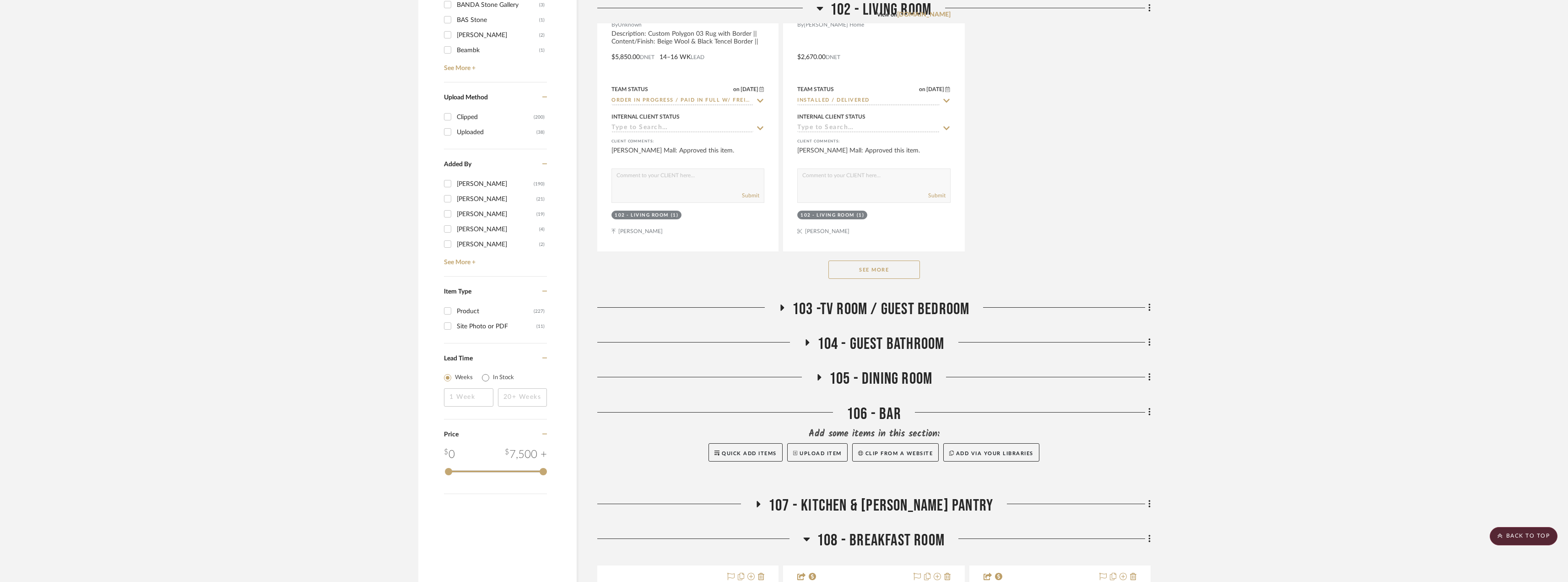
click at [801, 311] on span "103 -TV ROOM / GUEST BEDROOM" at bounding box center [881, 309] width 178 height 19
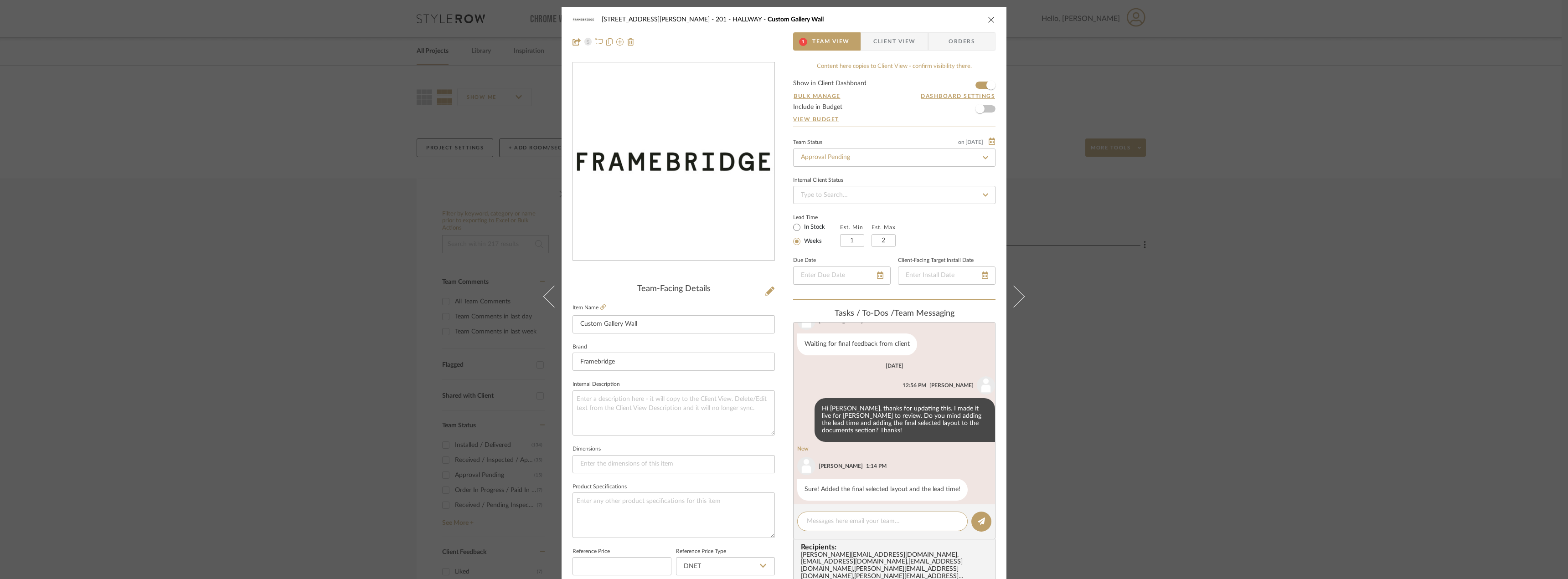
click at [880, 37] on span "Client View" at bounding box center [894, 42] width 42 height 19
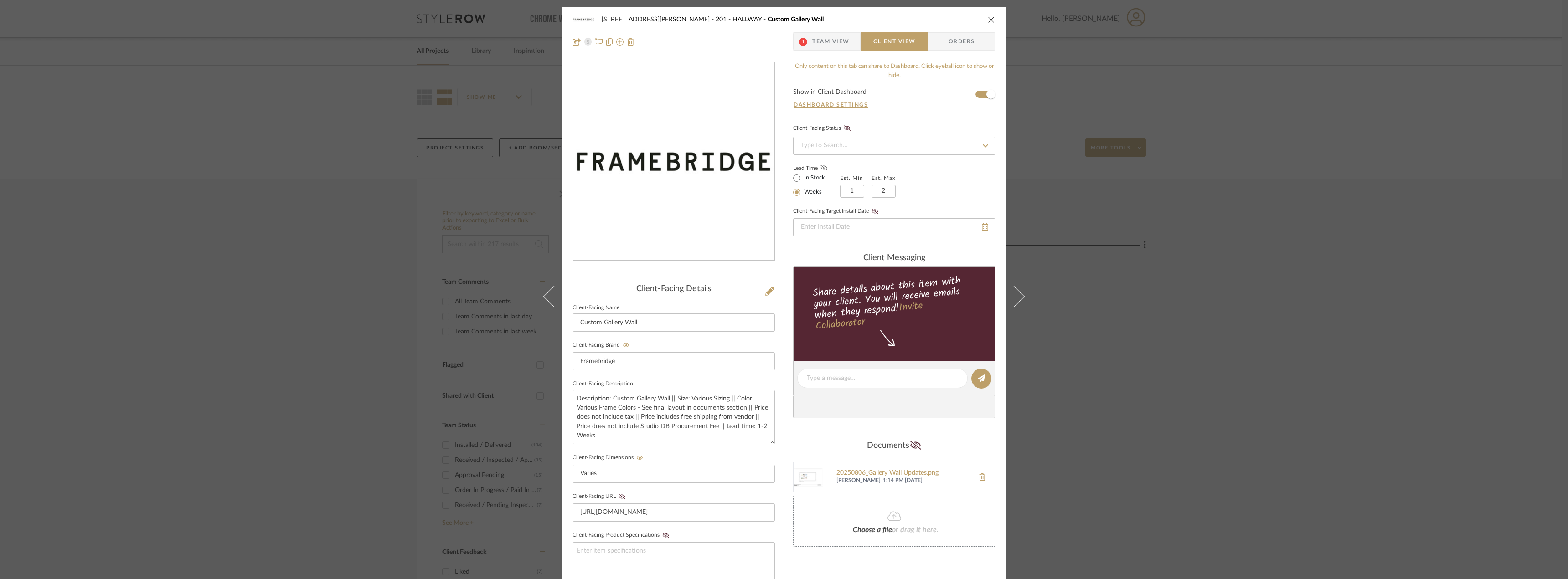
click at [821, 168] on icon at bounding box center [824, 167] width 7 height 5
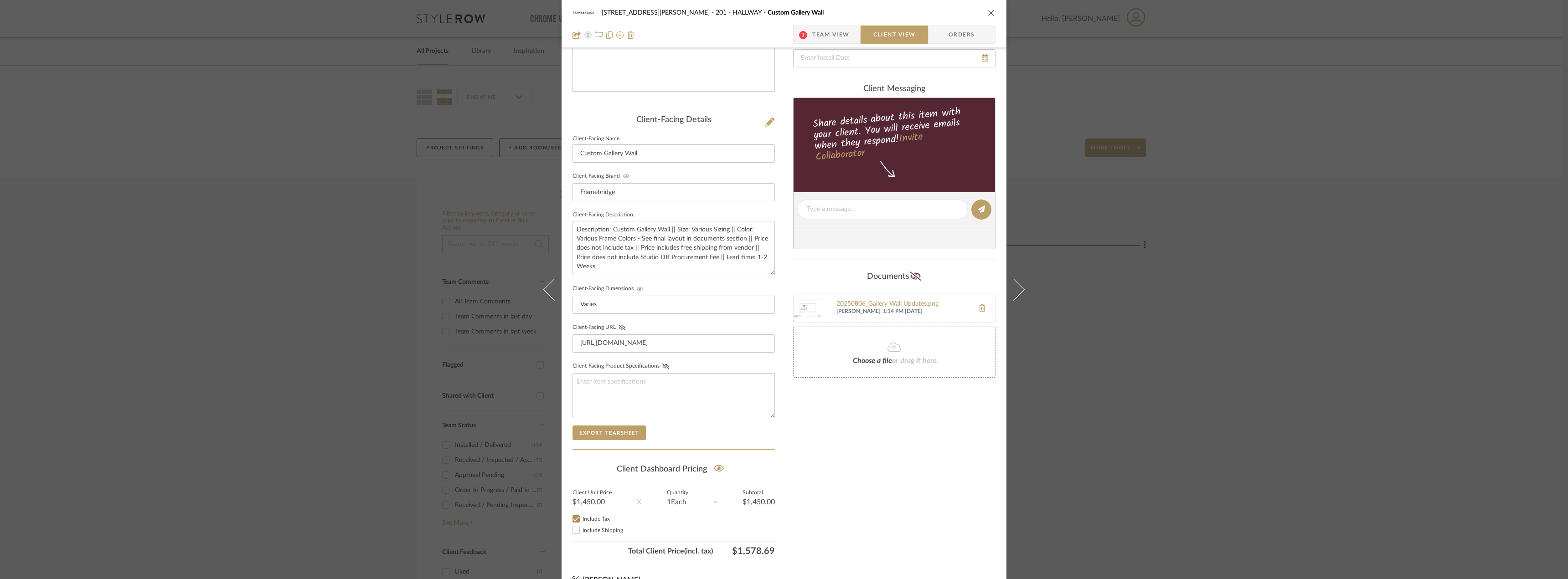
scroll to position [187, 0]
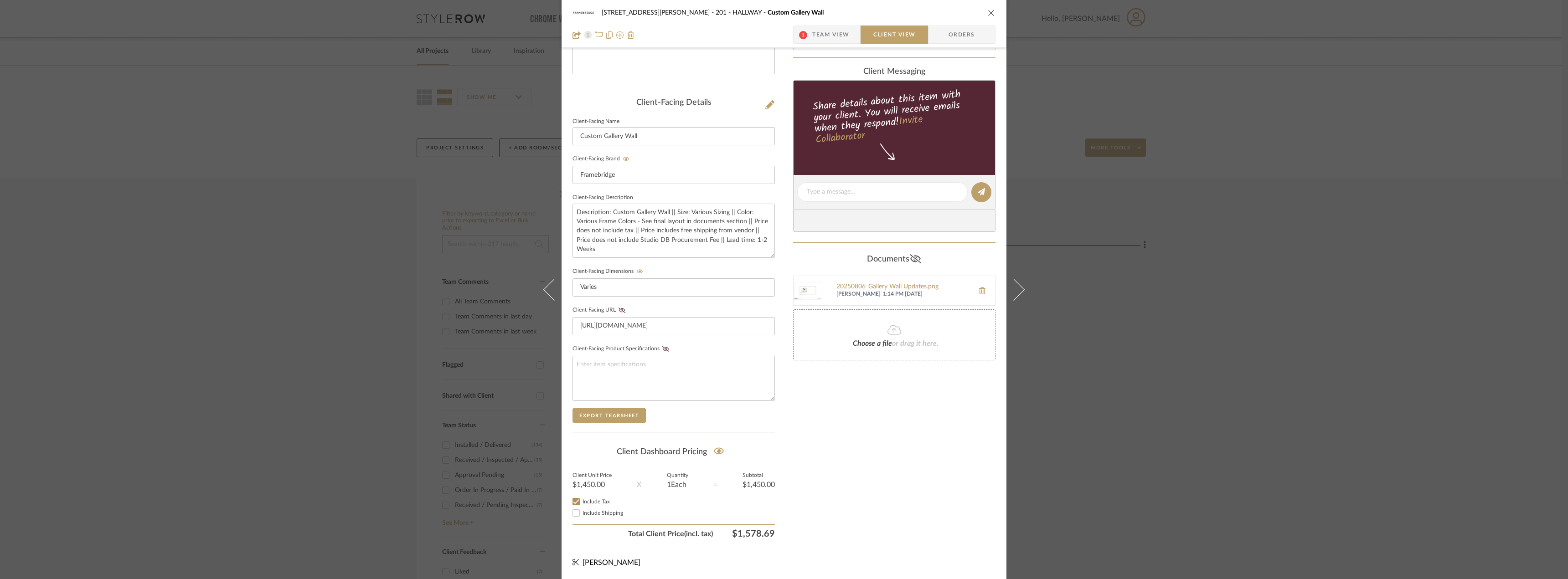
click at [914, 262] on icon at bounding box center [915, 259] width 11 height 9
click at [929, 289] on icon at bounding box center [932, 290] width 7 height 7
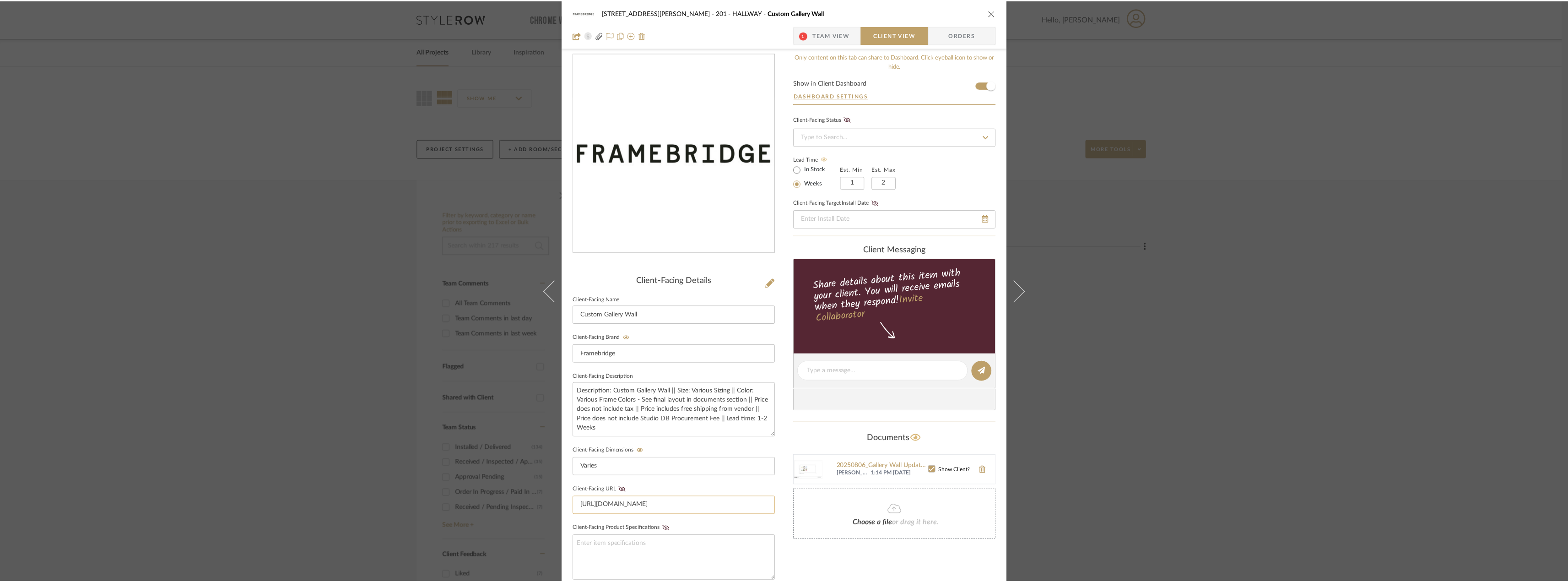
scroll to position [4, 0]
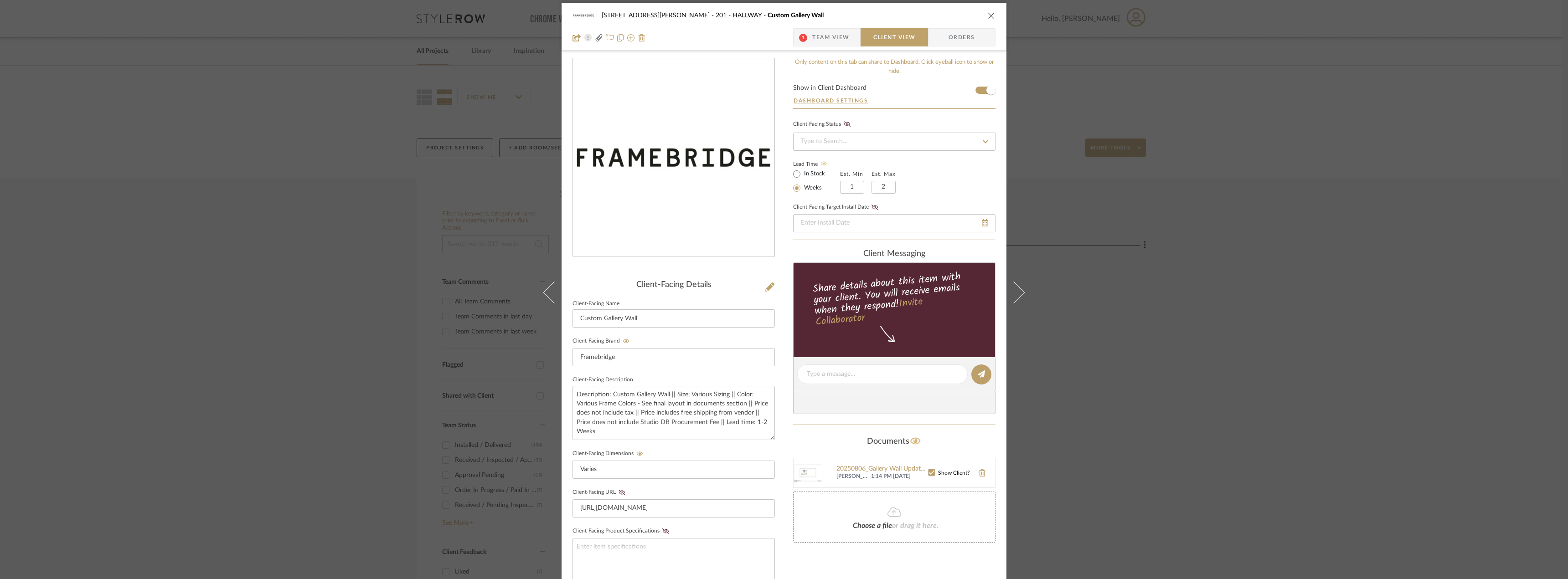
click at [1269, 250] on div "[STREET_ADDRESS][PERSON_NAME] - HALLWAY Custom Gallery Wall 1 Team View Client …" at bounding box center [784, 289] width 1568 height 579
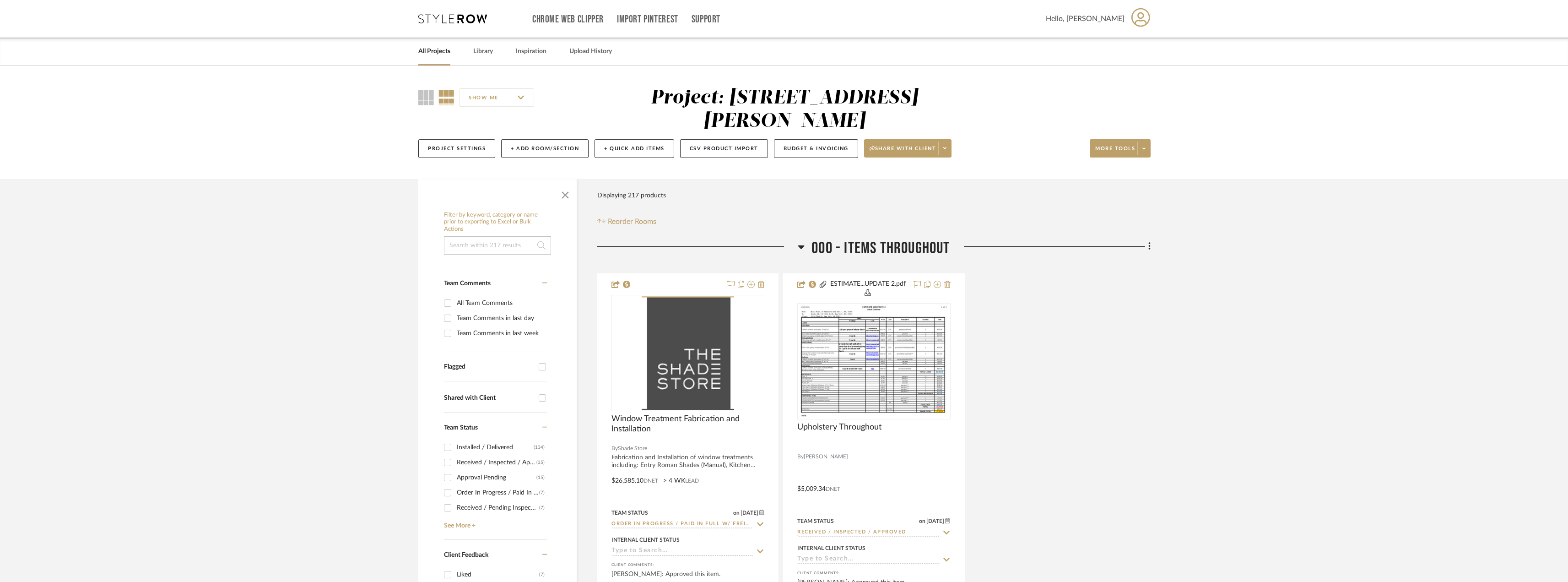
click at [513, 311] on div "Team Comments in last day" at bounding box center [501, 318] width 88 height 15
click at [455, 311] on input "Team Comments in last day" at bounding box center [448, 318] width 15 height 15
checkbox input "true"
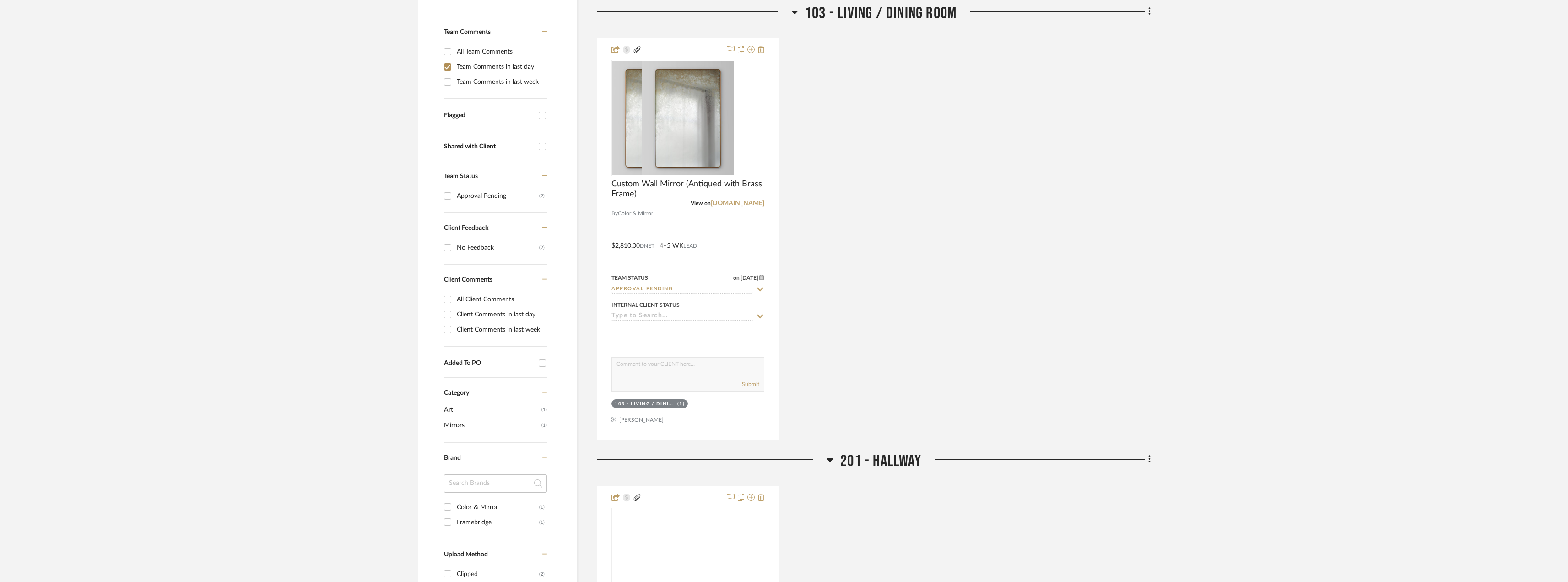
scroll to position [275, 0]
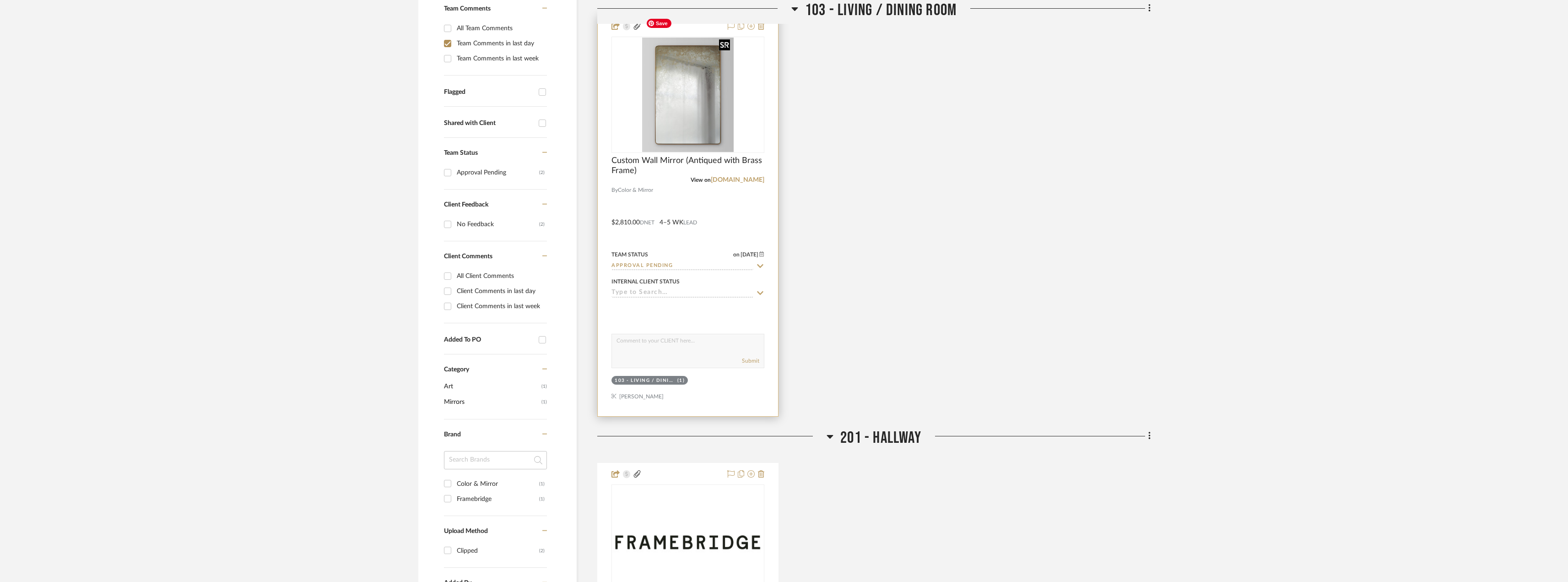
click at [698, 115] on img "0" at bounding box center [688, 94] width 92 height 114
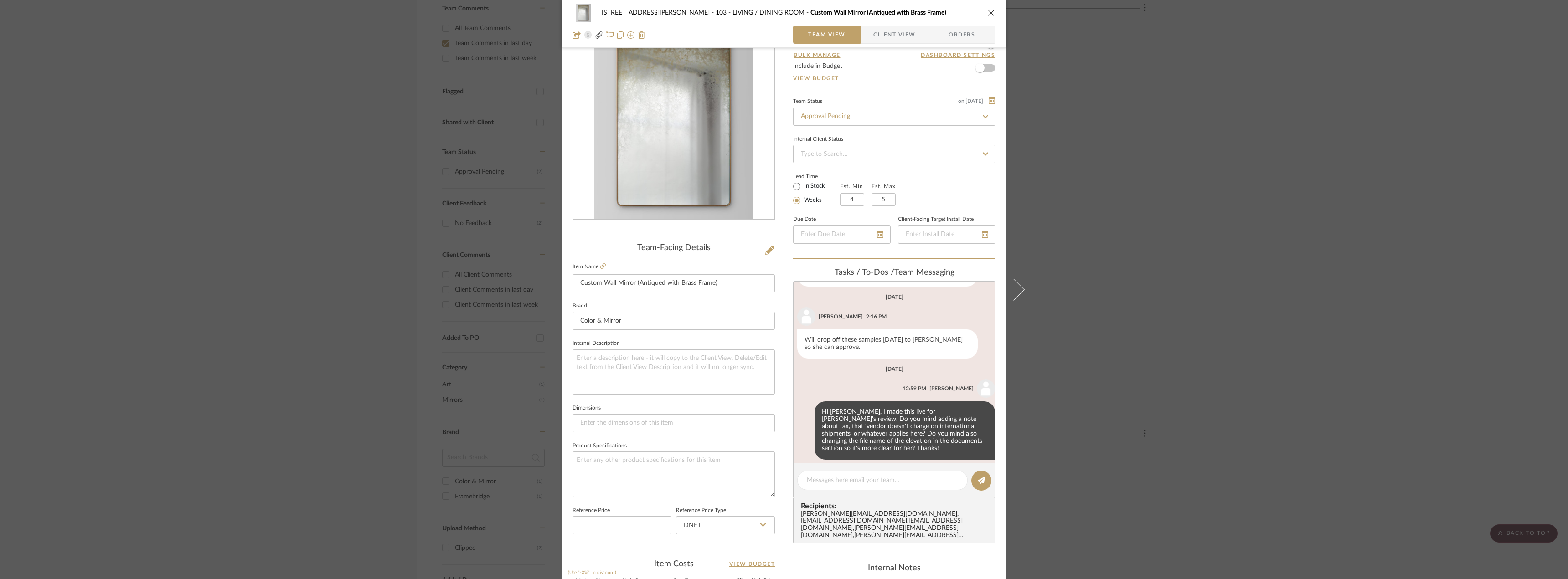
scroll to position [0, 0]
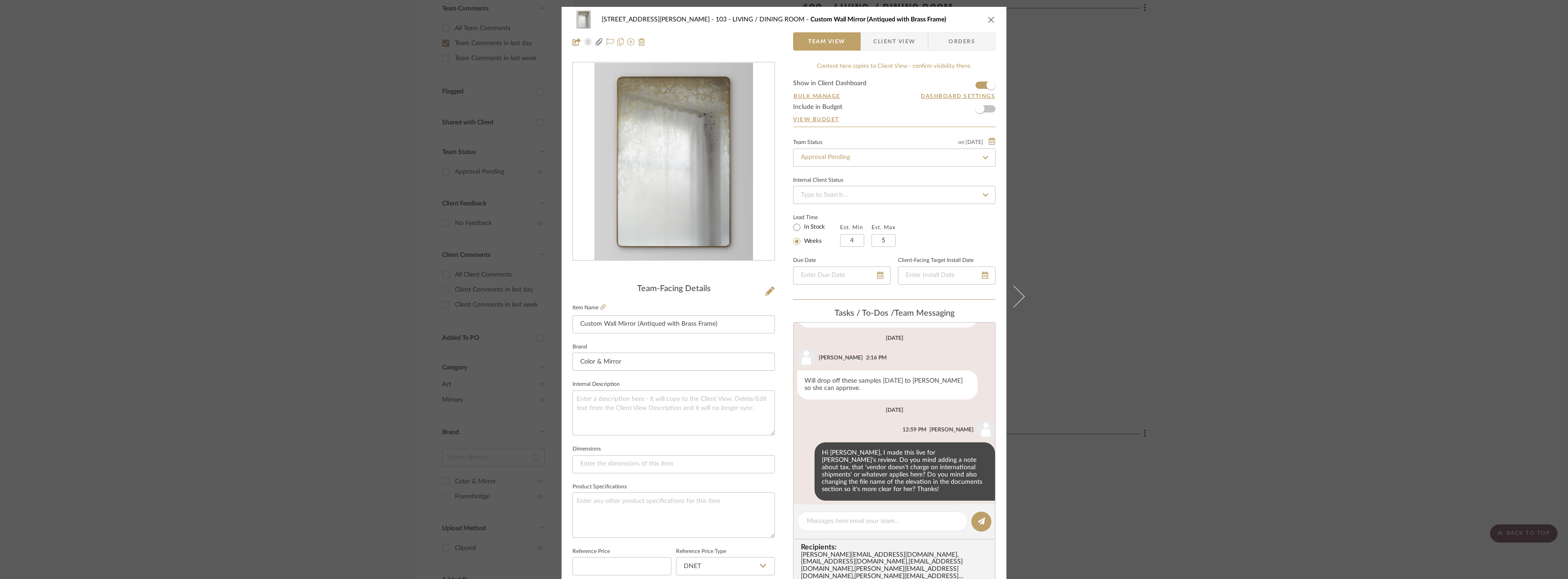
click at [880, 37] on span "Client View" at bounding box center [894, 42] width 42 height 19
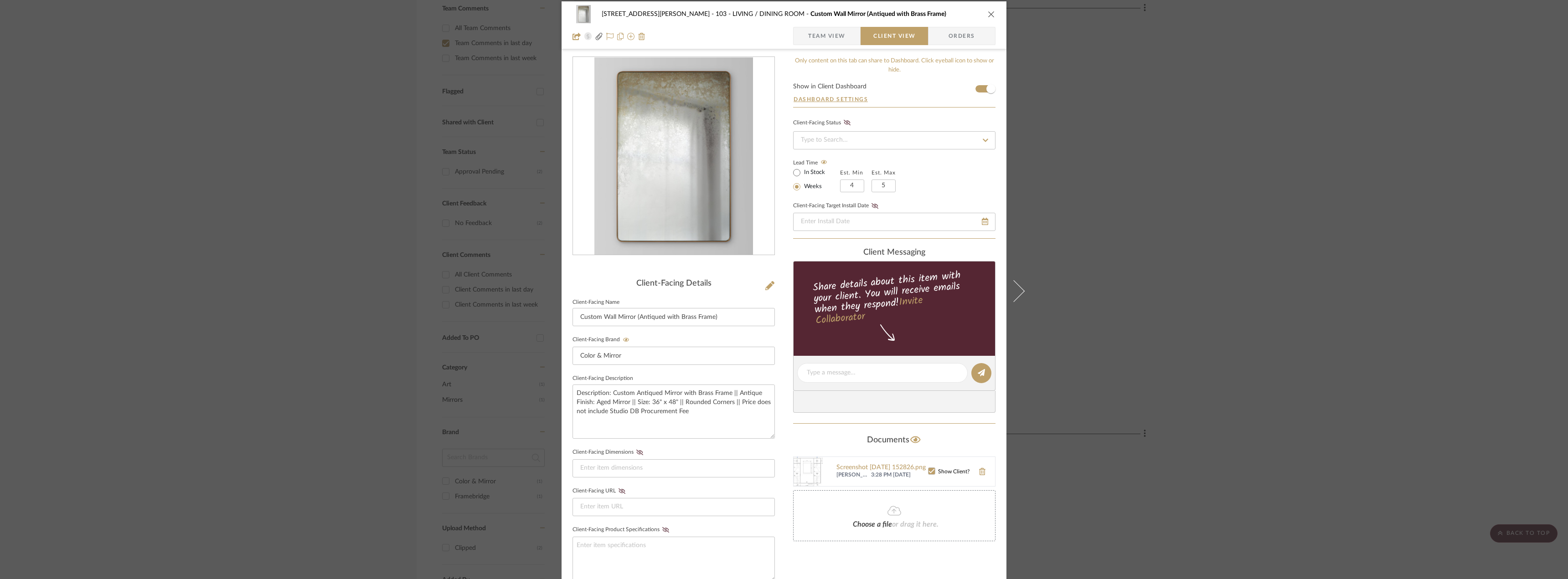
scroll to position [4, 0]
click at [828, 33] on span "Team View" at bounding box center [827, 37] width 37 height 19
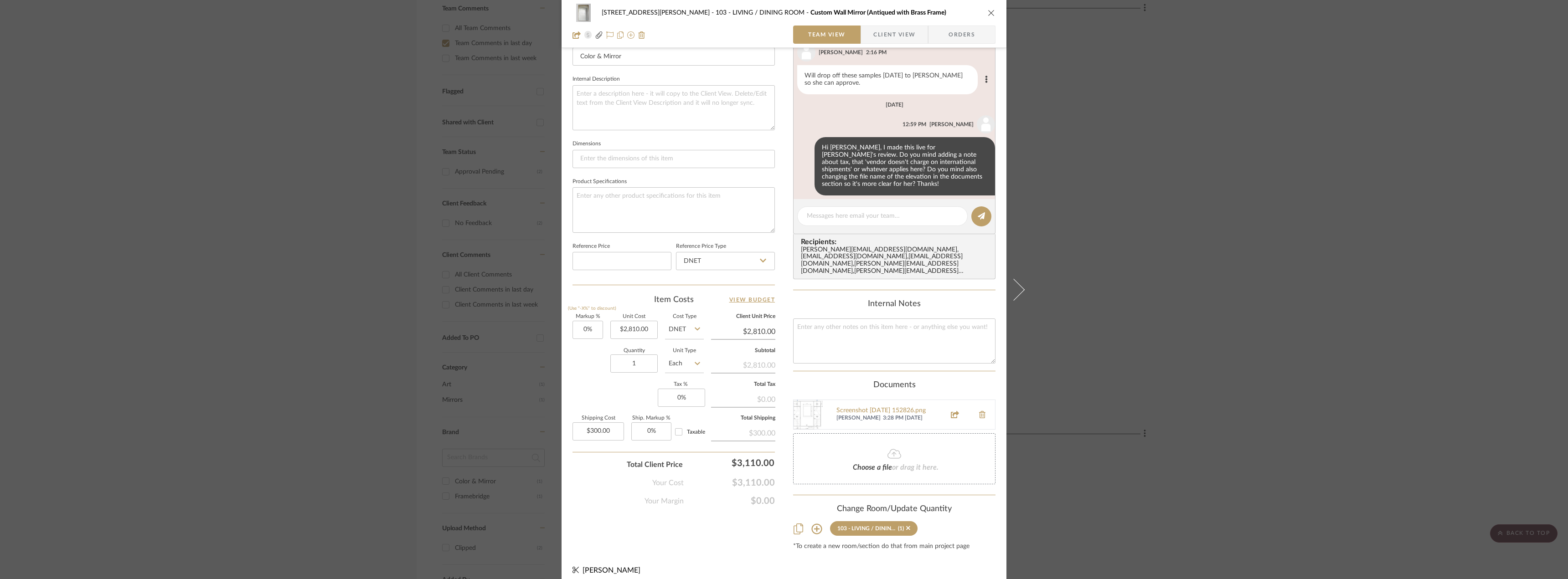
scroll to position [305, 0]
click at [1204, 224] on div "[STREET_ADDRESS][PERSON_NAME] - LIVING / DINING ROOM Custom Wall Mirror (Antiqu…" at bounding box center [784, 289] width 1568 height 579
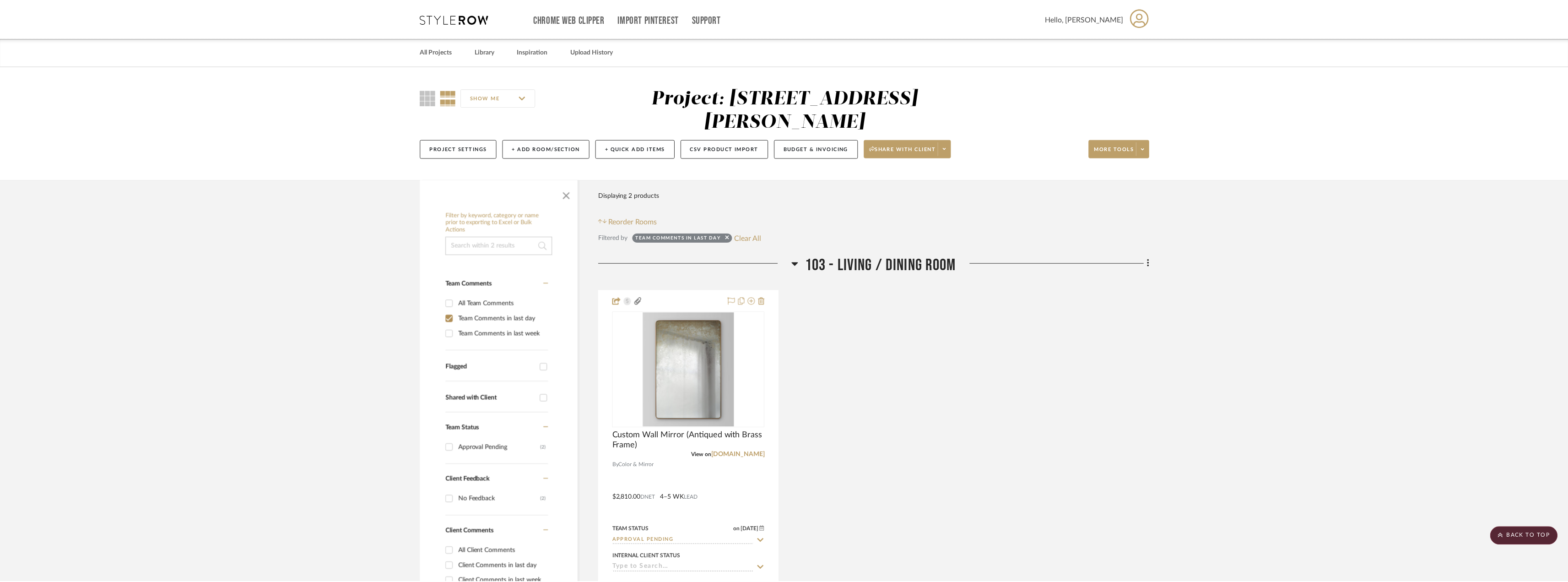
scroll to position [275, 0]
